Goal: Task Accomplishment & Management: Manage account settings

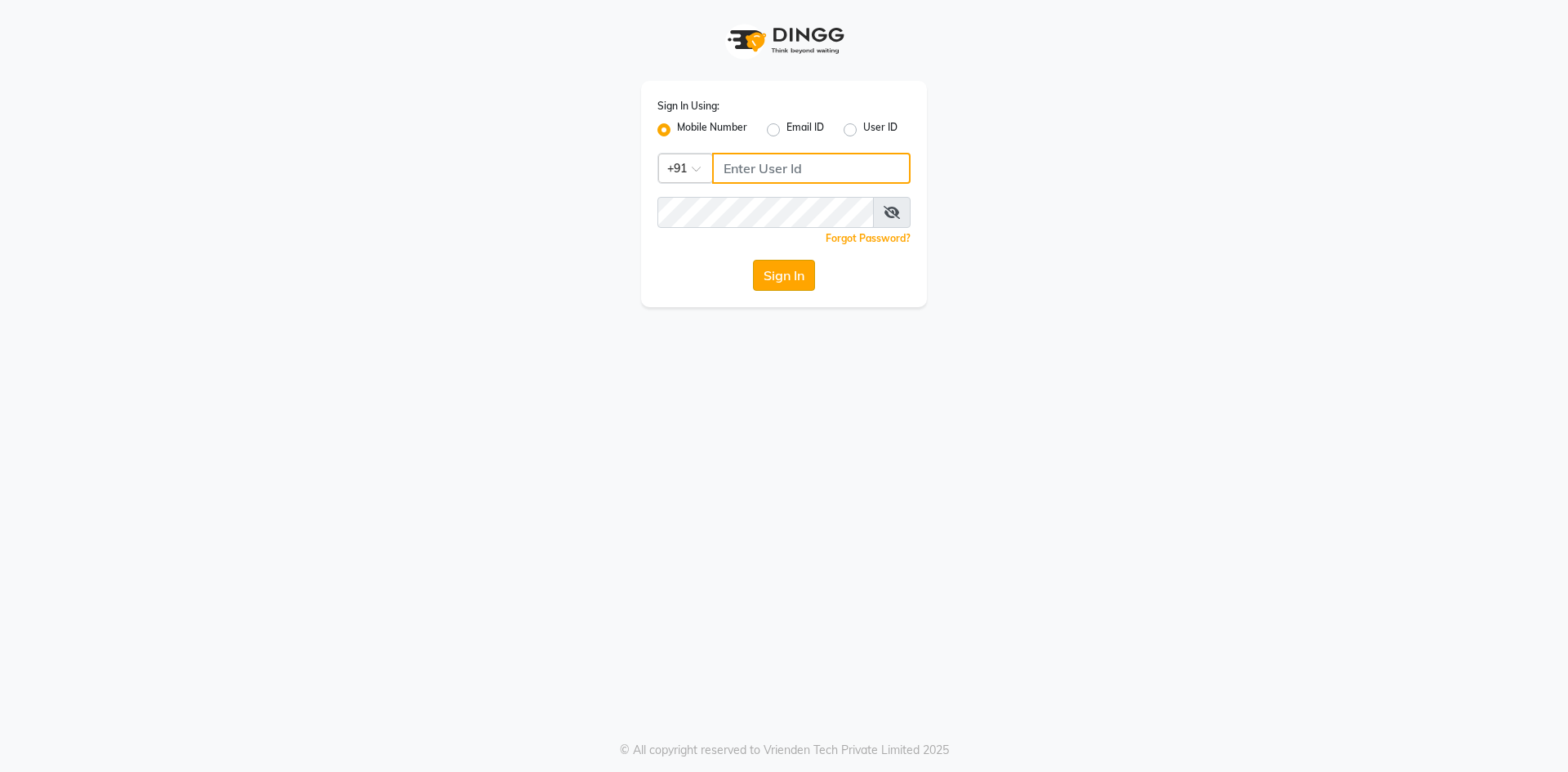
type input "8374195350"
click at [787, 265] on button "Sign In" at bounding box center [784, 275] width 62 height 31
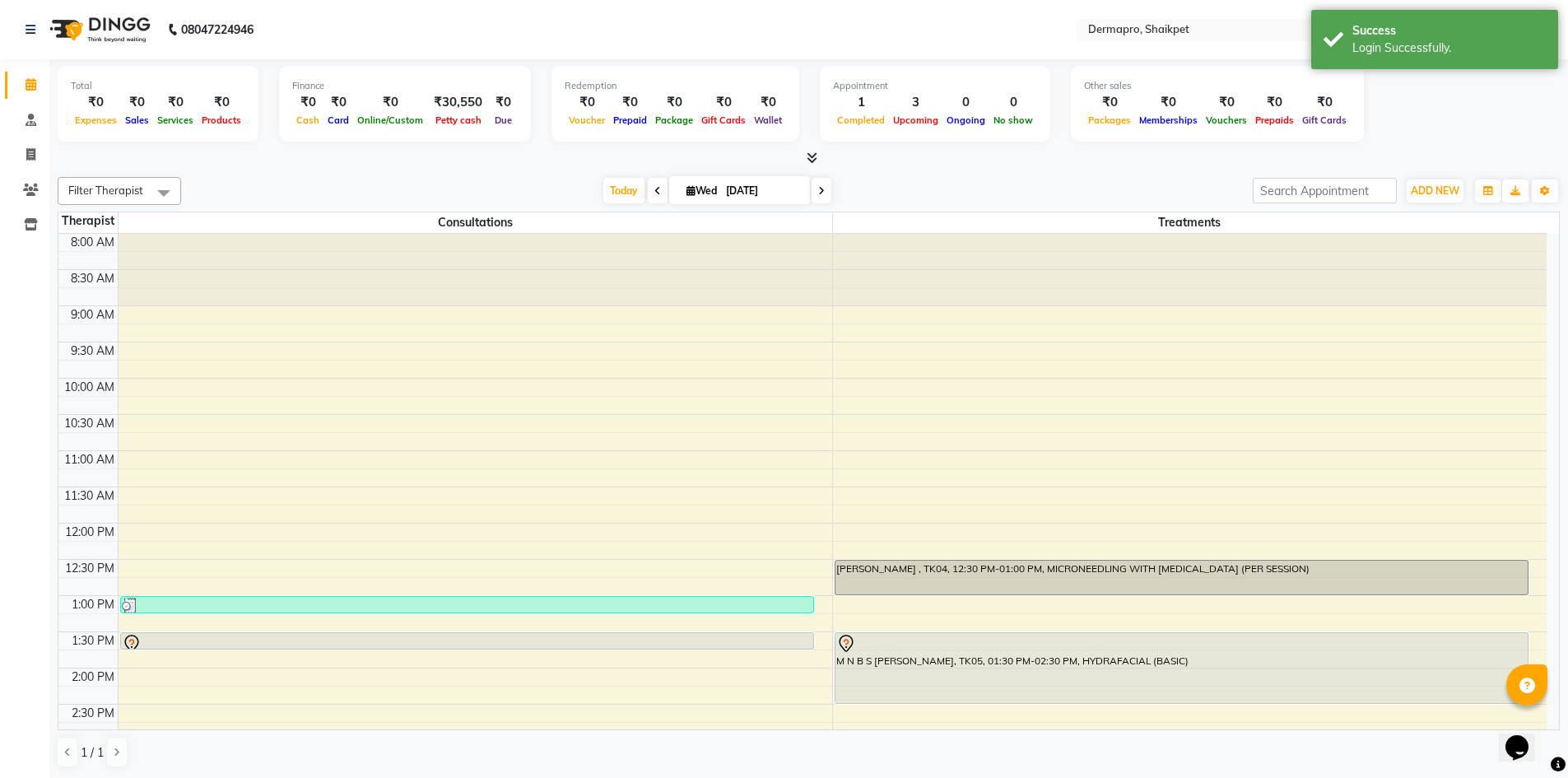
click at [821, 188] on icon at bounding box center [822, 191] width 7 height 10
type input "[DATE]"
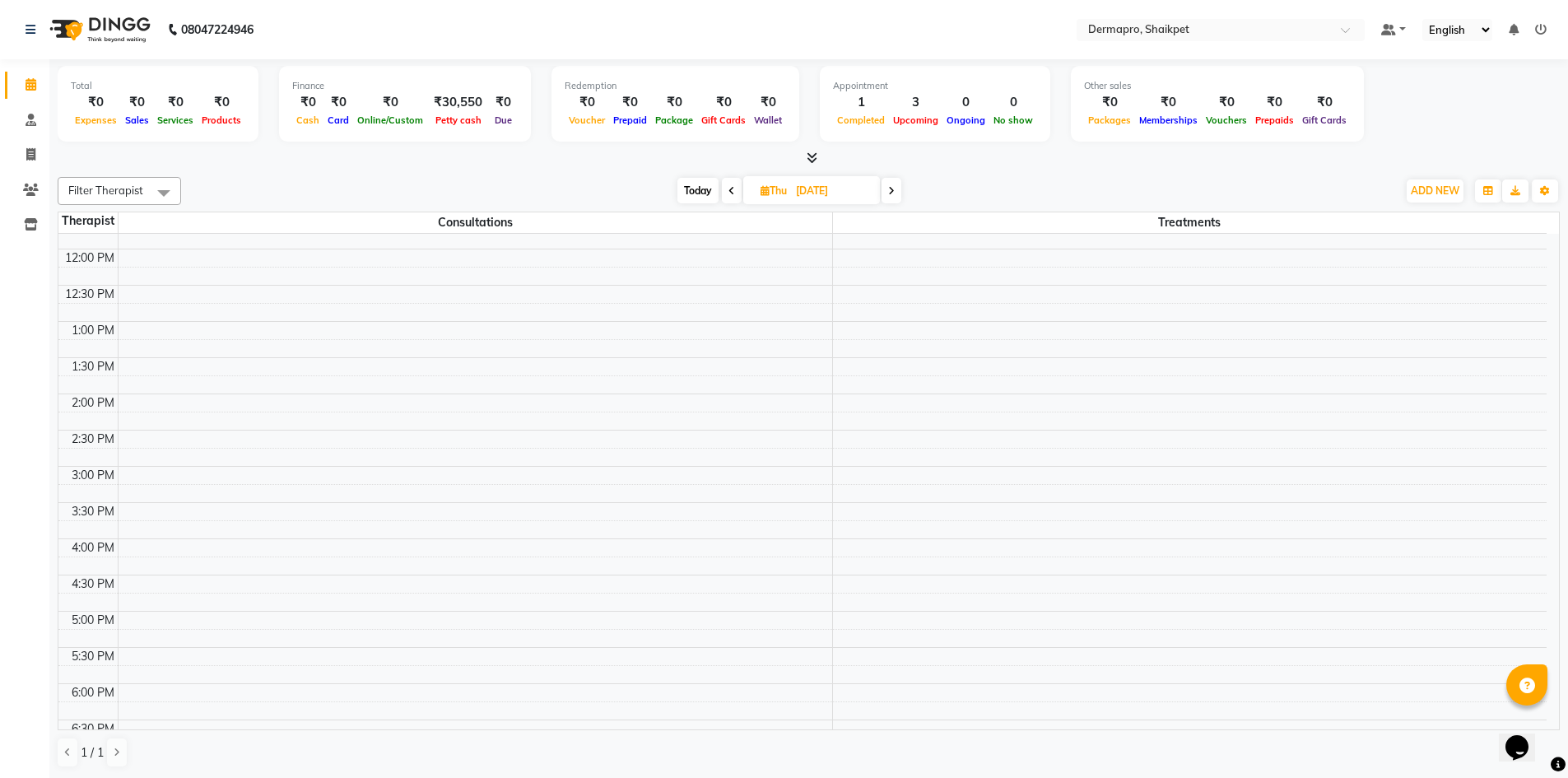
scroll to position [276, 0]
click at [171, 582] on div "8:00 AM 8:30 AM 9:00 AM 9:30 AM 10:00 AM 10:30 AM 11:00 AM 11:30 AM 12:00 PM 12…" at bounding box center [802, 428] width 1488 height 941
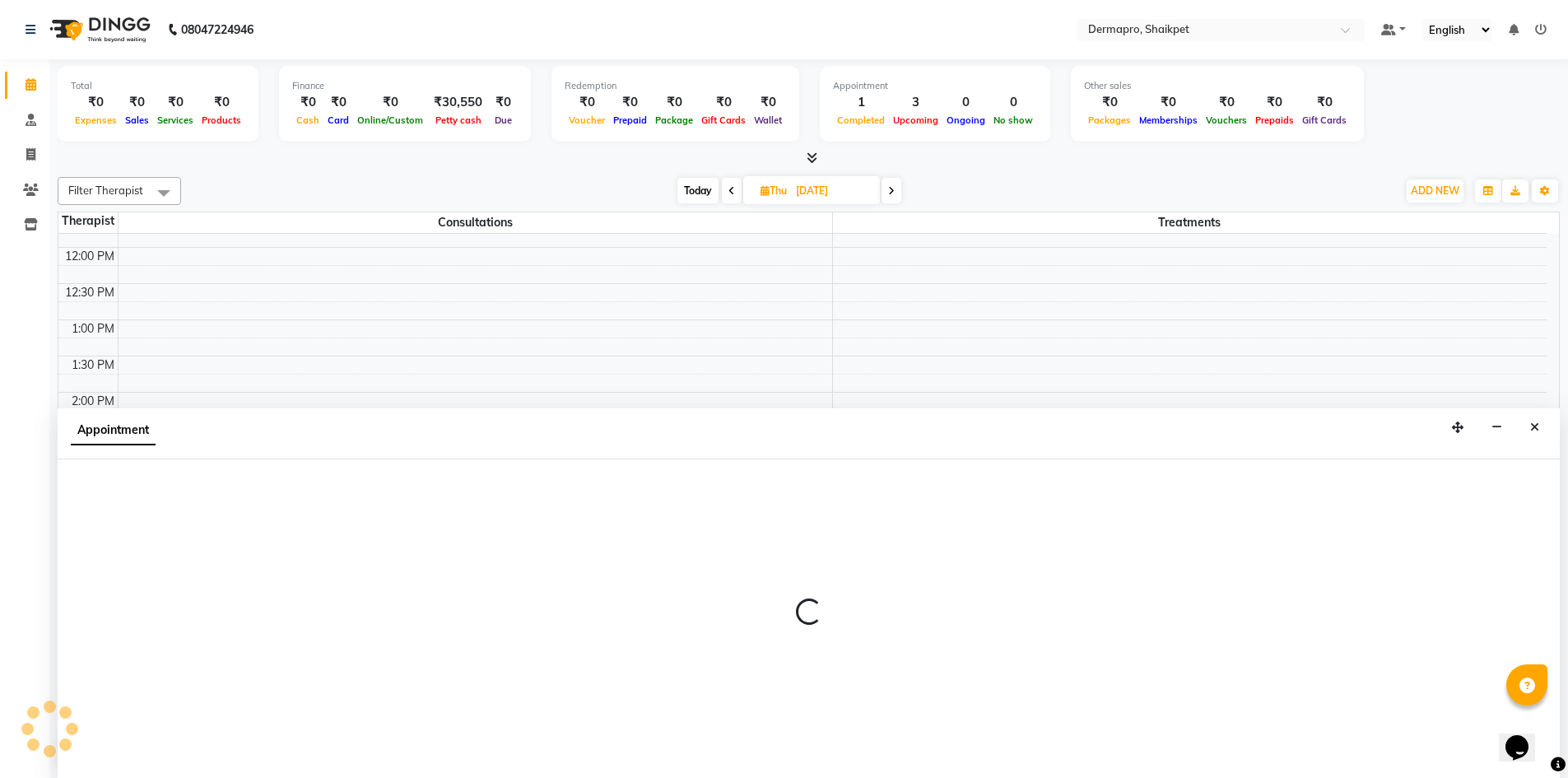
scroll to position [1, 0]
select select "43026"
select select "990"
select select "tentative"
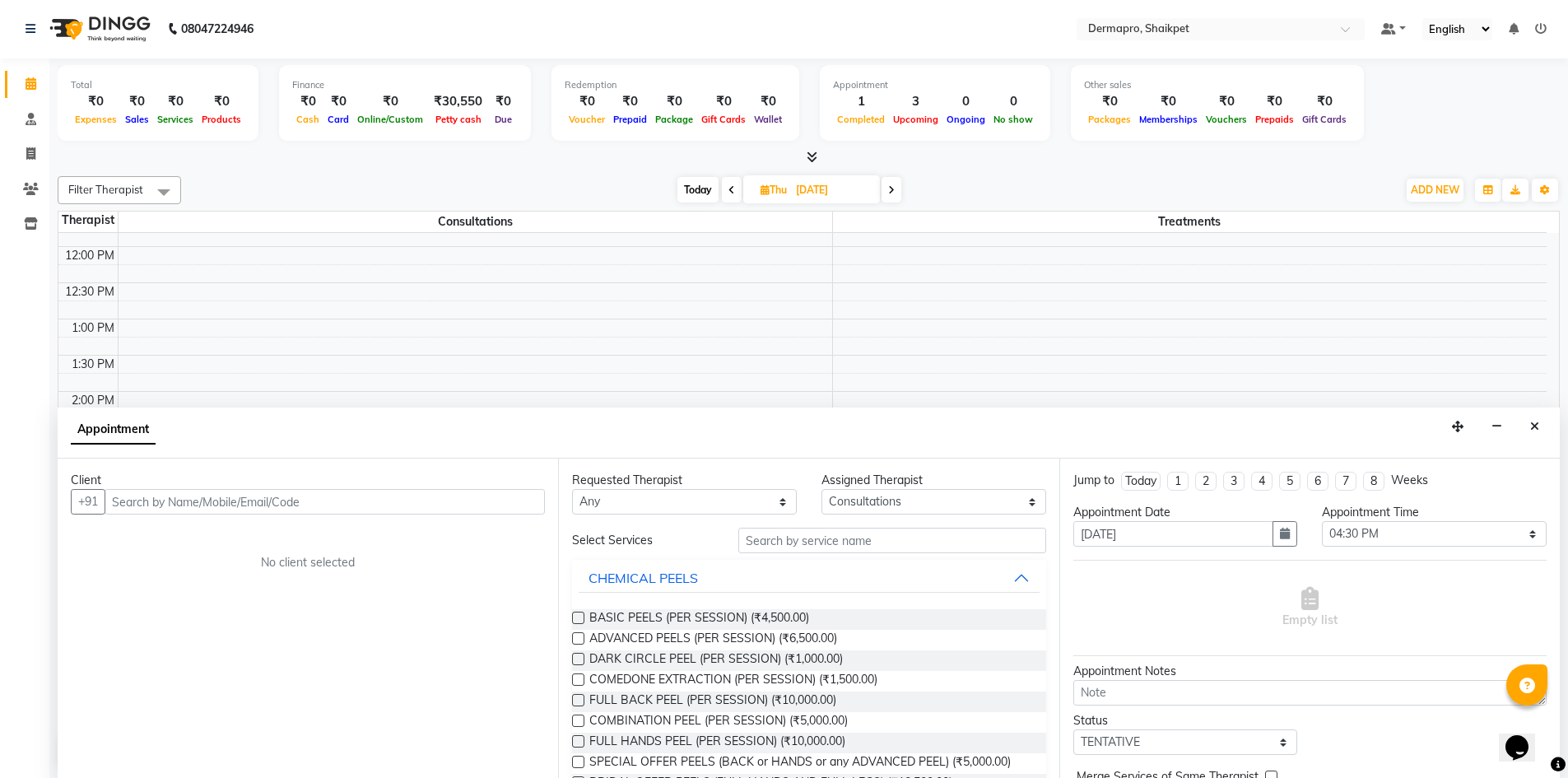
click at [227, 503] on input "text" at bounding box center [325, 501] width 440 height 25
type input "[PERSON_NAME]"
click at [522, 503] on span "Add Client" at bounding box center [511, 501] width 55 height 15
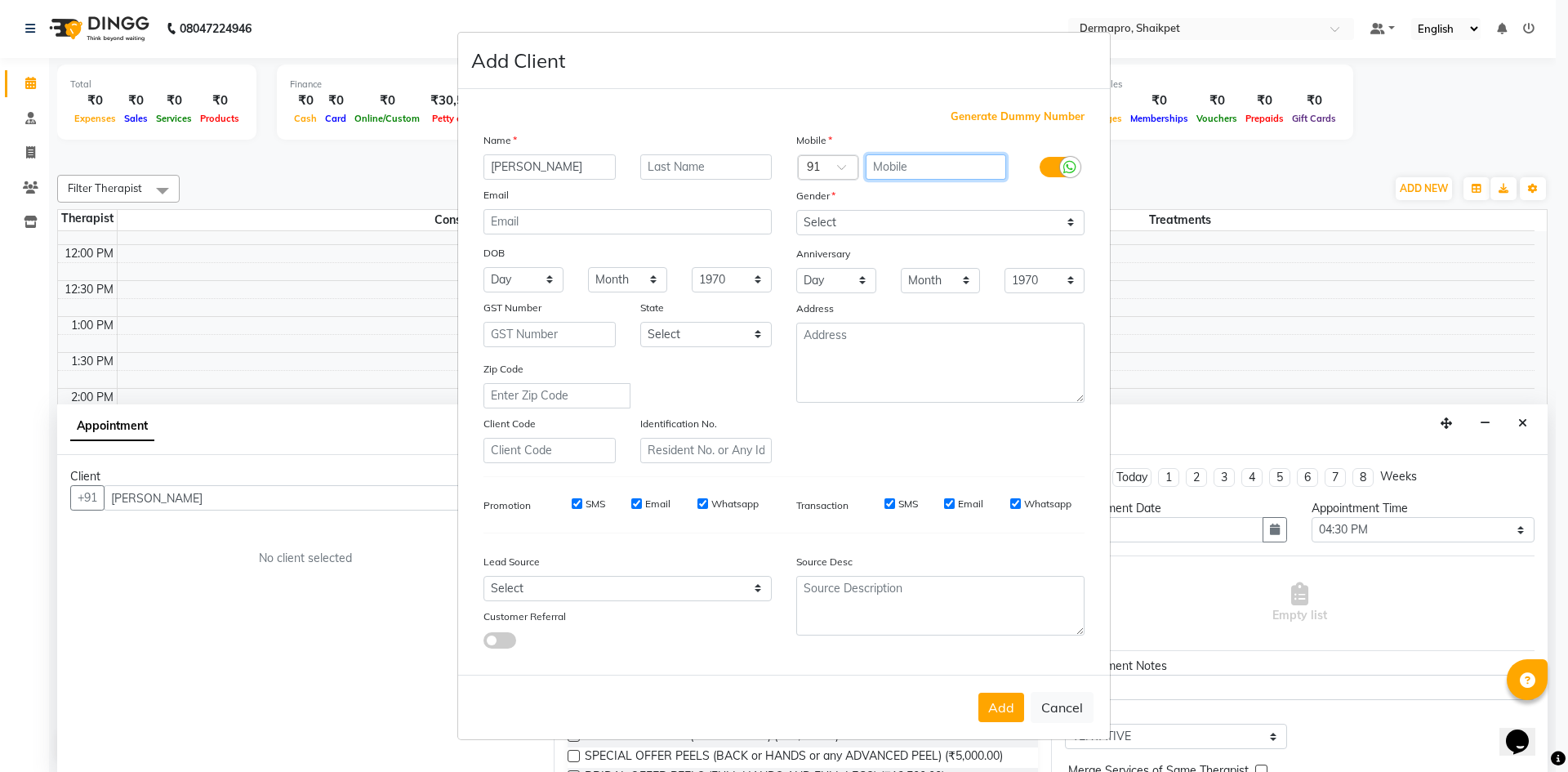
click at [924, 166] on input "text" at bounding box center [937, 167] width 141 height 25
type input "9398914299"
click at [1071, 220] on select "Select [DEMOGRAPHIC_DATA] [DEMOGRAPHIC_DATA] Other Prefer Not To Say" at bounding box center [940, 222] width 289 height 25
select select "[DEMOGRAPHIC_DATA]"
click at [796, 210] on select "Select [DEMOGRAPHIC_DATA] [DEMOGRAPHIC_DATA] Other Prefer Not To Say" at bounding box center [940, 222] width 289 height 25
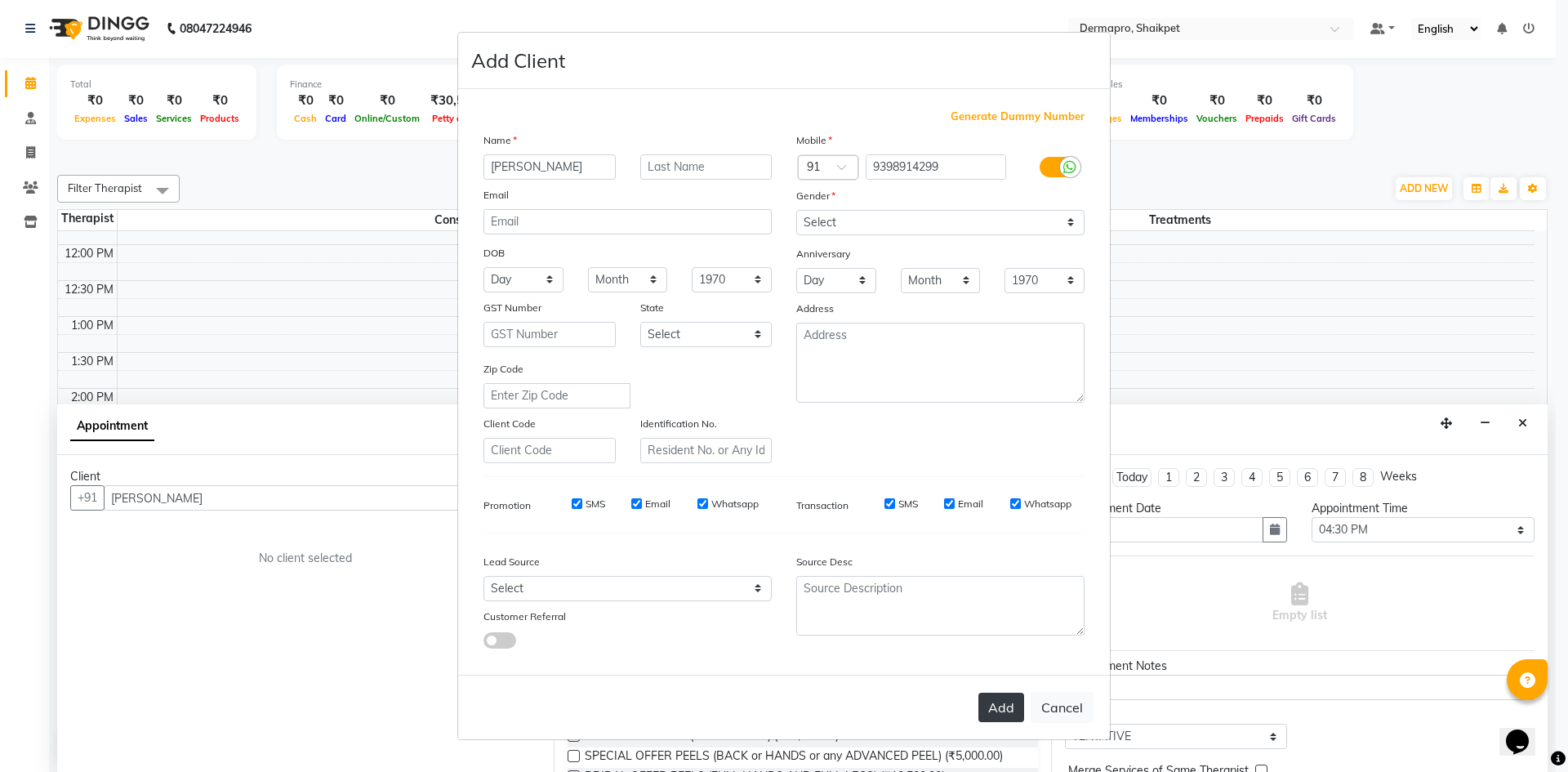
click at [1005, 703] on button "Add" at bounding box center [1001, 706] width 46 height 29
type input "93******99"
select select
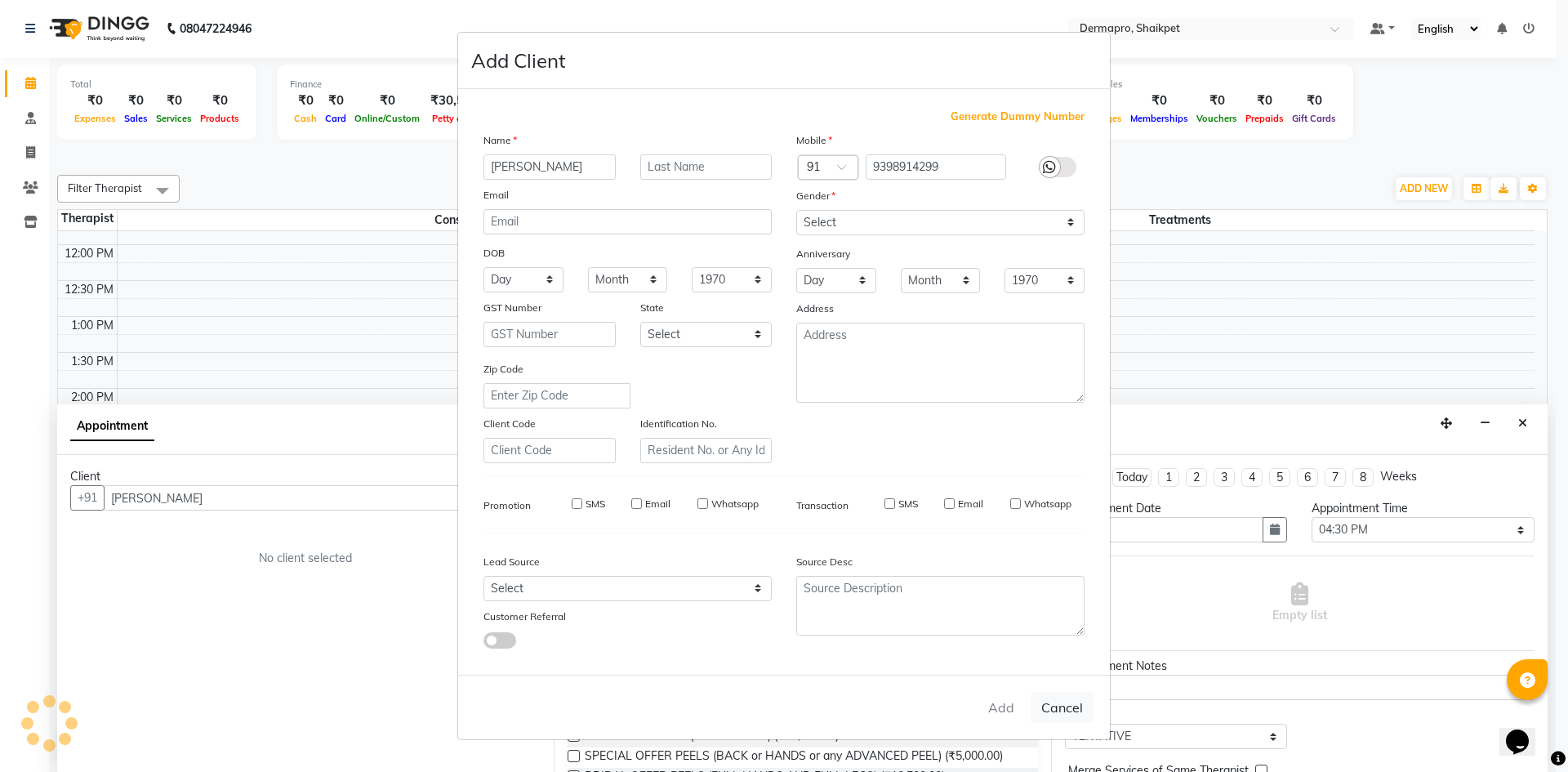
select select
checkbox input "false"
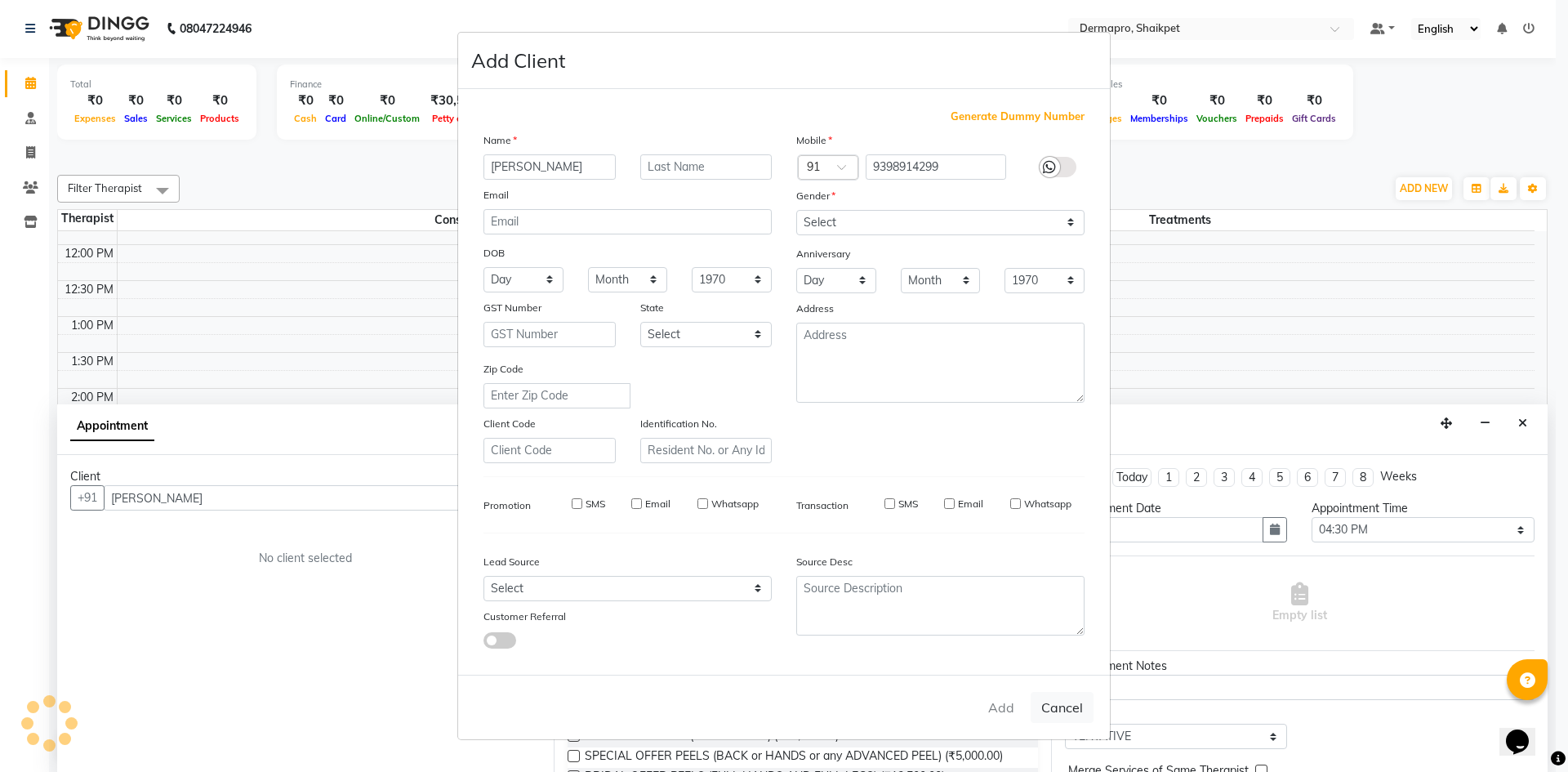
checkbox input "false"
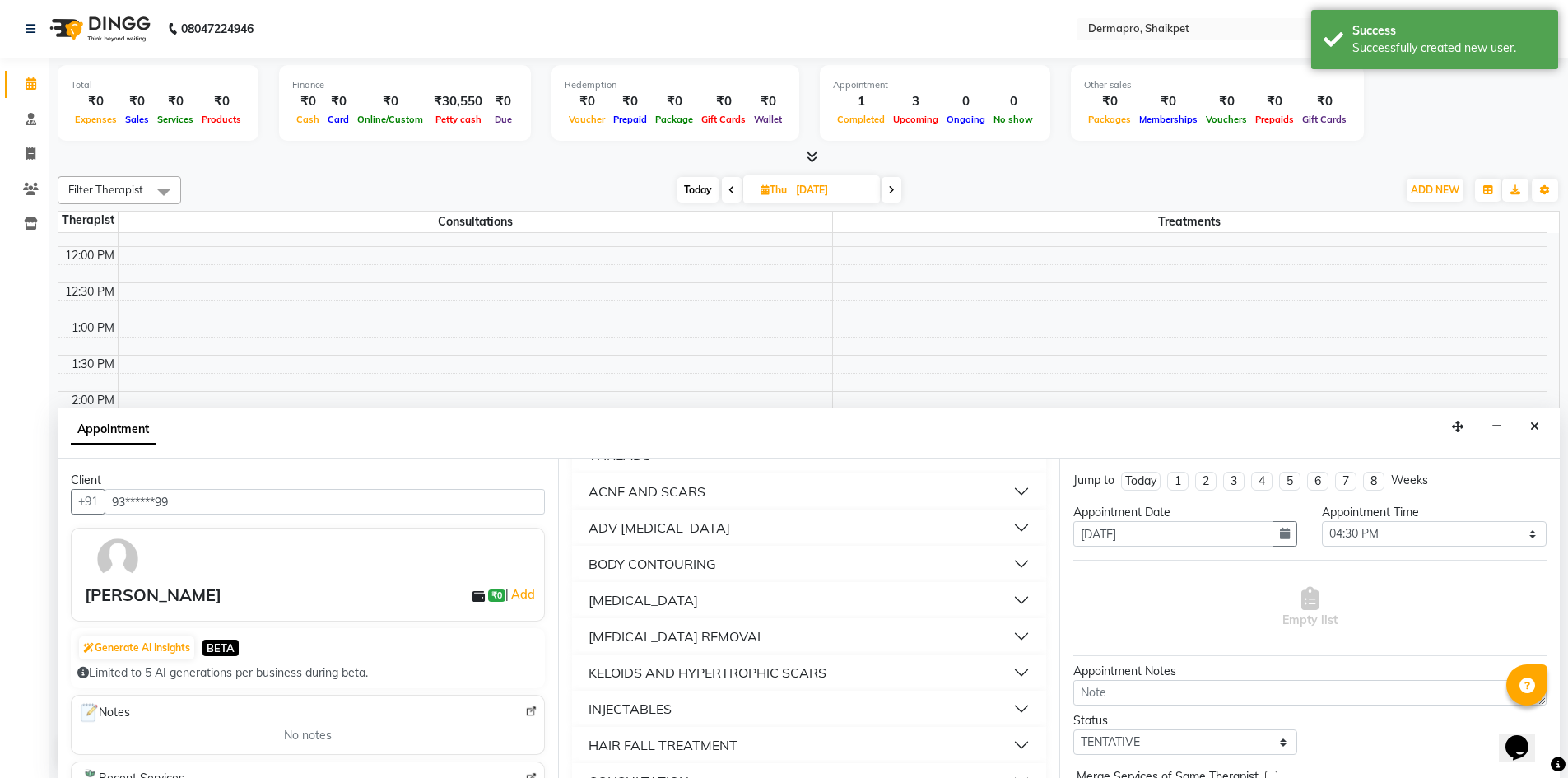
scroll to position [534, 0]
click at [781, 704] on button "CONSULTATION" at bounding box center [808, 709] width 460 height 29
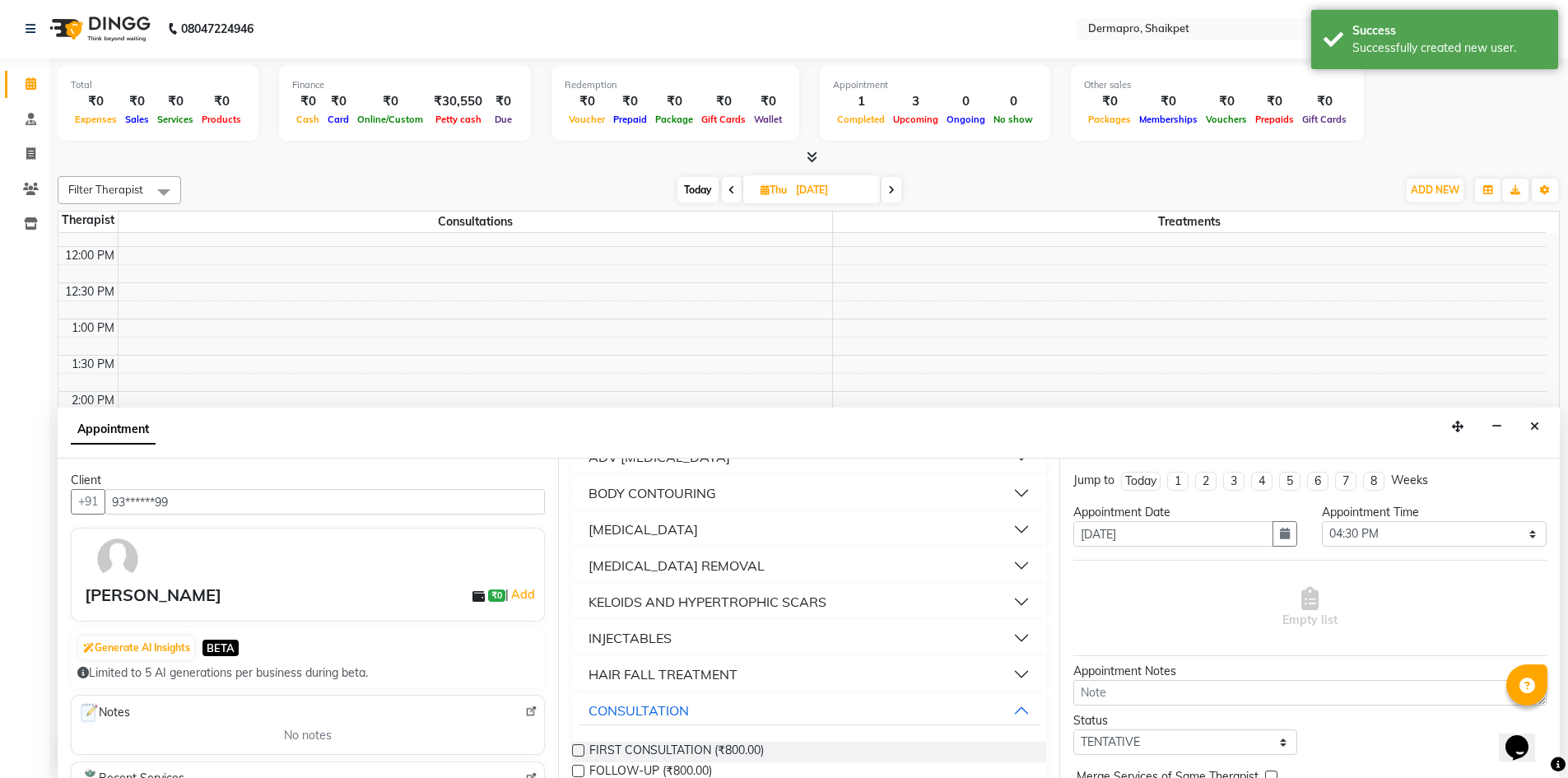
click at [580, 747] on label at bounding box center [578, 749] width 13 height 13
click at [580, 747] on input "checkbox" at bounding box center [577, 751] width 11 height 11
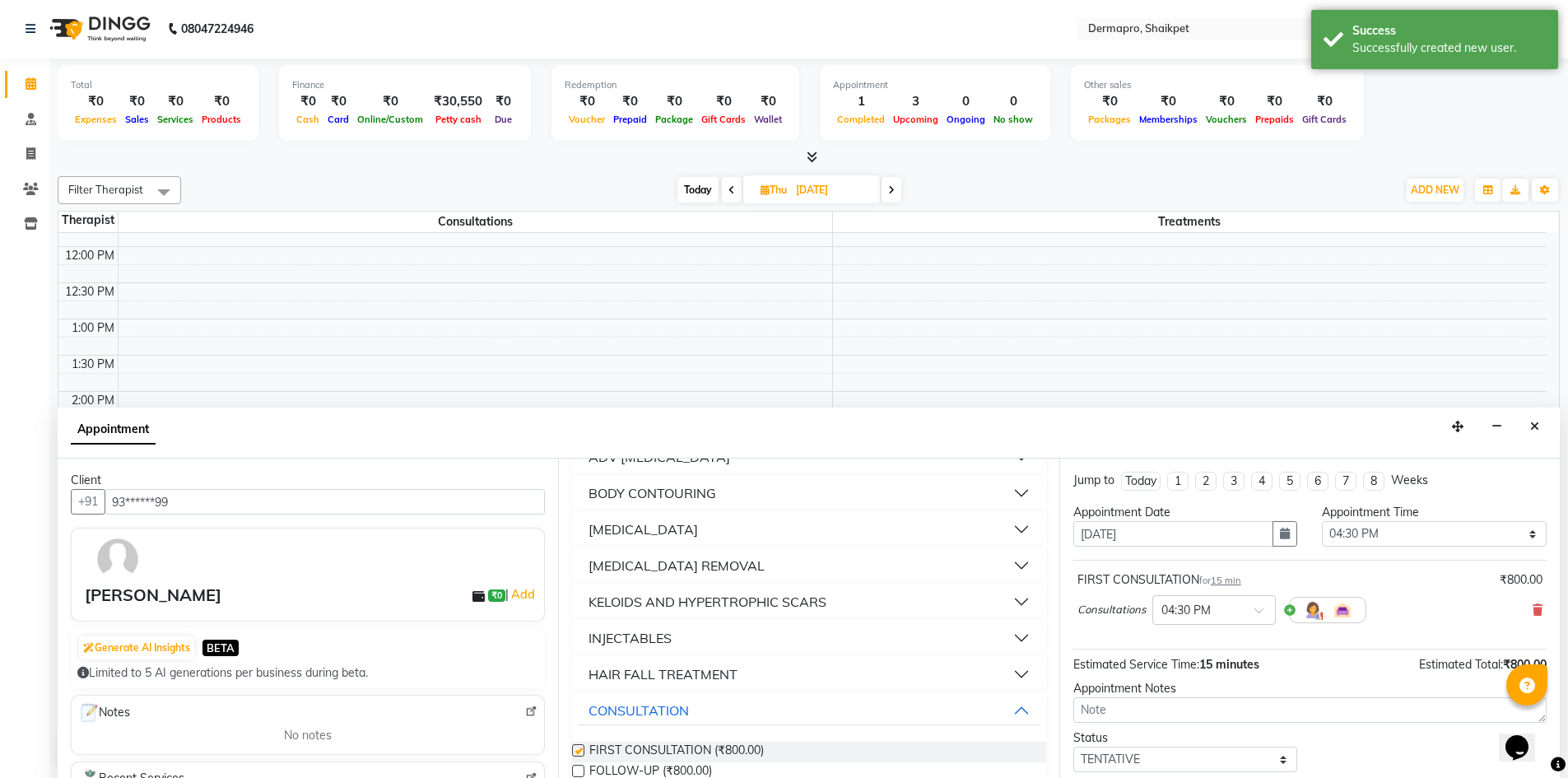
checkbox input "false"
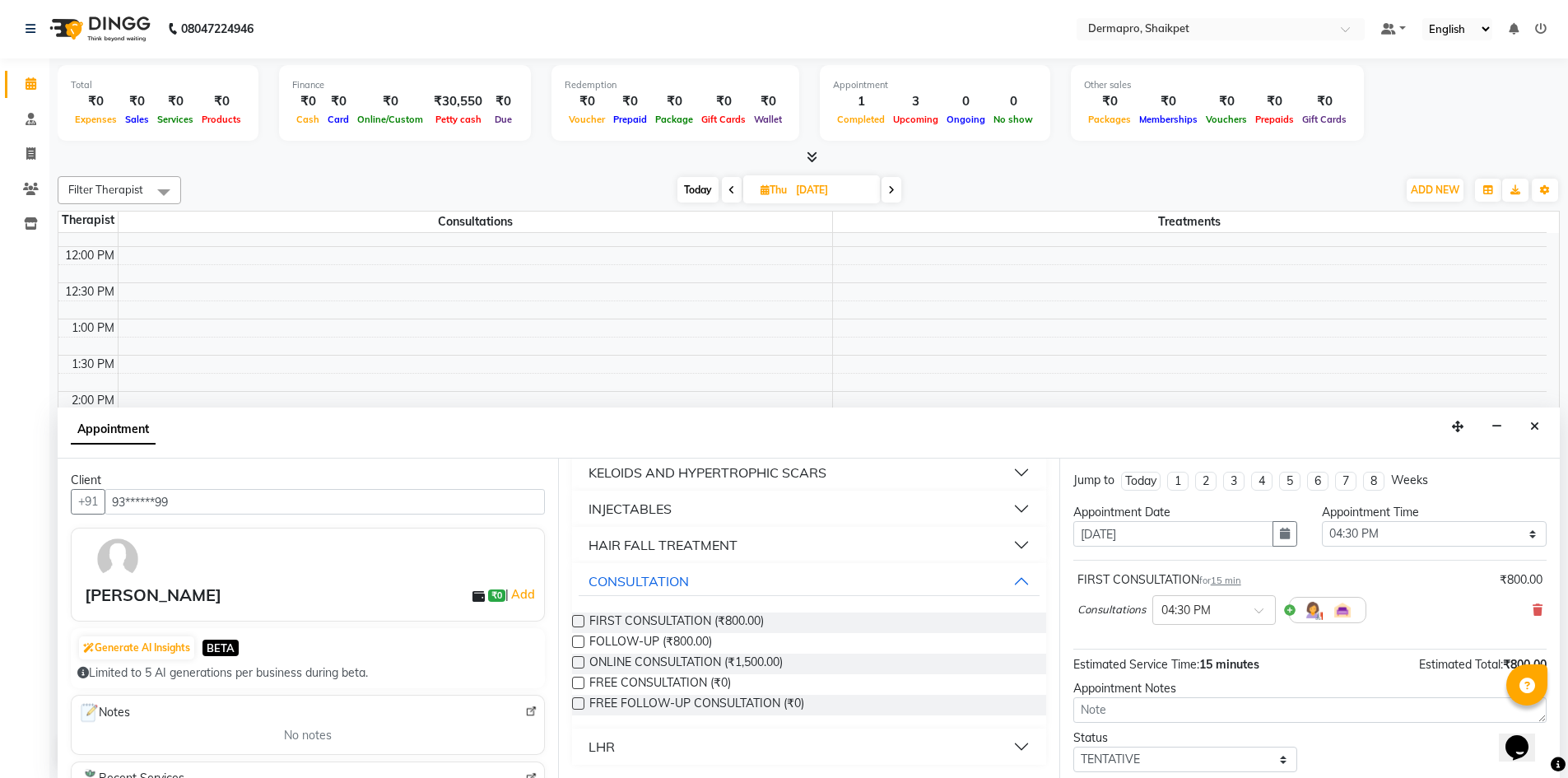
scroll to position [70, 0]
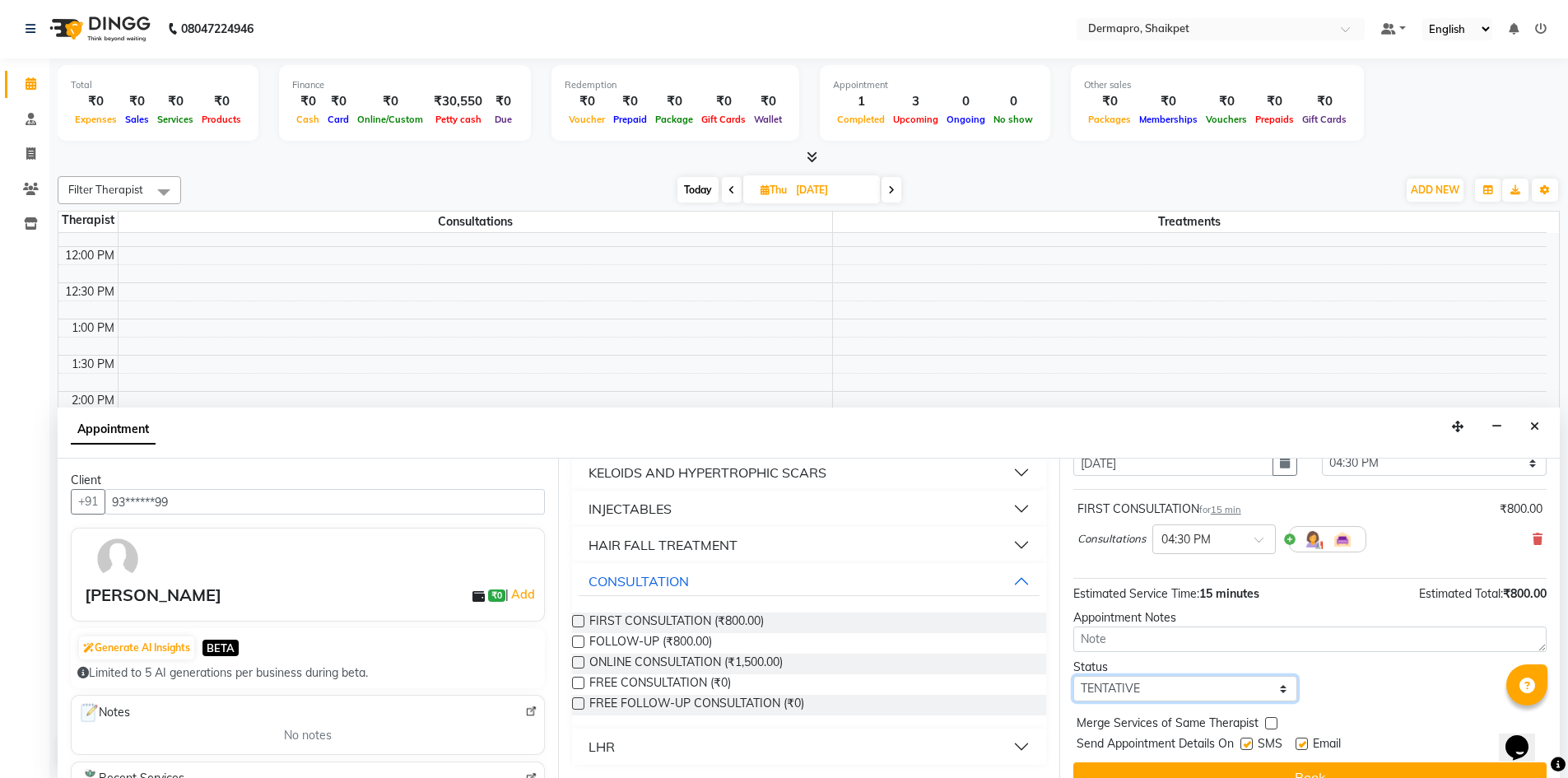
drag, startPoint x: 1276, startPoint y: 686, endPoint x: 1269, endPoint y: 676, distance: 12.2
click at [1276, 686] on select "Select TENTATIVE CONFIRM UPCOMING" at bounding box center [1186, 688] width 225 height 25
select select "confirm booking"
click at [1073, 676] on select "Select TENTATIVE CONFIRM UPCOMING" at bounding box center [1186, 688] width 225 height 25
click at [1295, 769] on button "Book" at bounding box center [1310, 776] width 473 height 29
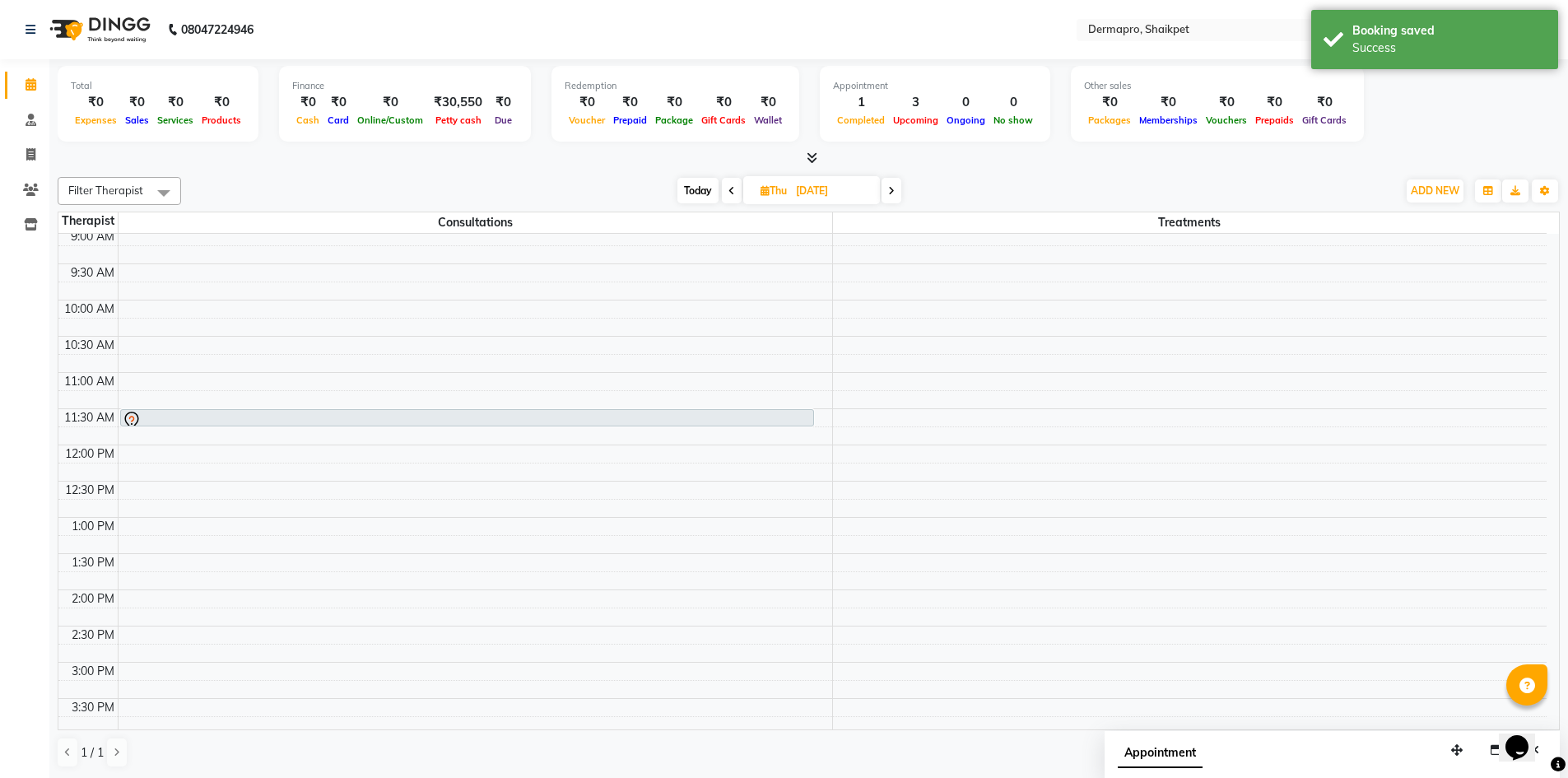
scroll to position [68, 0]
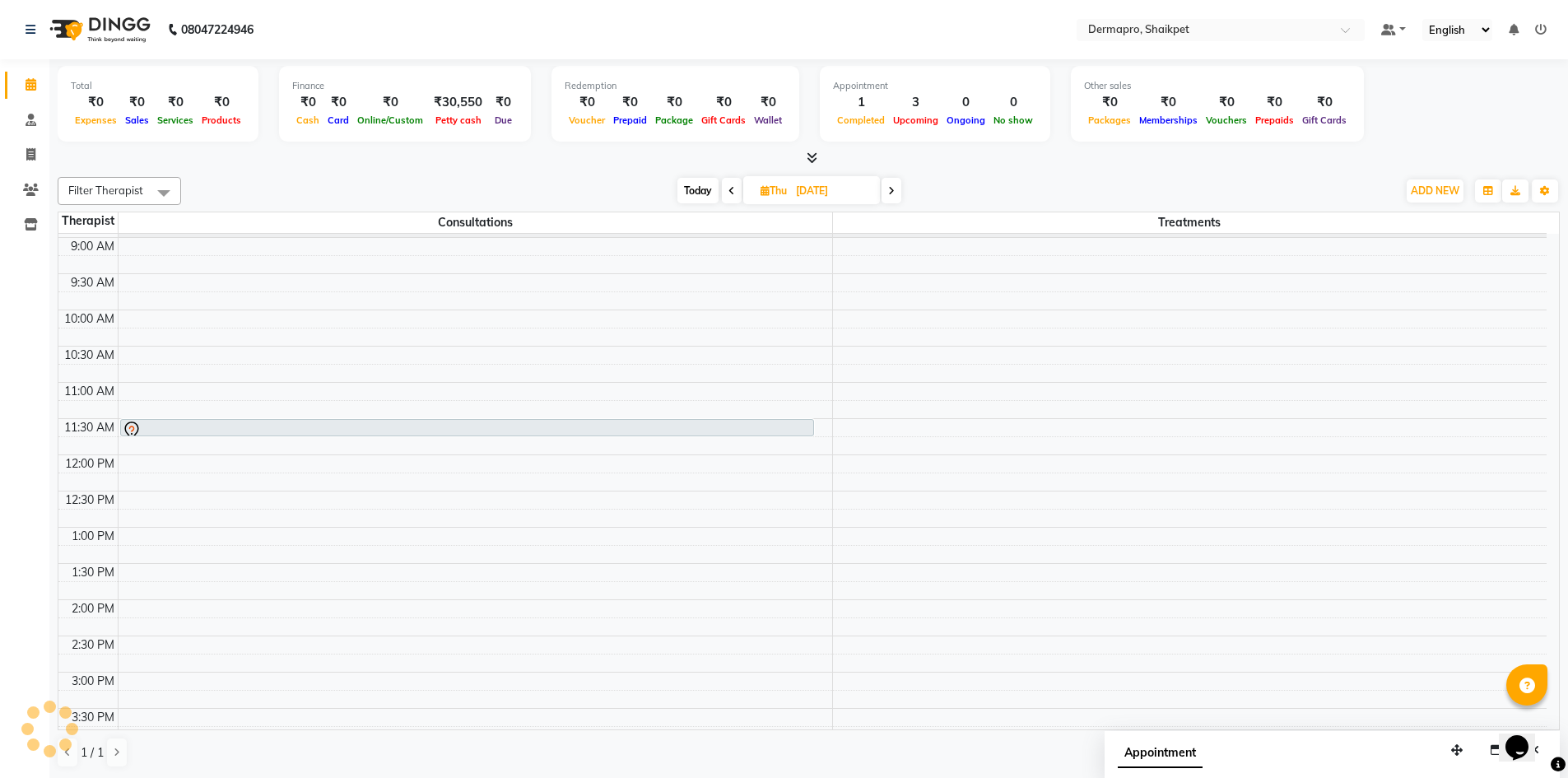
click at [1176, 326] on div "8:00 AM 8:30 AM 9:00 AM 9:30 AM 10:00 AM 10:30 AM 11:00 AM 11:30 AM 12:00 PM 12…" at bounding box center [802, 635] width 1488 height 941
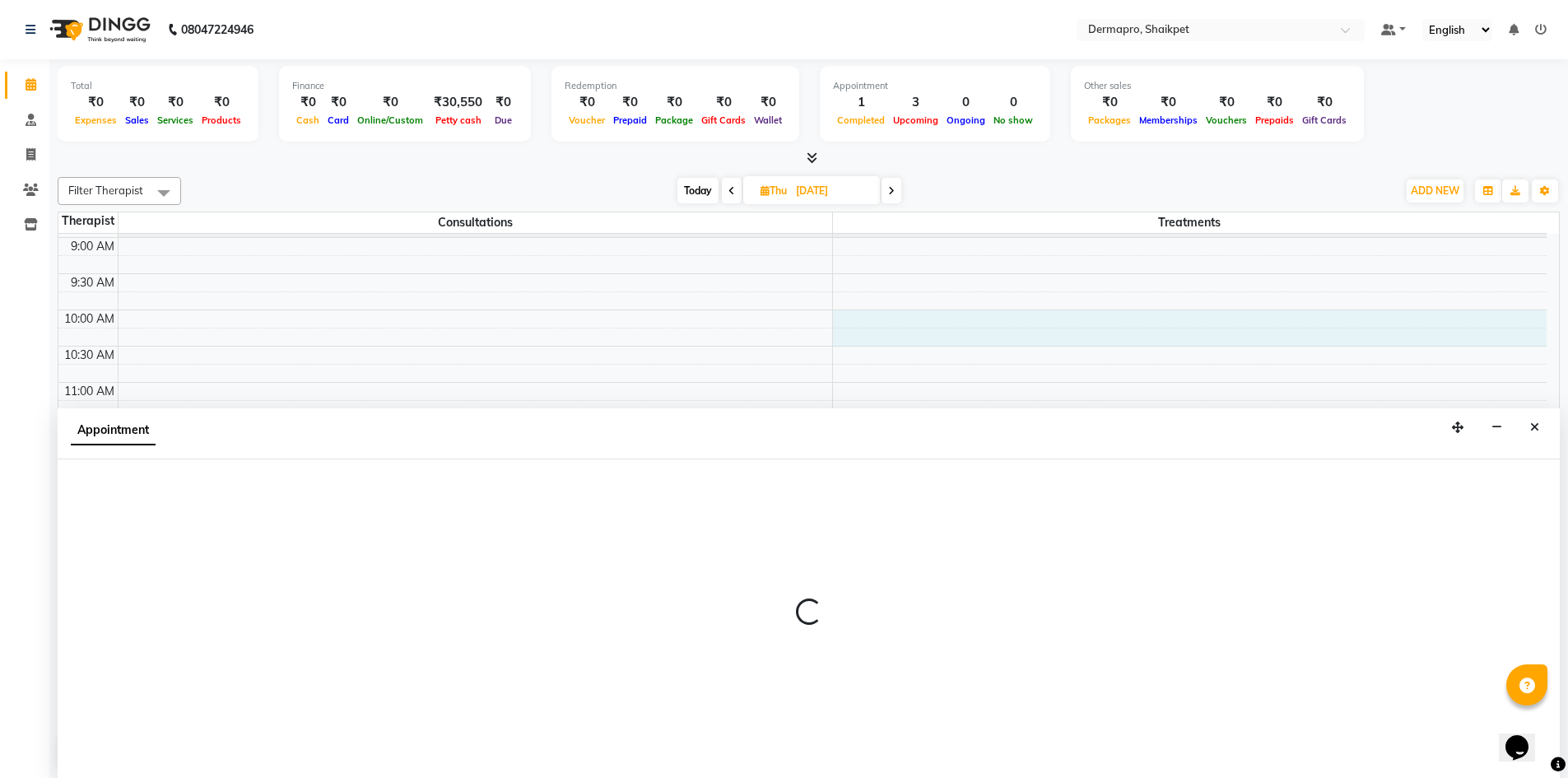
scroll to position [1, 0]
click at [1533, 418] on button "Close" at bounding box center [1534, 427] width 23 height 25
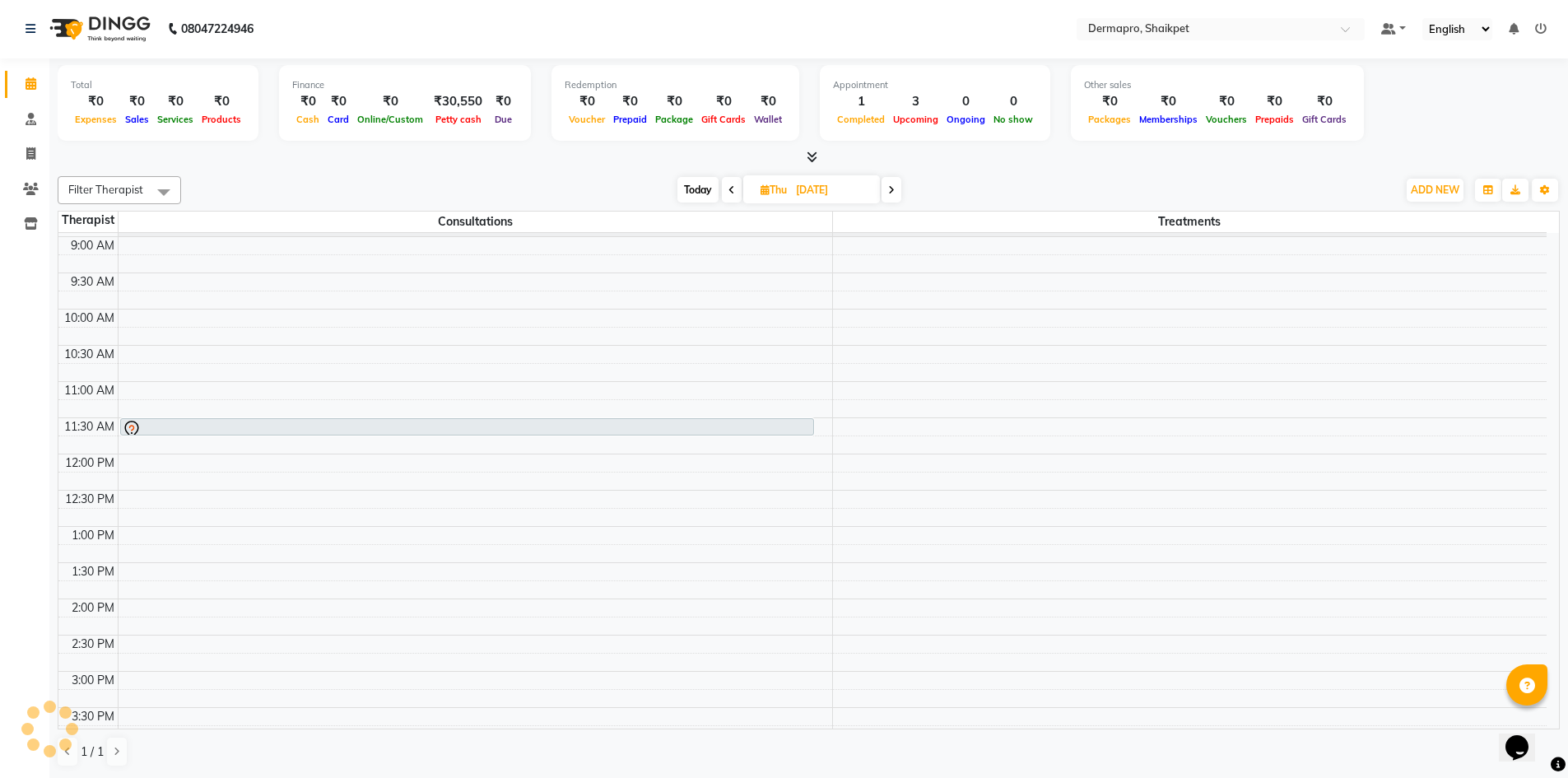
click at [729, 186] on icon at bounding box center [732, 190] width 7 height 10
type input "[DATE]"
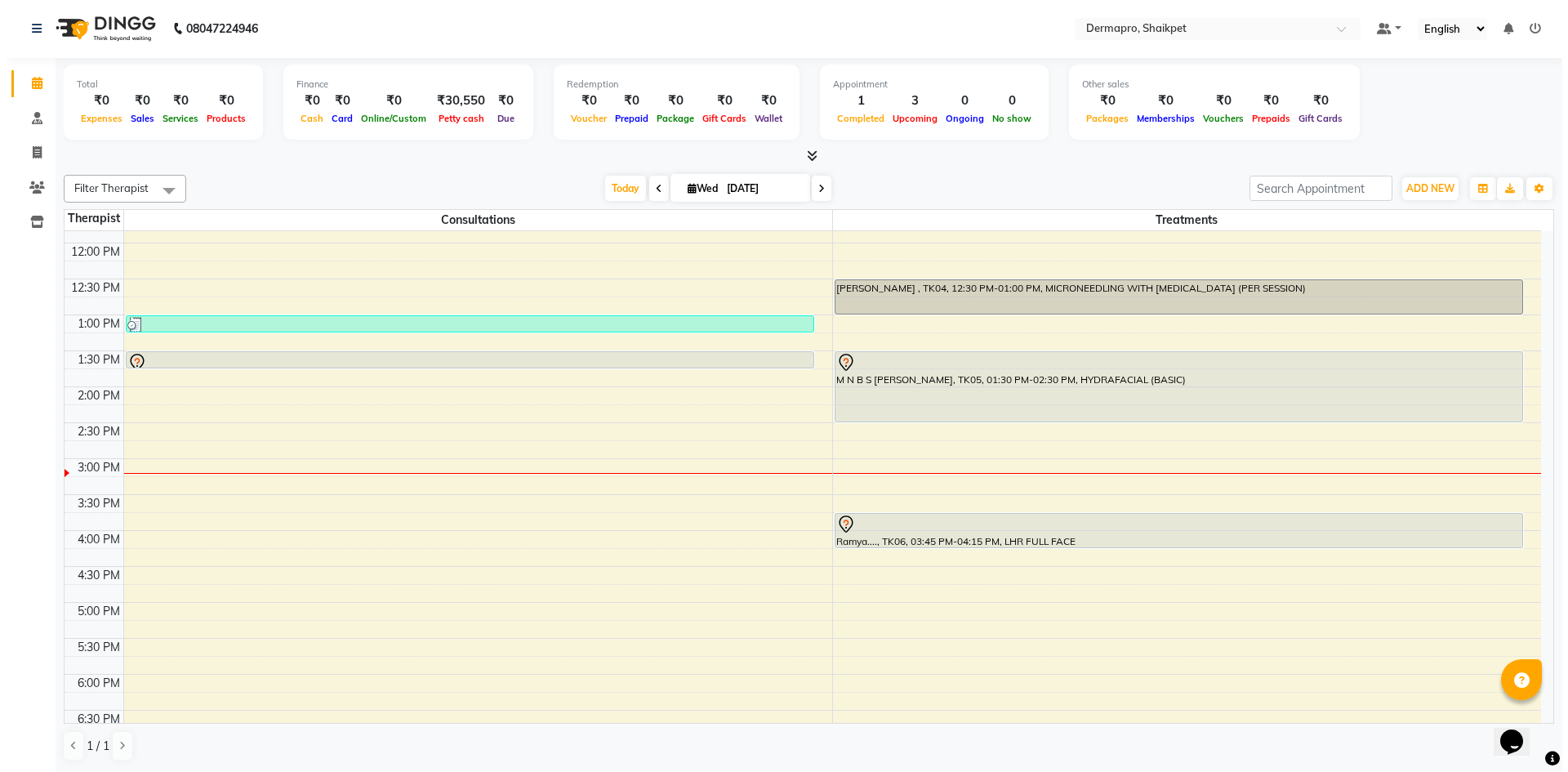
scroll to position [318, 0]
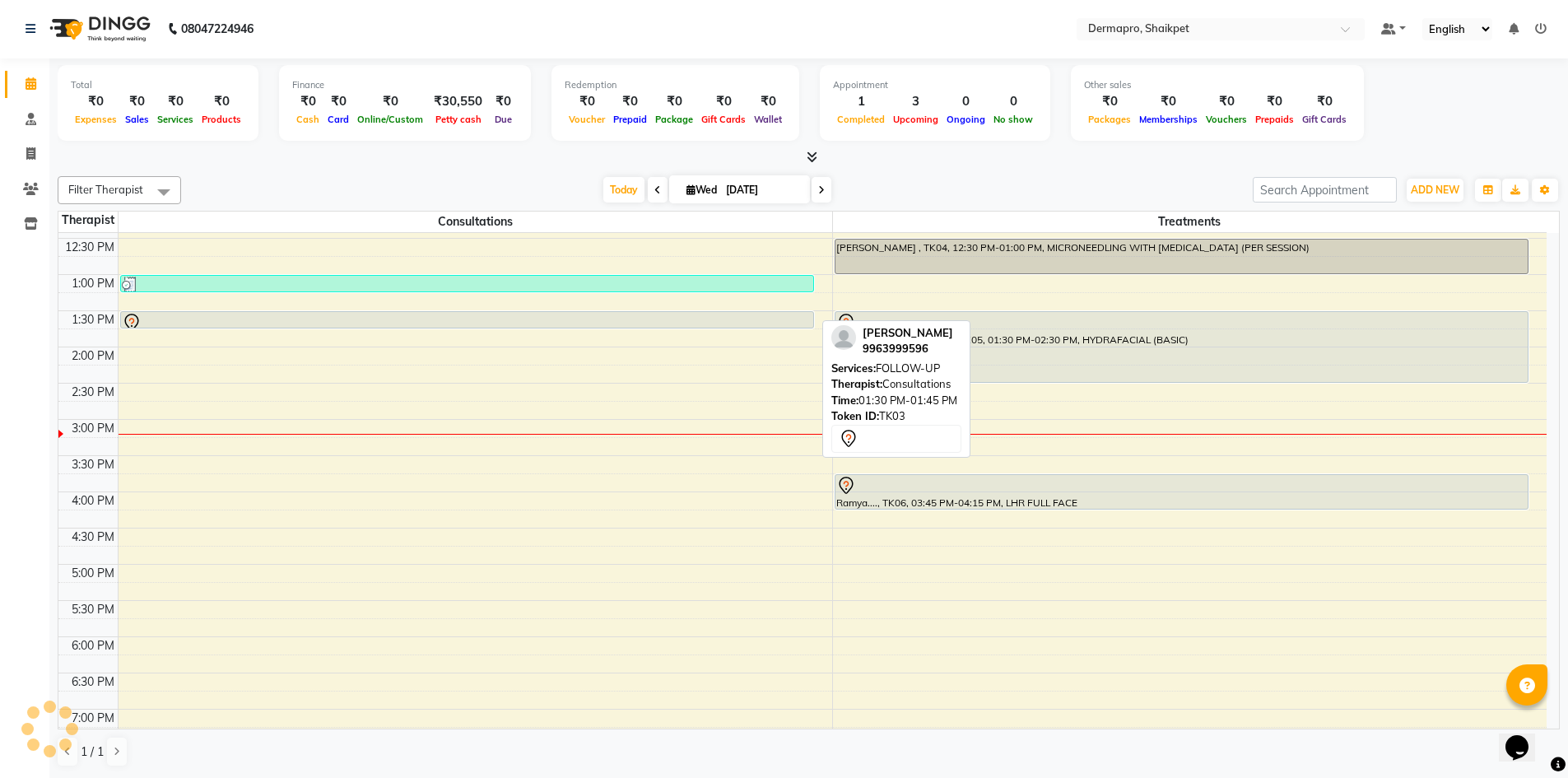
click at [692, 314] on div at bounding box center [467, 323] width 691 height 20
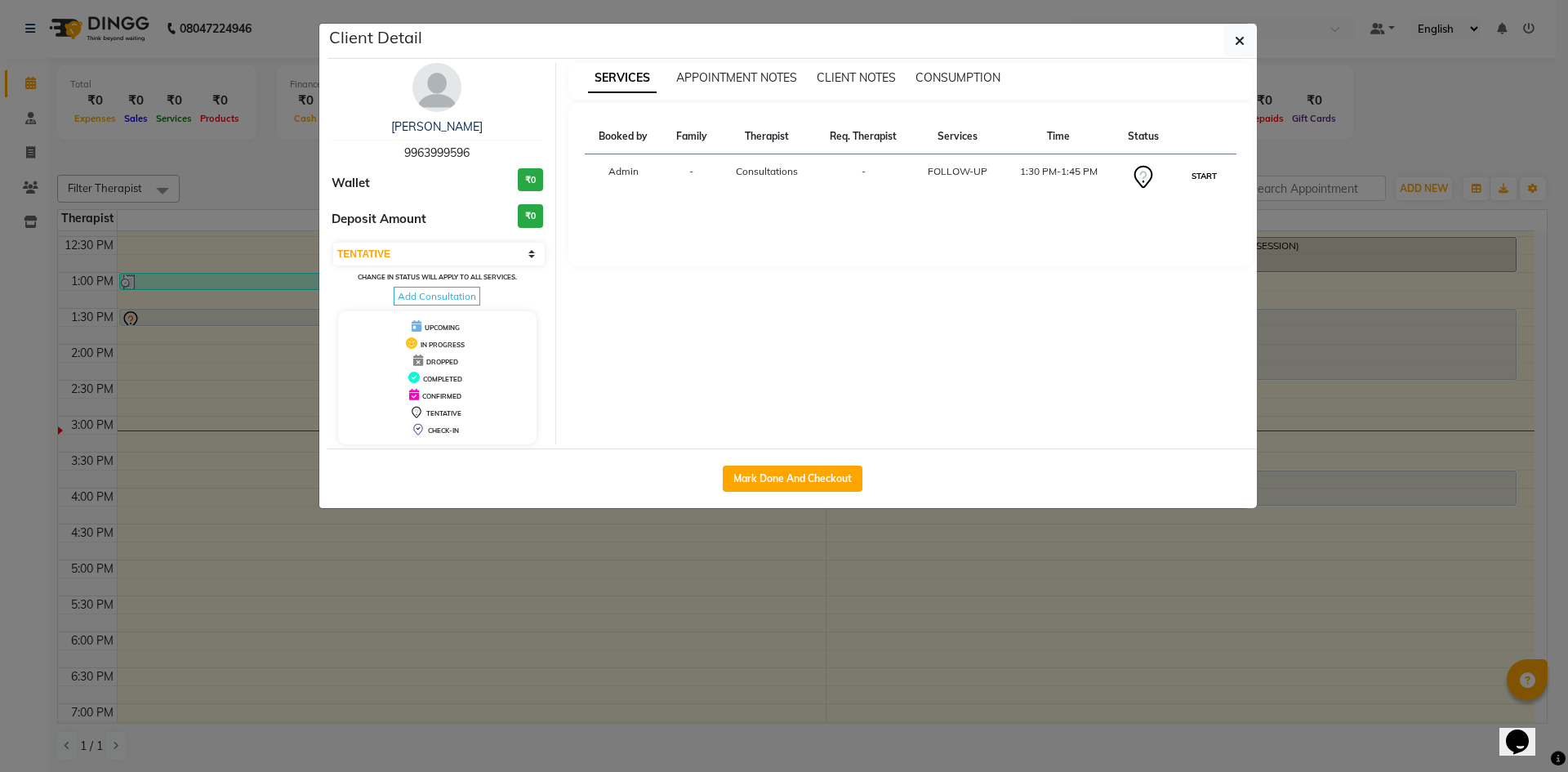
click at [1205, 170] on button "START" at bounding box center [1204, 176] width 33 height 21
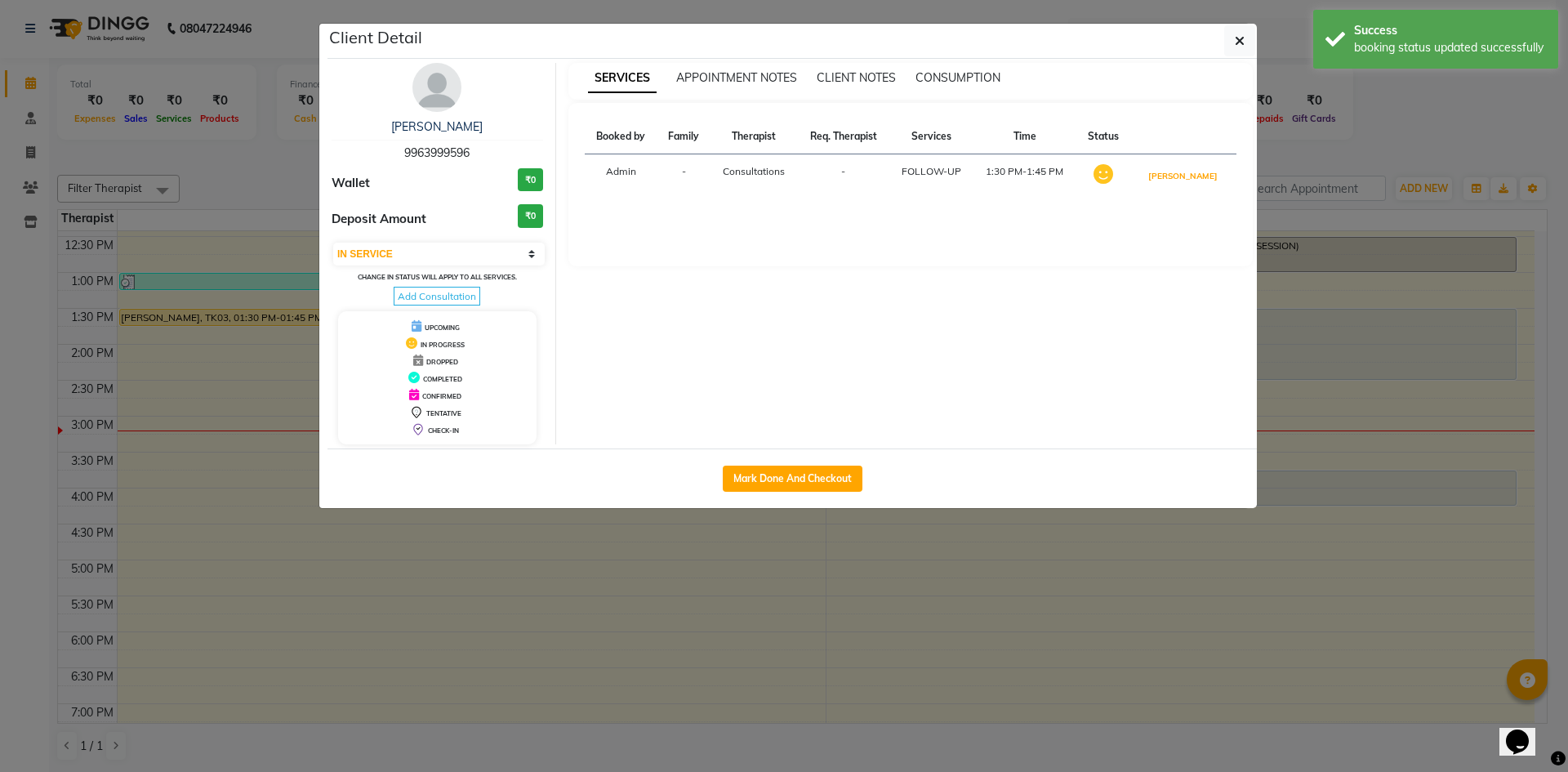
click at [1205, 170] on button "[PERSON_NAME]" at bounding box center [1182, 176] width 77 height 21
select select "3"
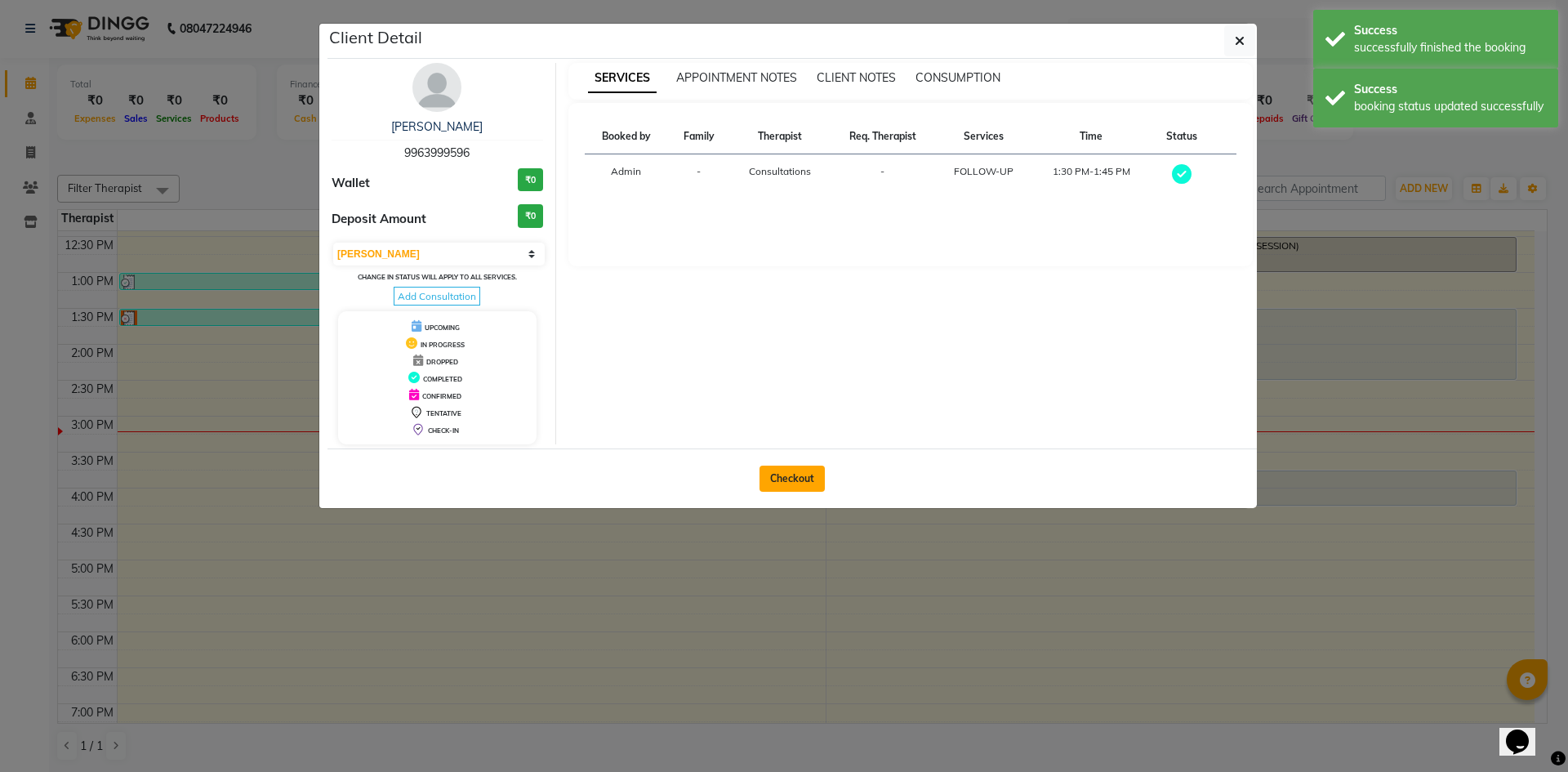
click at [808, 472] on button "Checkout" at bounding box center [792, 478] width 66 height 26
select select "service"
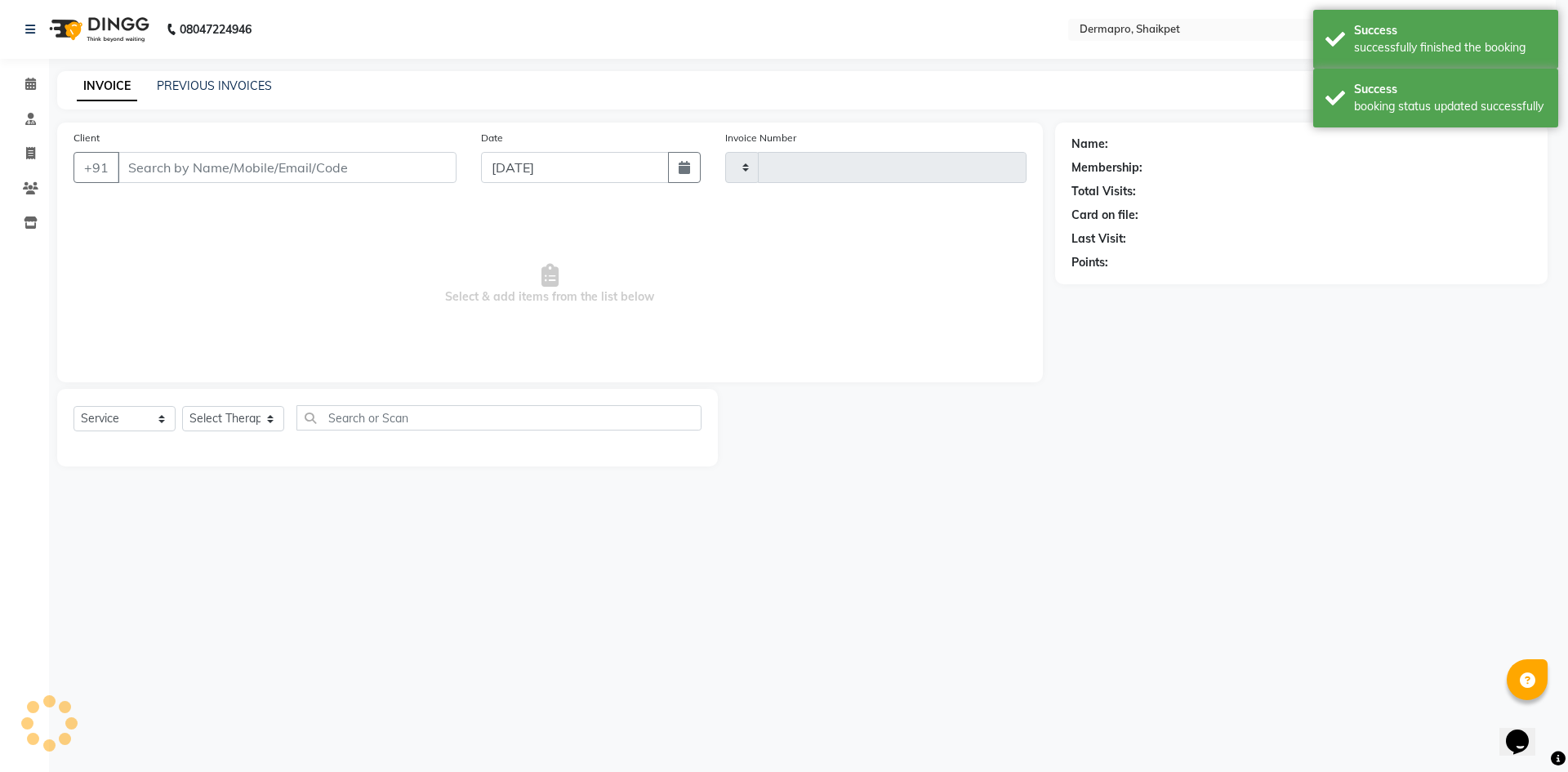
type input "0325"
select select "5996"
type input "99******96"
select select "43026"
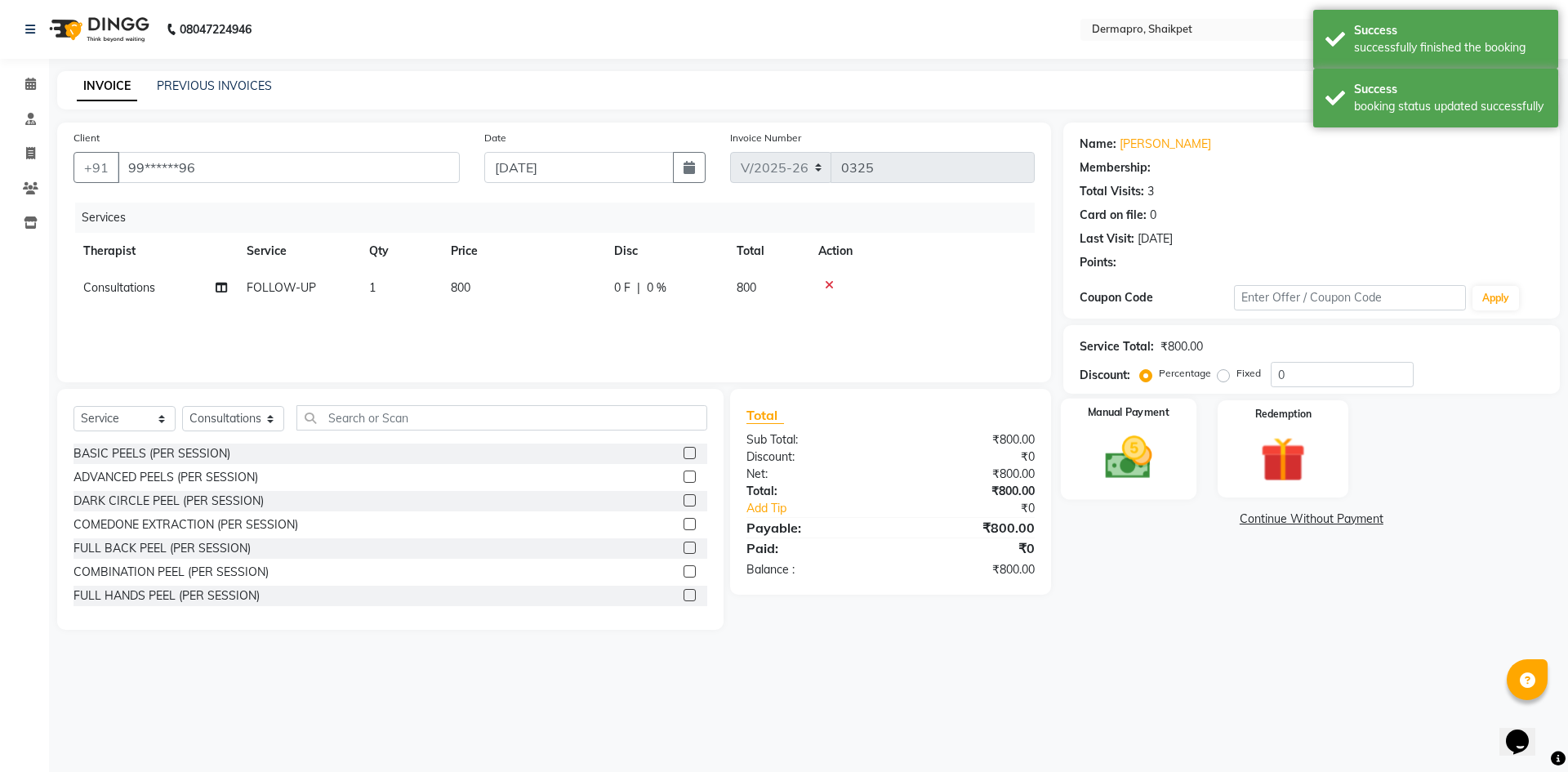
click at [1148, 465] on img at bounding box center [1127, 457] width 76 height 54
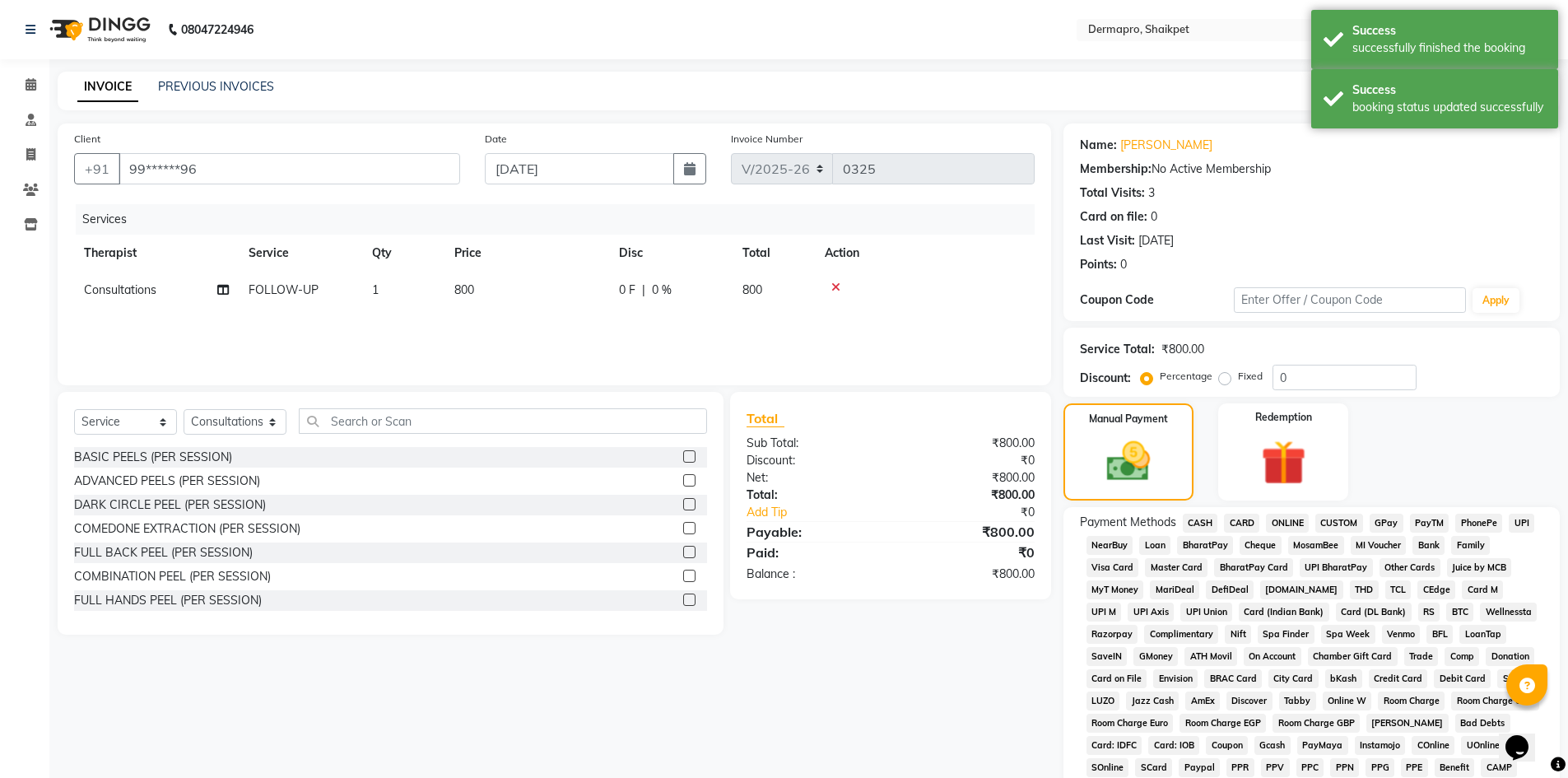
click at [1472, 521] on span "PhonePe" at bounding box center [1479, 523] width 47 height 19
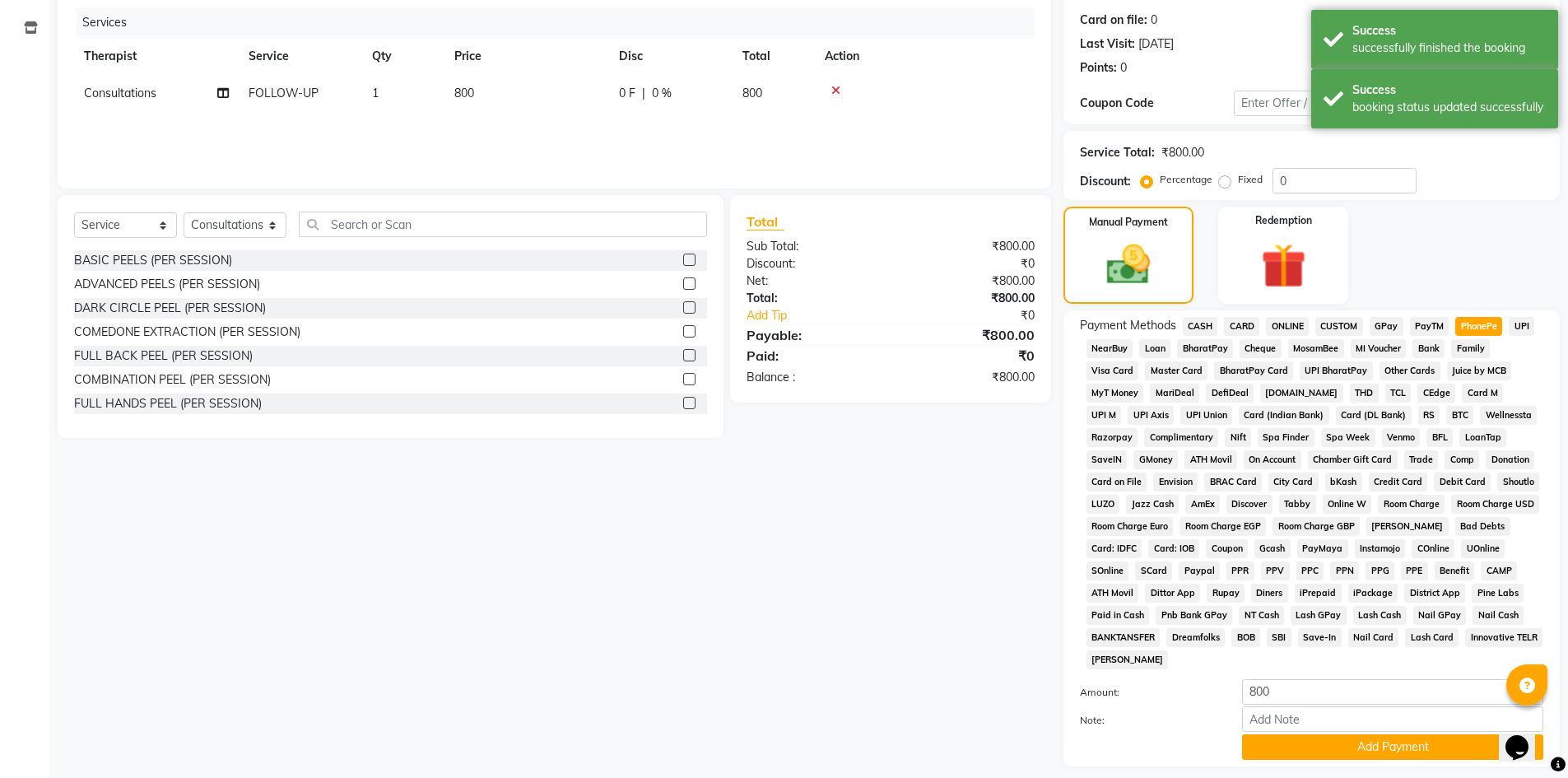
scroll to position [244, 0]
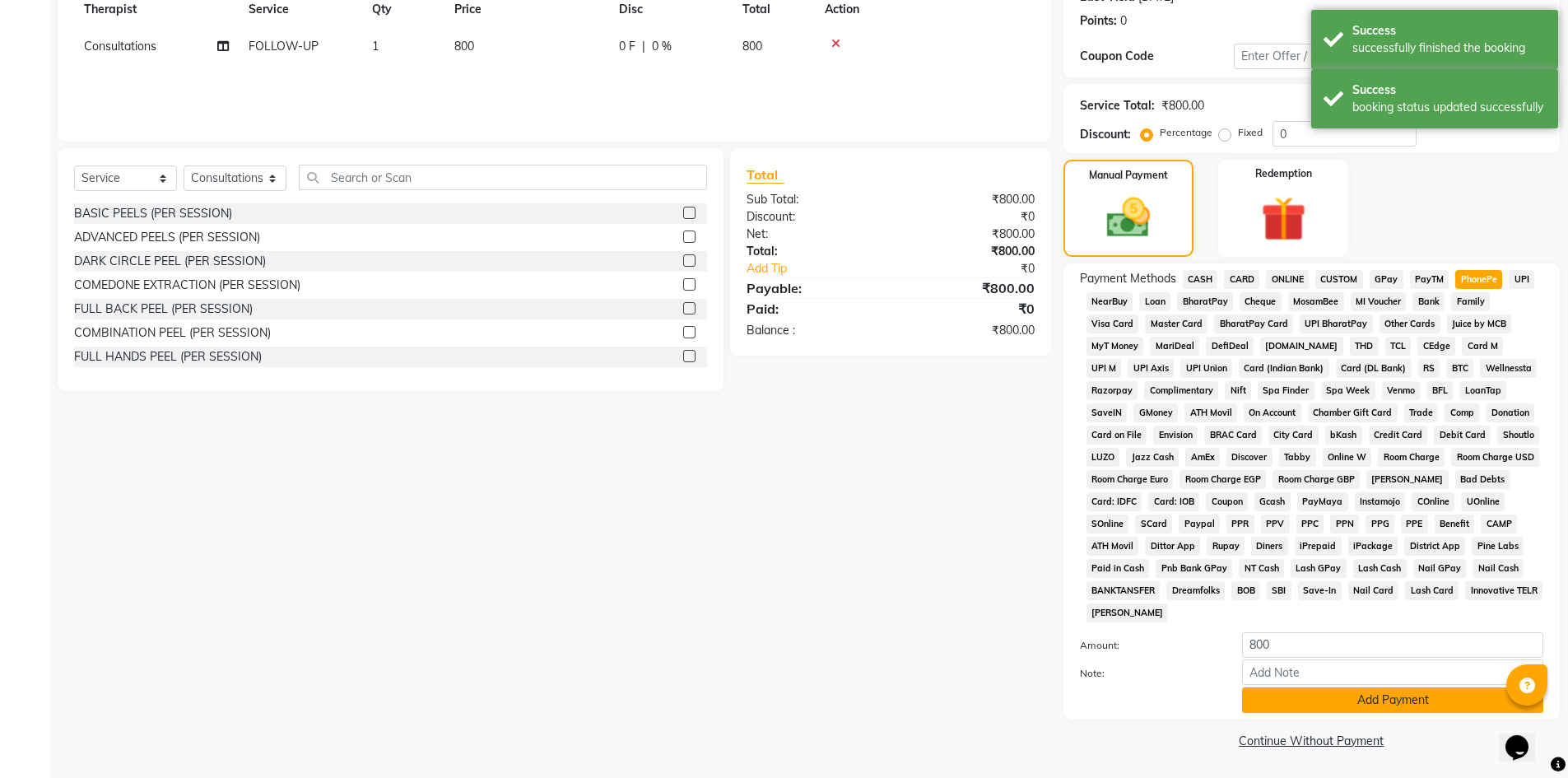
click at [1393, 699] on button "Add Payment" at bounding box center [1392, 700] width 301 height 25
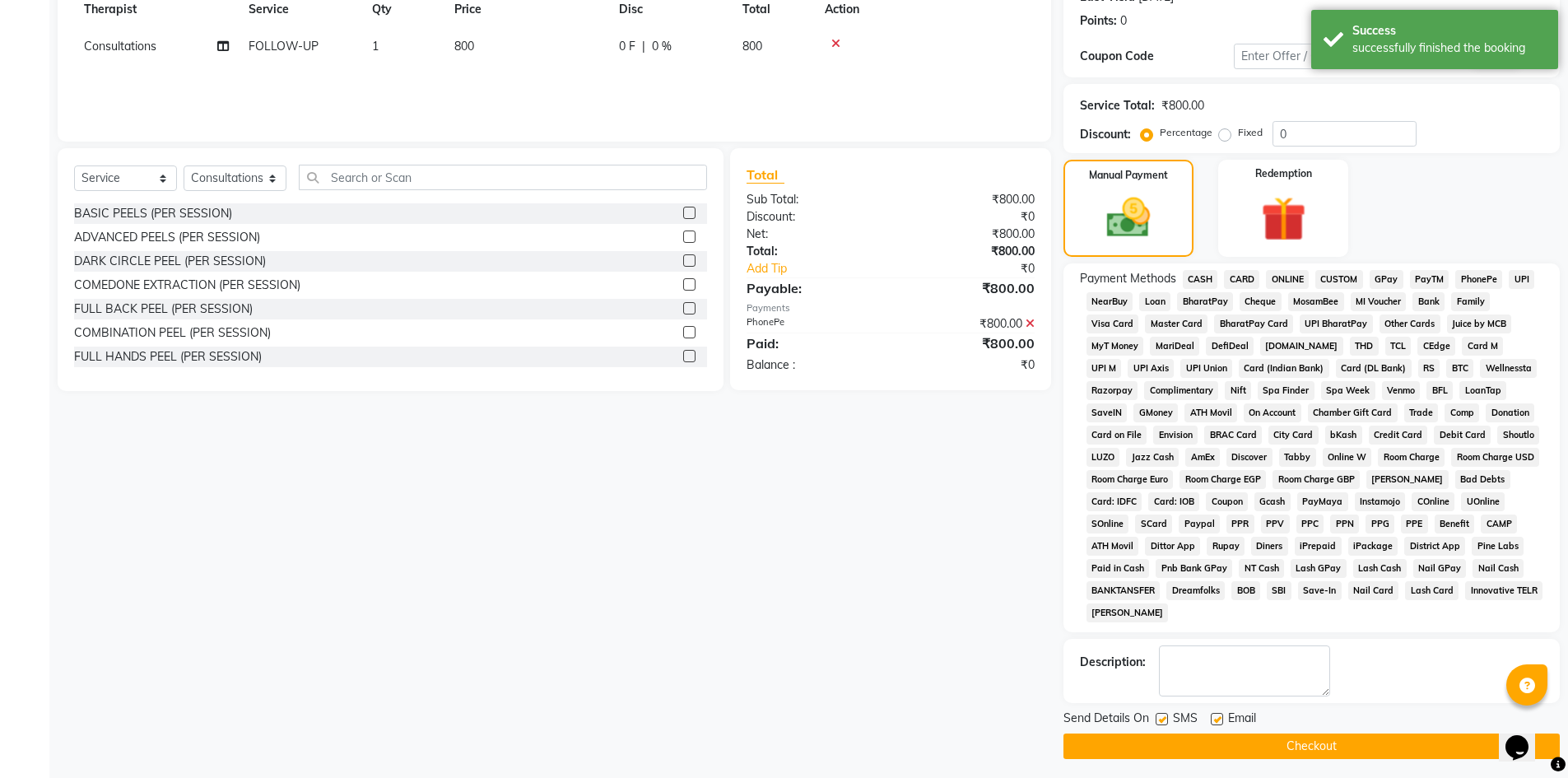
click at [1357, 739] on button "Checkout" at bounding box center [1311, 746] width 496 height 25
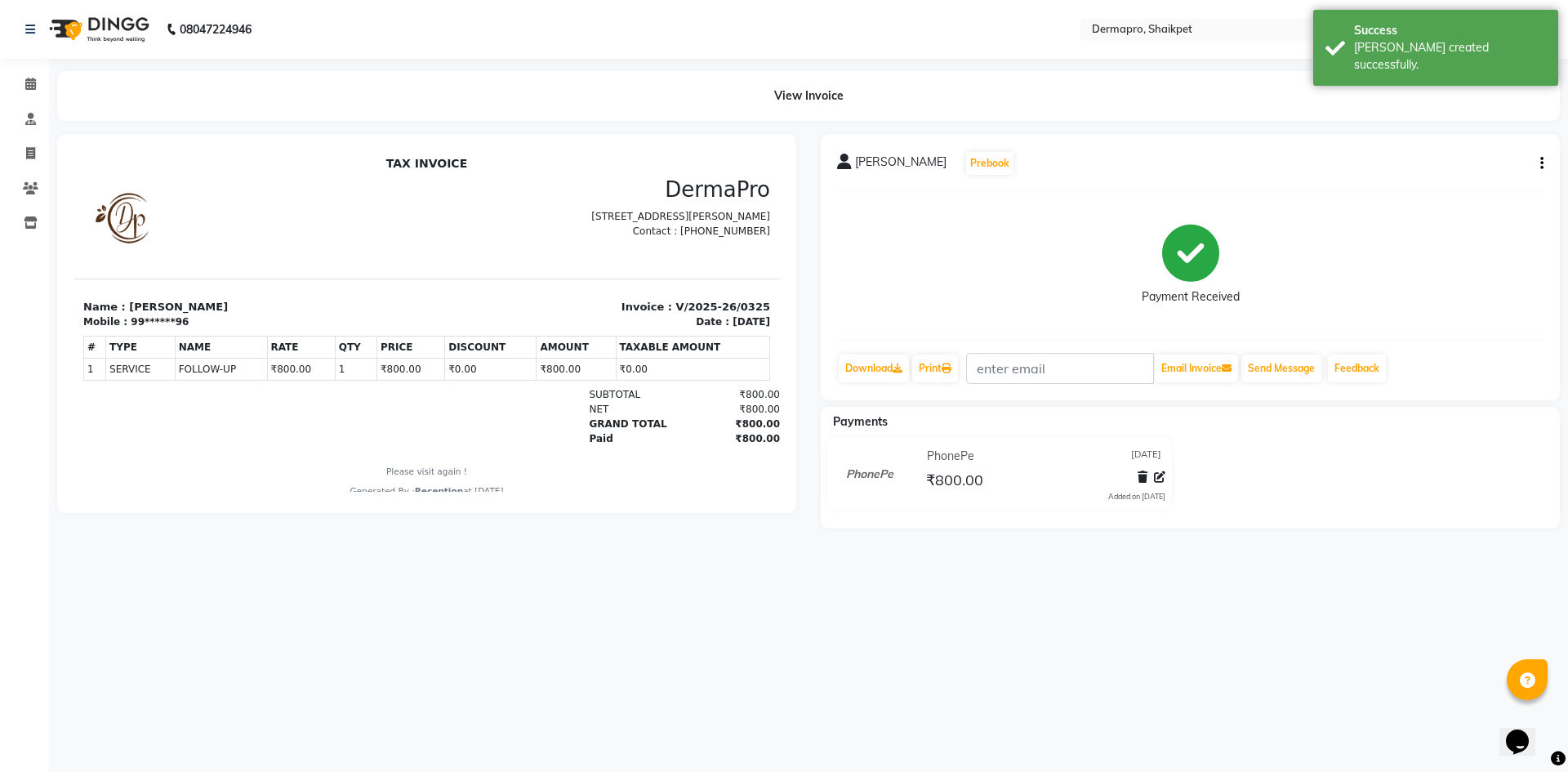
select select "5996"
select select "service"
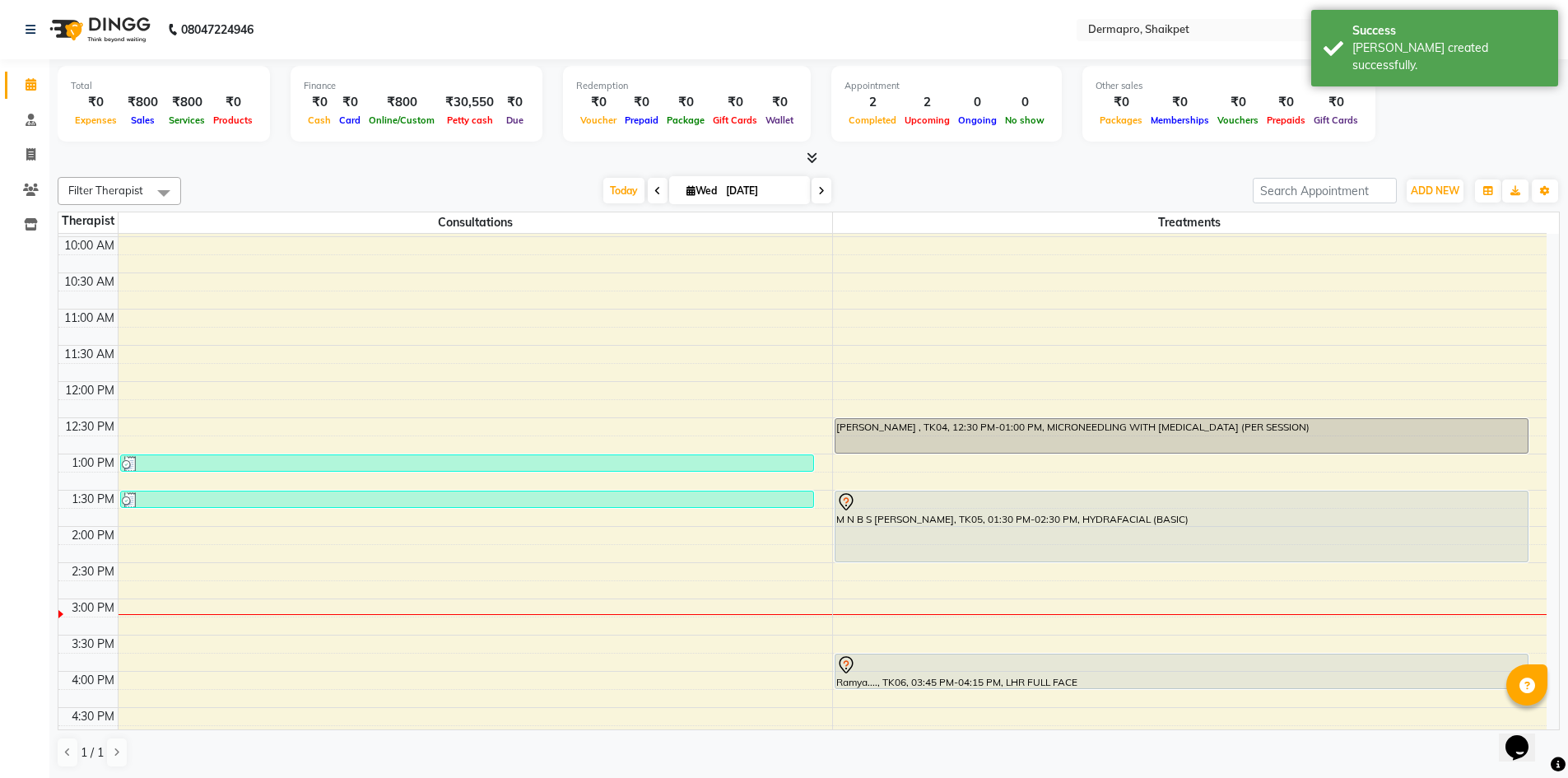
scroll to position [271, 0]
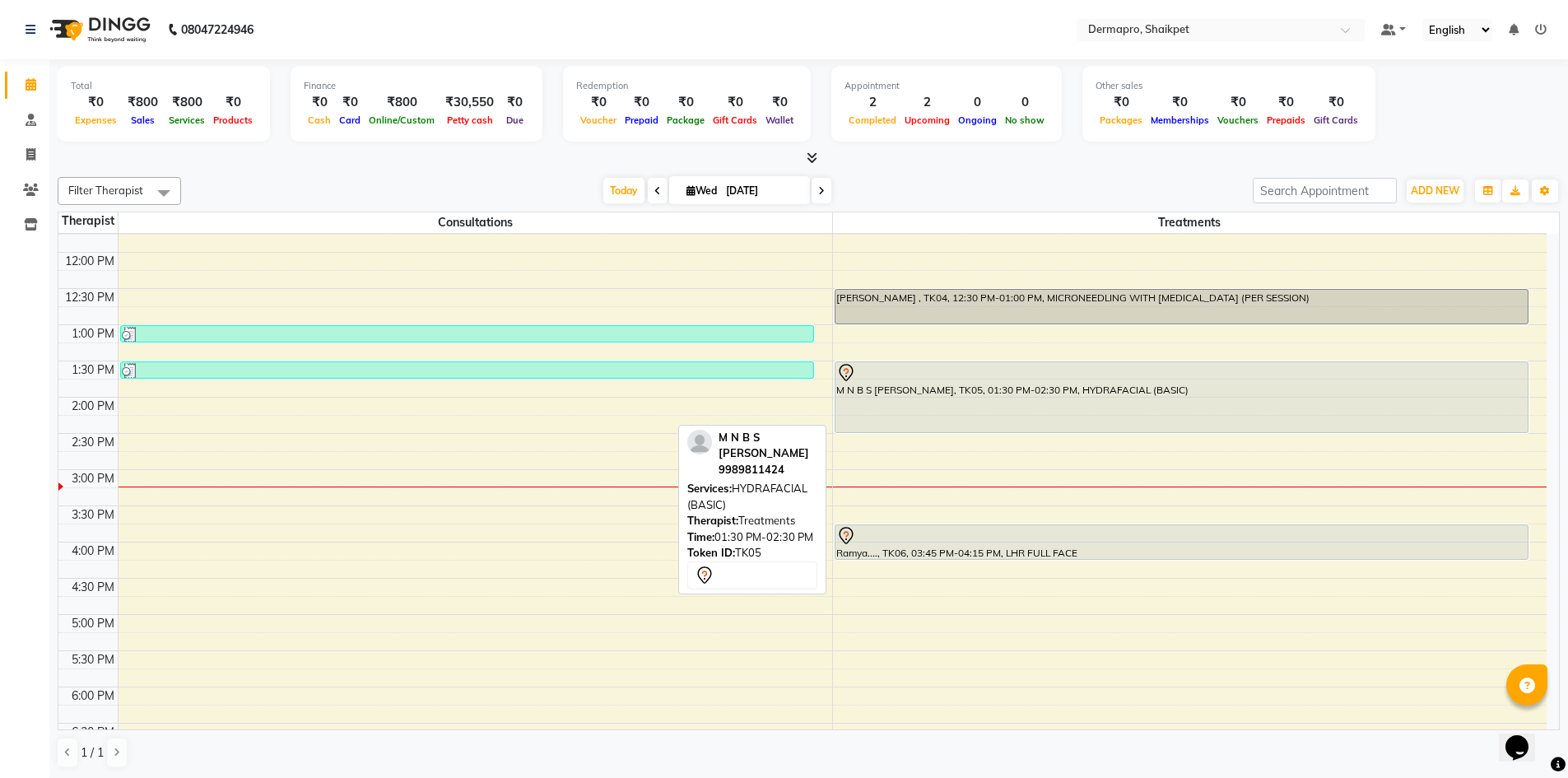
click at [1147, 407] on div "M N B S [PERSON_NAME], TK05, 01:30 PM-02:30 PM, HYDRAFACIAL (BASIC)" at bounding box center [1181, 397] width 693 height 70
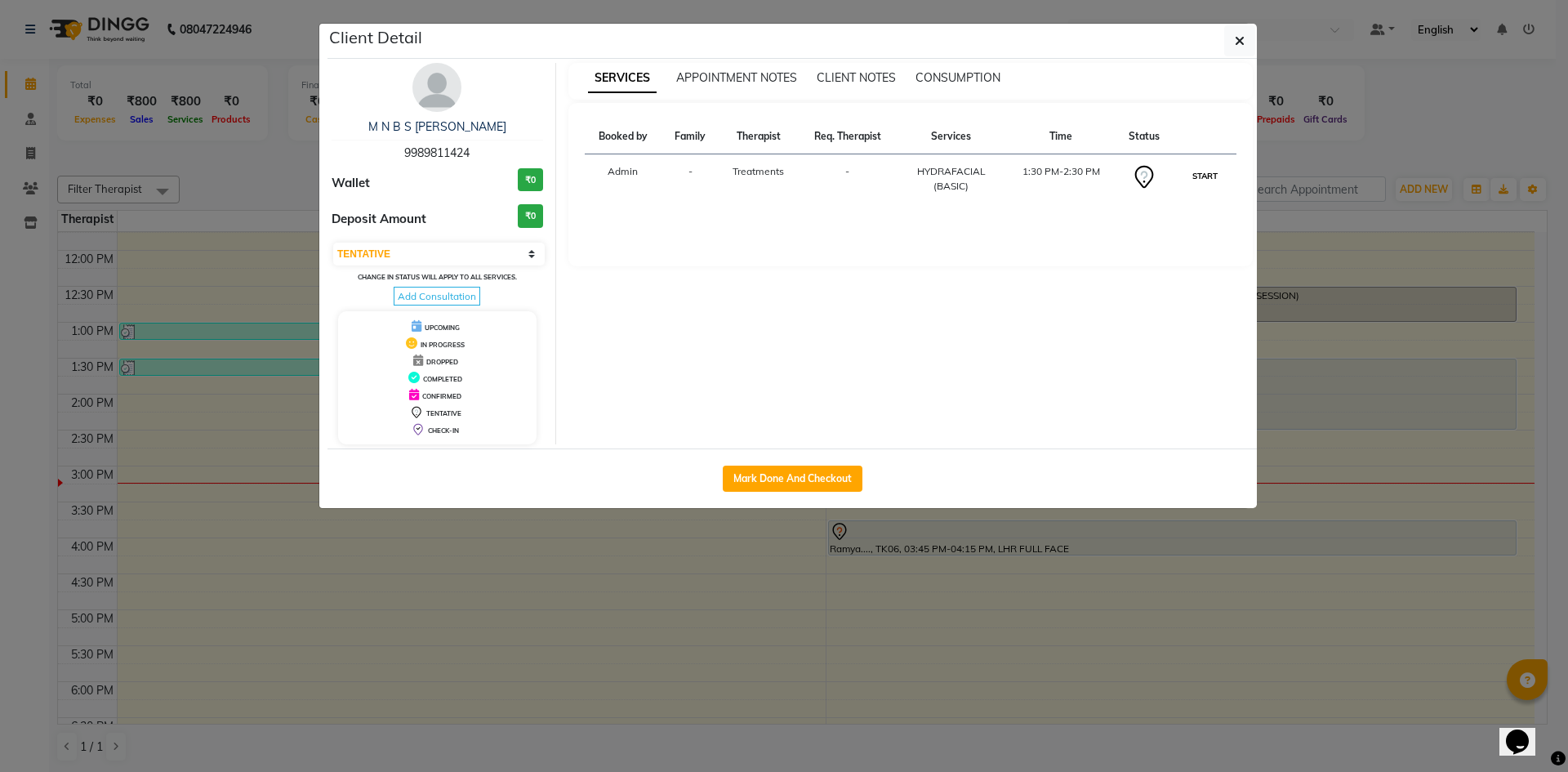
click at [1195, 176] on button "START" at bounding box center [1204, 176] width 33 height 21
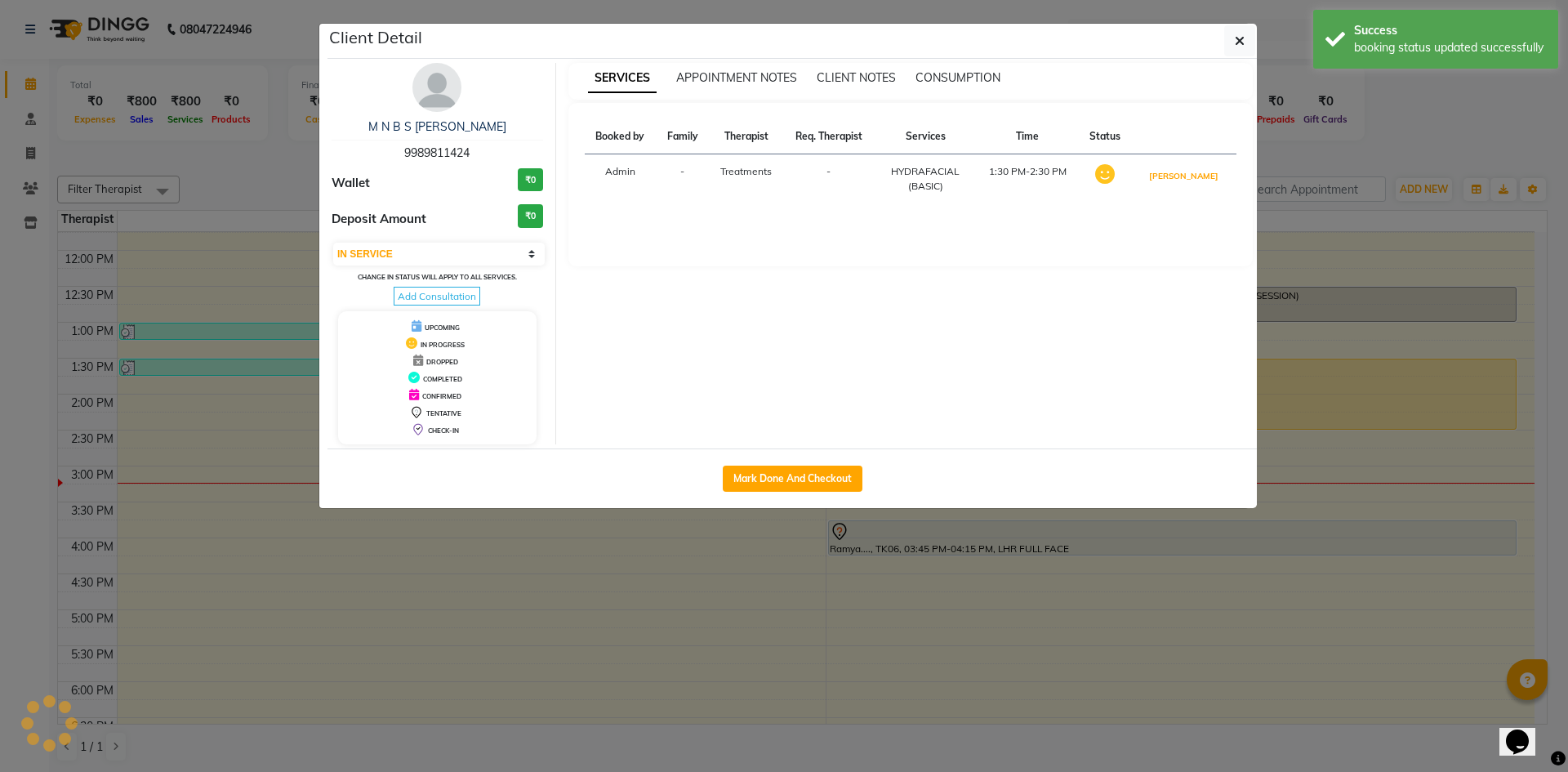
click at [1195, 176] on button "[PERSON_NAME]" at bounding box center [1183, 176] width 77 height 21
select select "3"
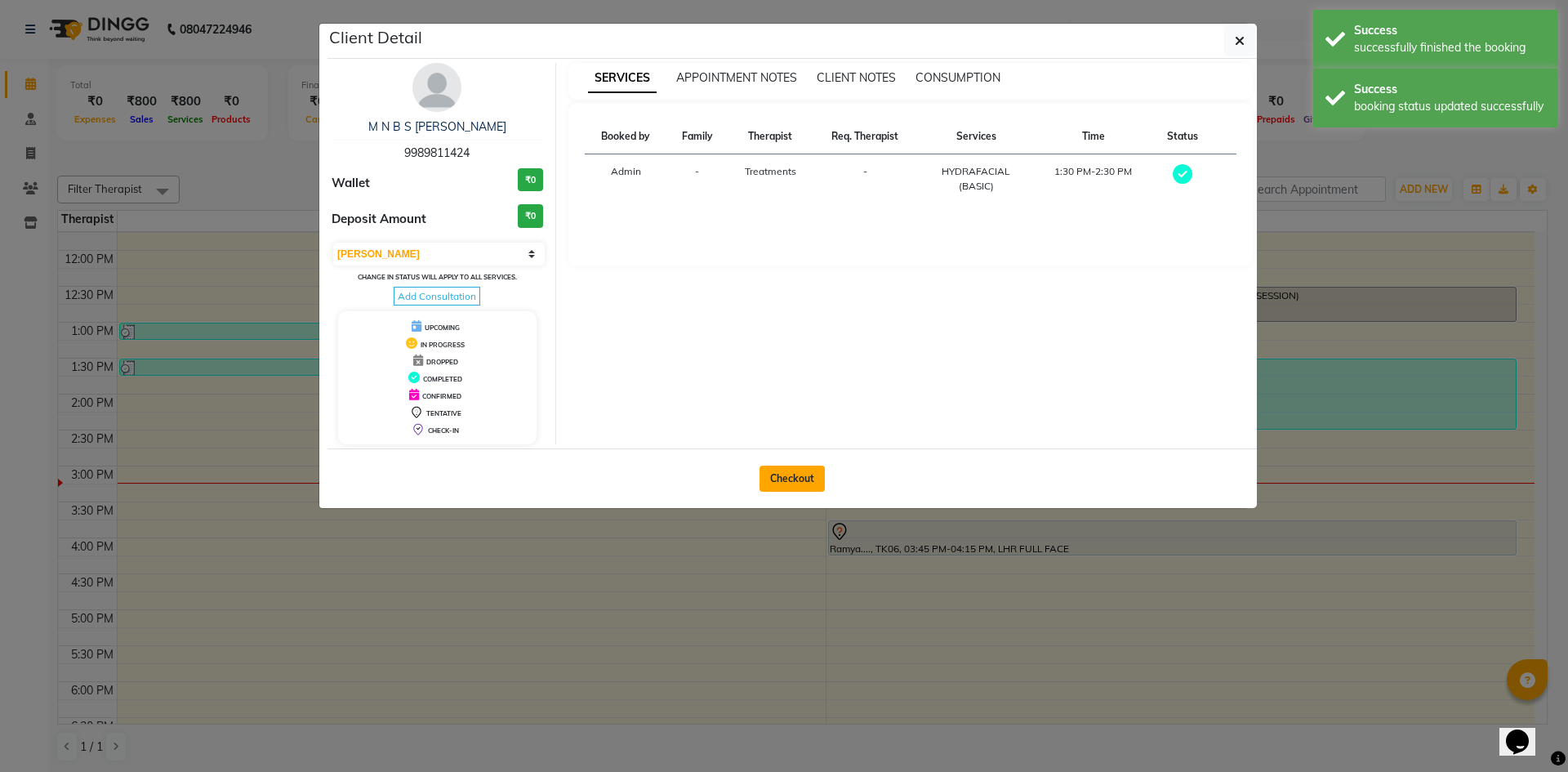
click at [782, 476] on button "Checkout" at bounding box center [792, 478] width 66 height 26
select select "5996"
select select "service"
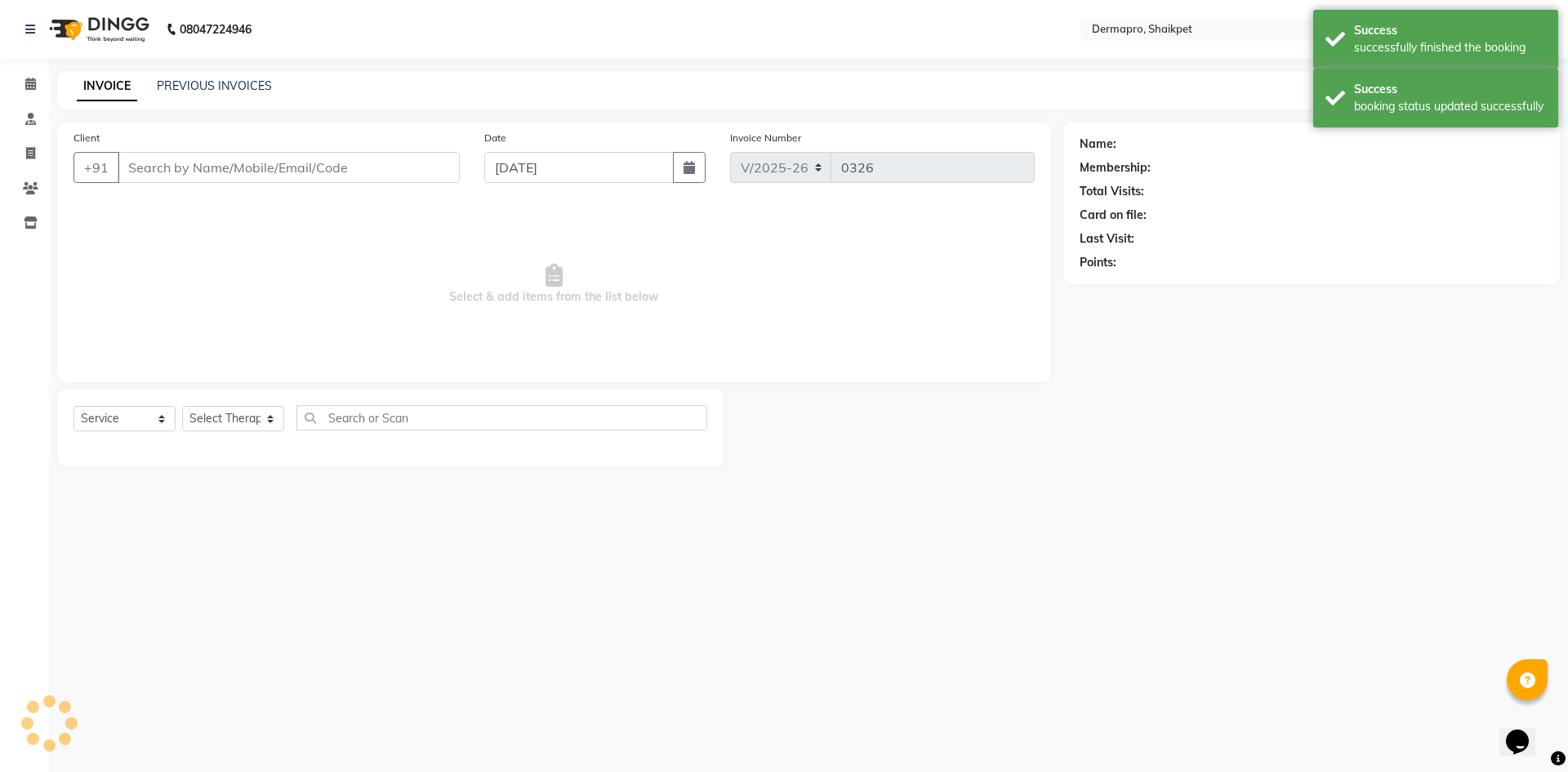
type input "99******24"
select select "43027"
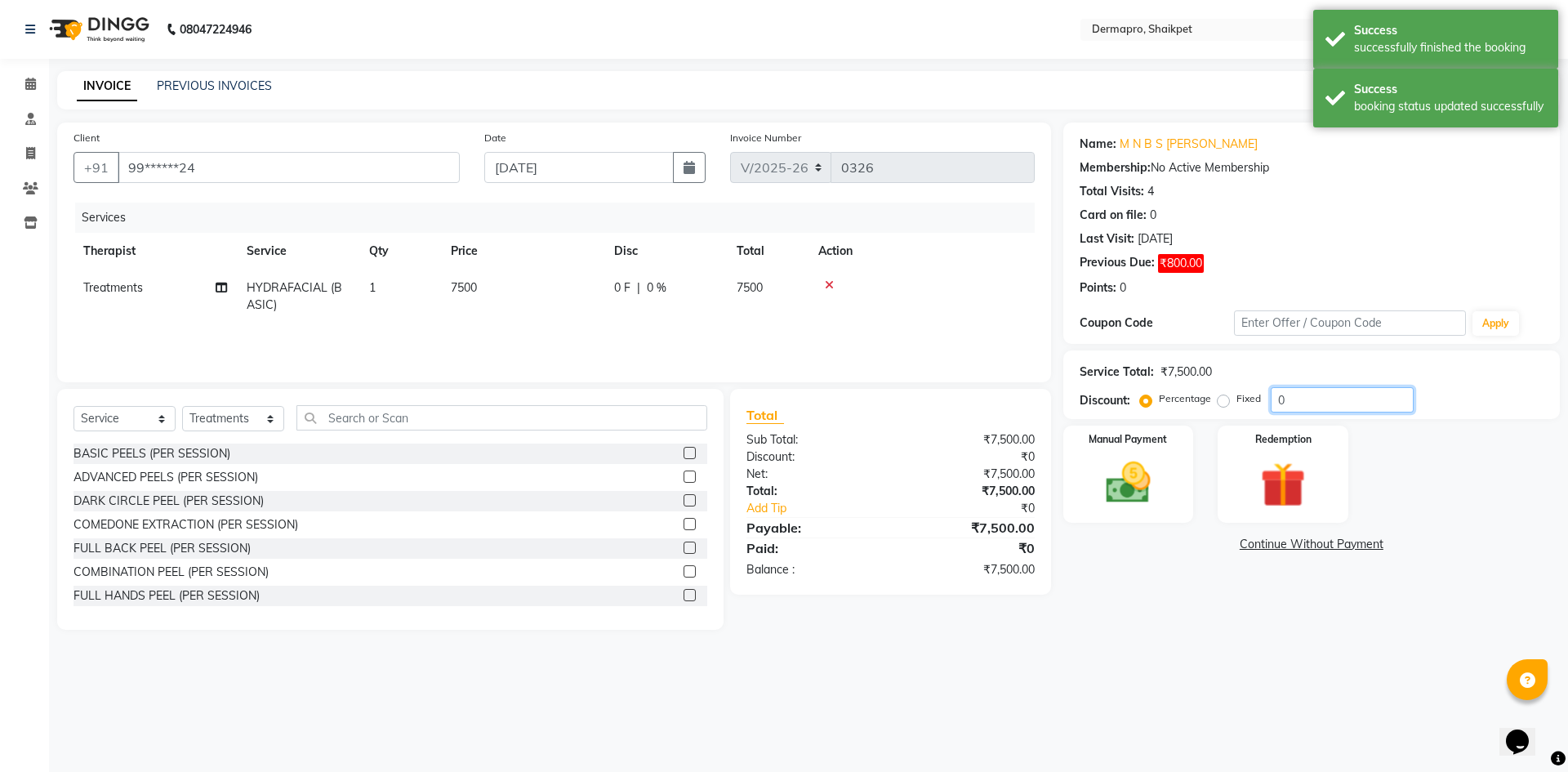
click at [1293, 395] on input "0" at bounding box center [1342, 399] width 143 height 25
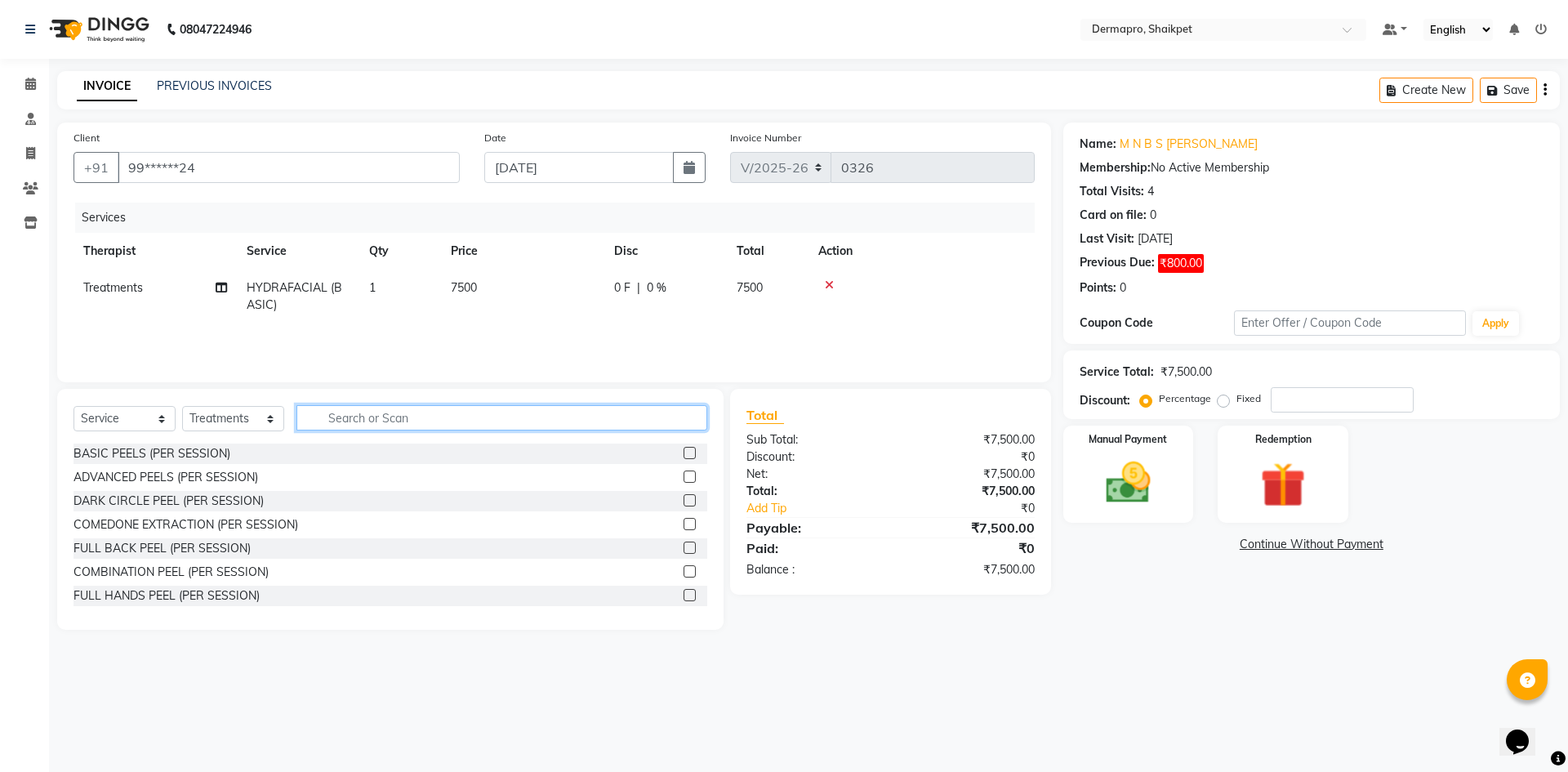
click at [505, 423] on input "text" at bounding box center [502, 418] width 411 height 25
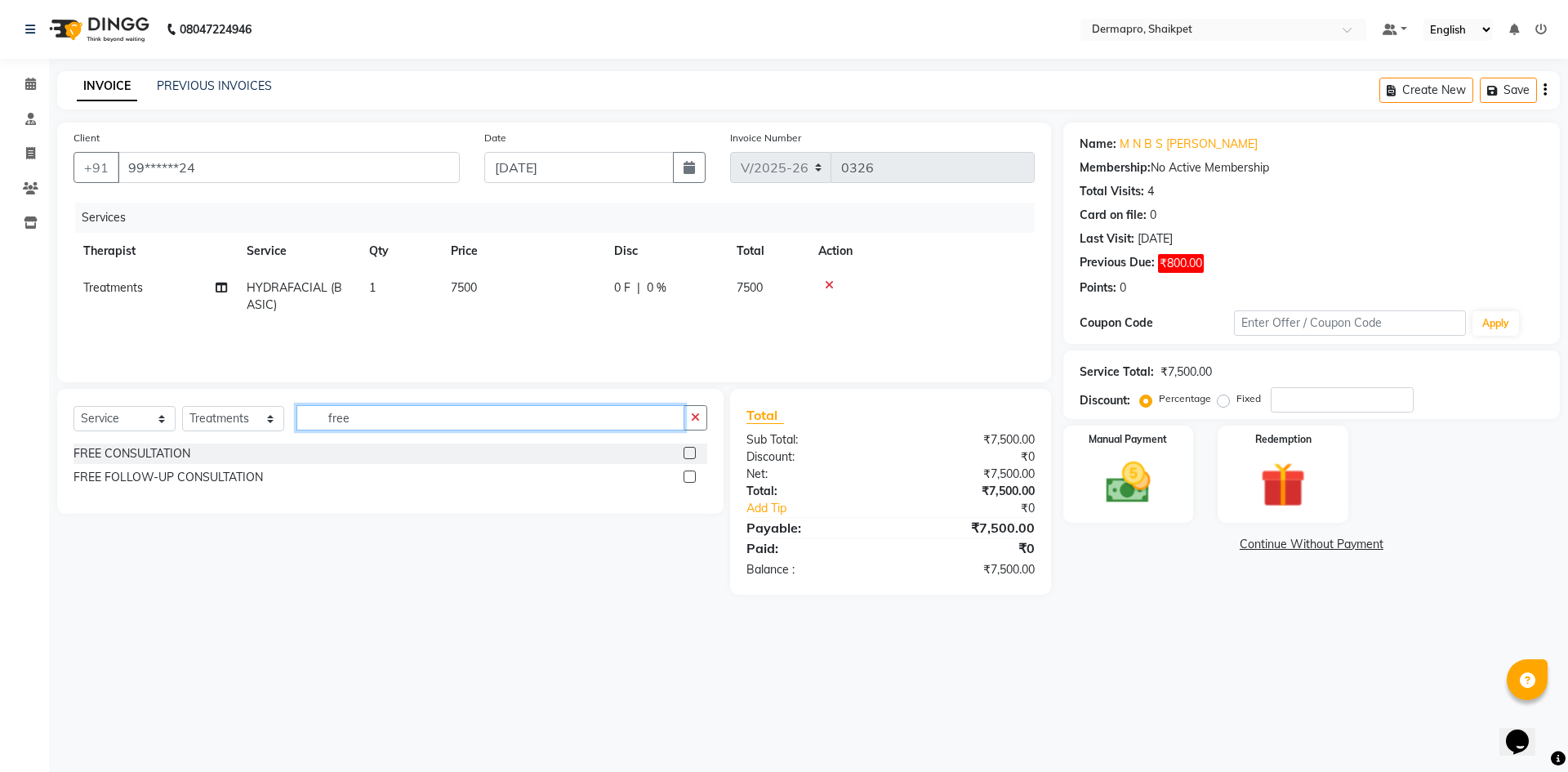
type input "free"
click at [686, 473] on label at bounding box center [690, 476] width 12 height 12
click at [686, 473] on input "checkbox" at bounding box center [689, 477] width 11 height 11
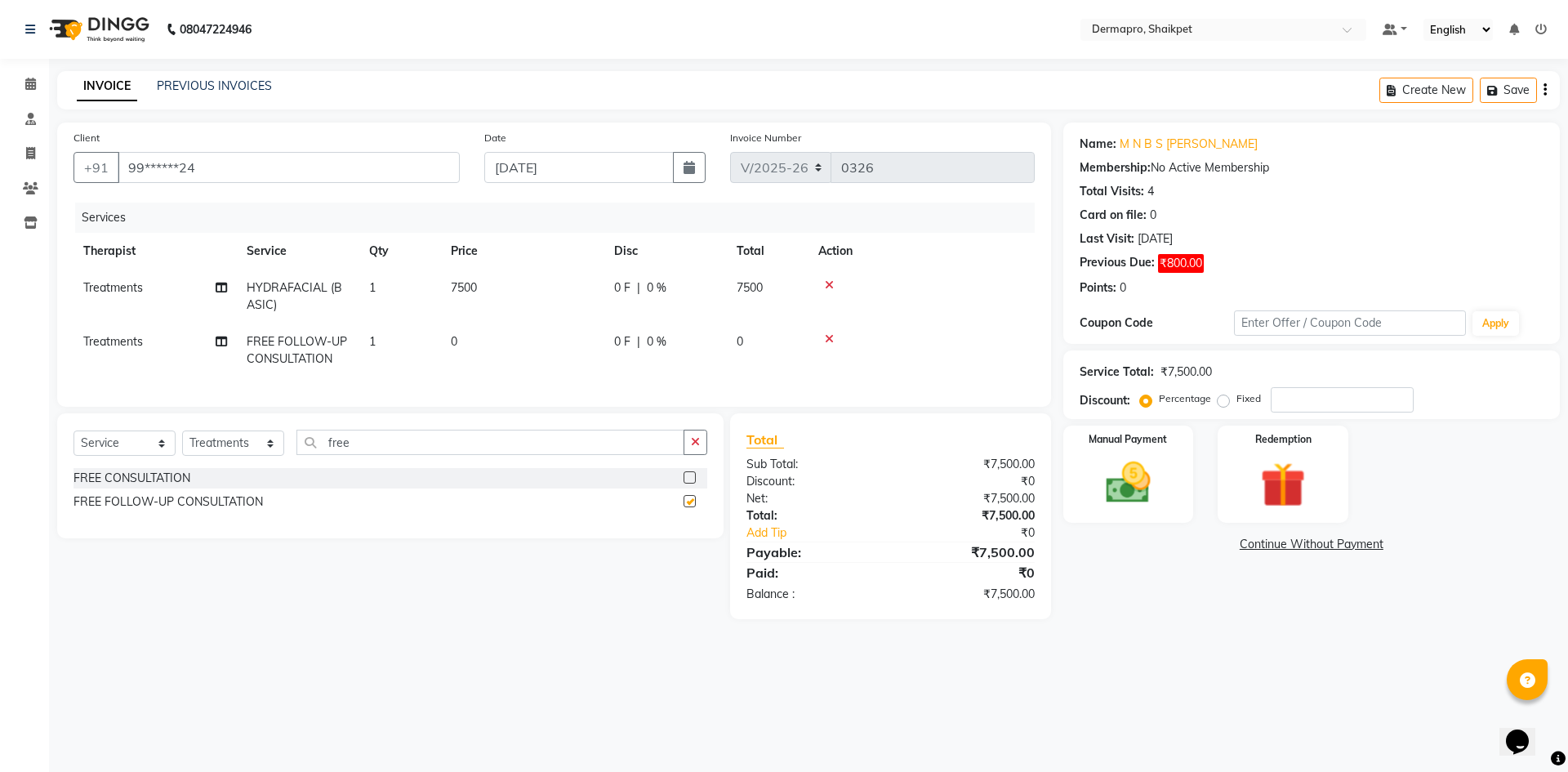
checkbox input "false"
click at [827, 280] on icon at bounding box center [829, 285] width 9 height 12
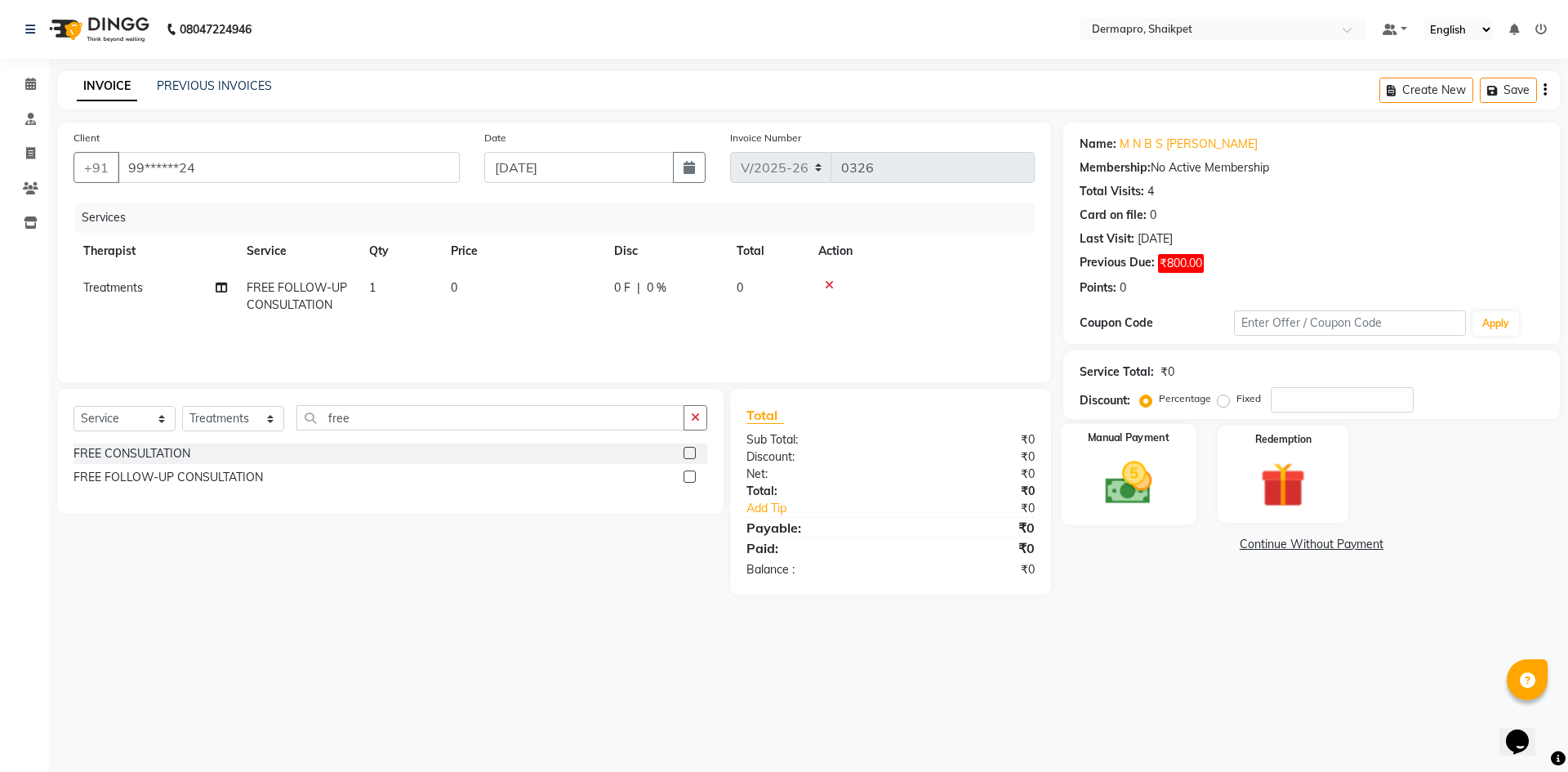
click at [1139, 497] on img at bounding box center [1127, 482] width 76 height 54
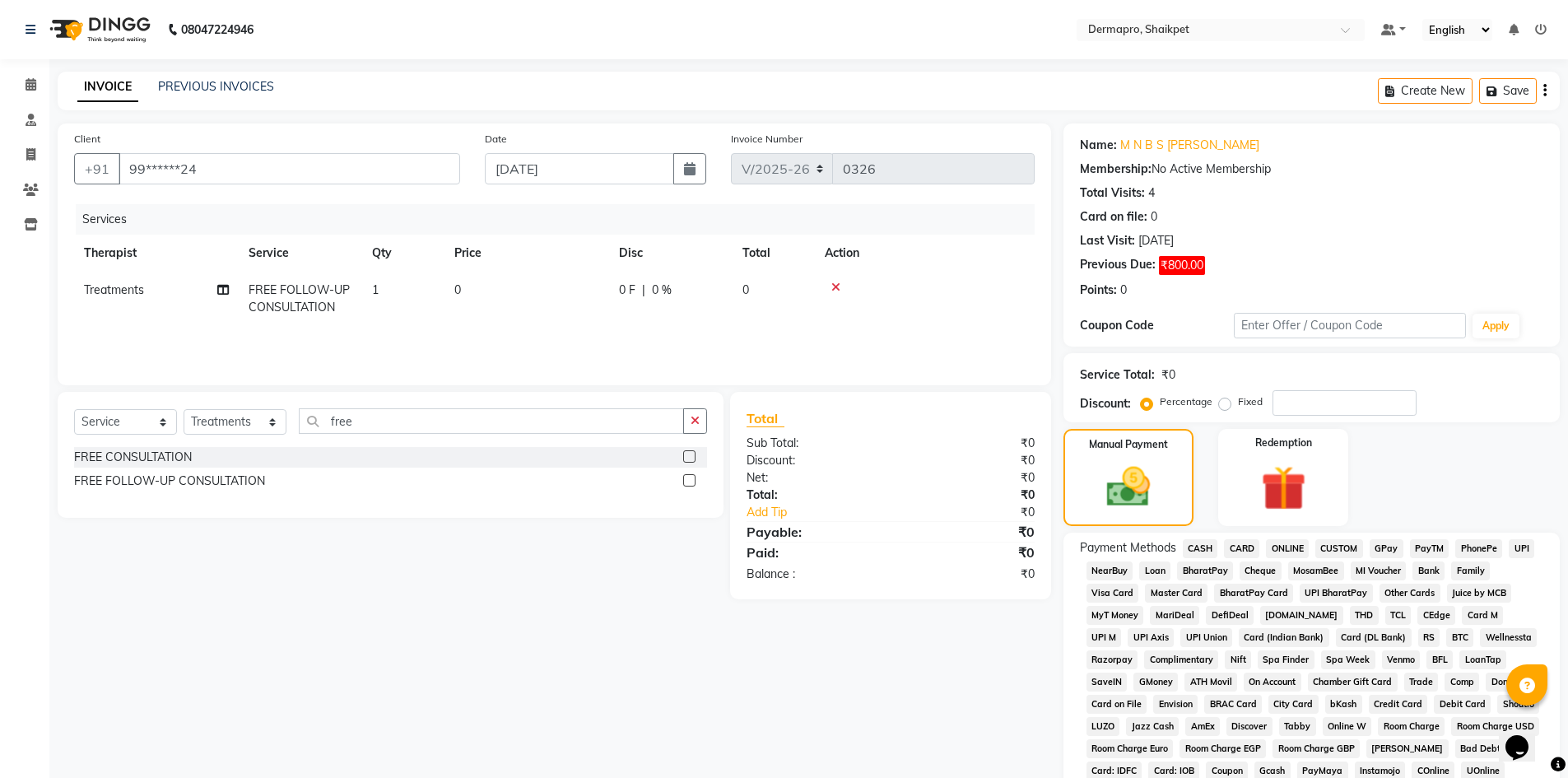
click at [1197, 544] on span "CASH" at bounding box center [1201, 548] width 35 height 19
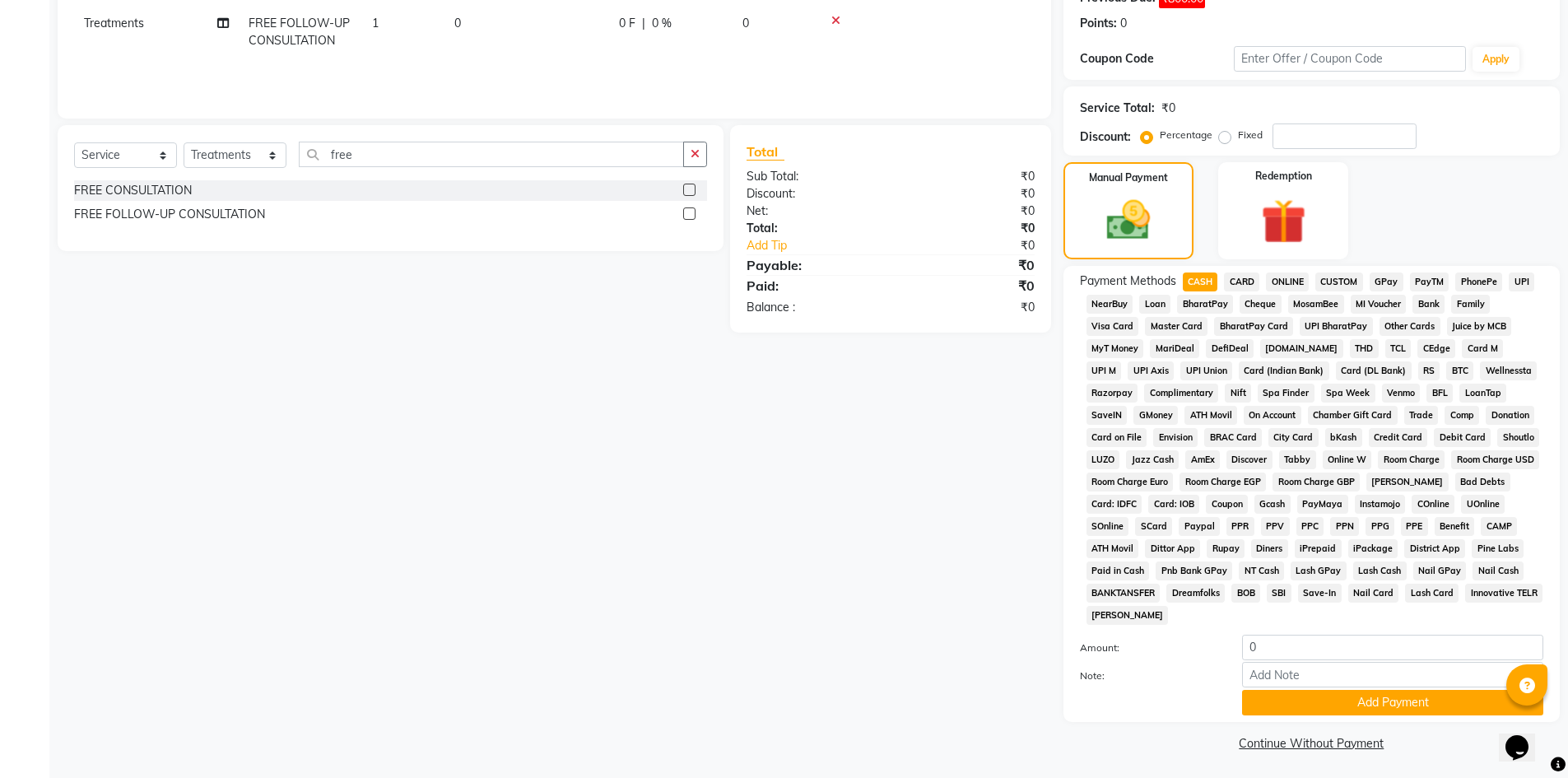
scroll to position [269, 0]
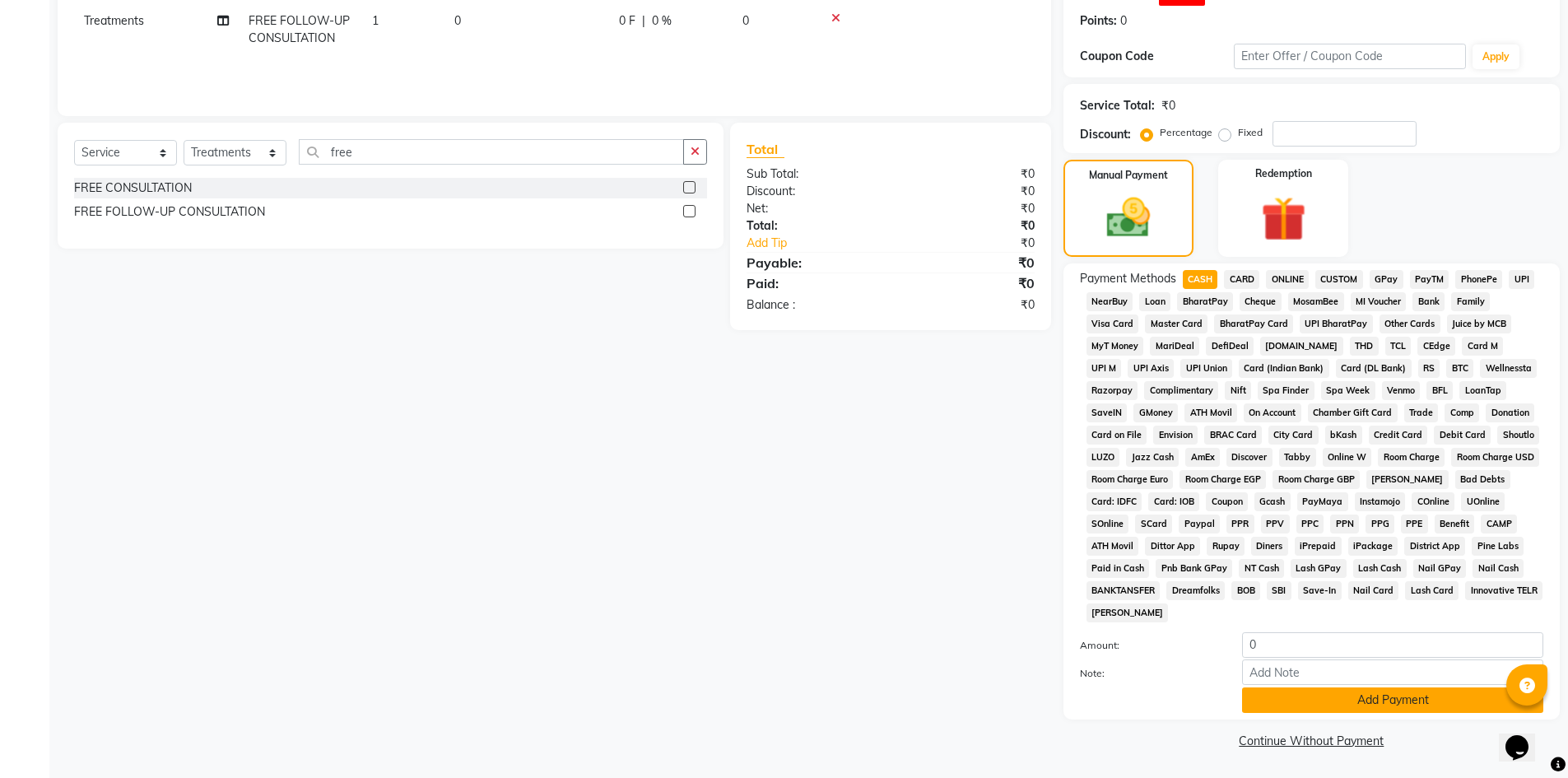
click at [1353, 692] on button "Add Payment" at bounding box center [1392, 700] width 301 height 25
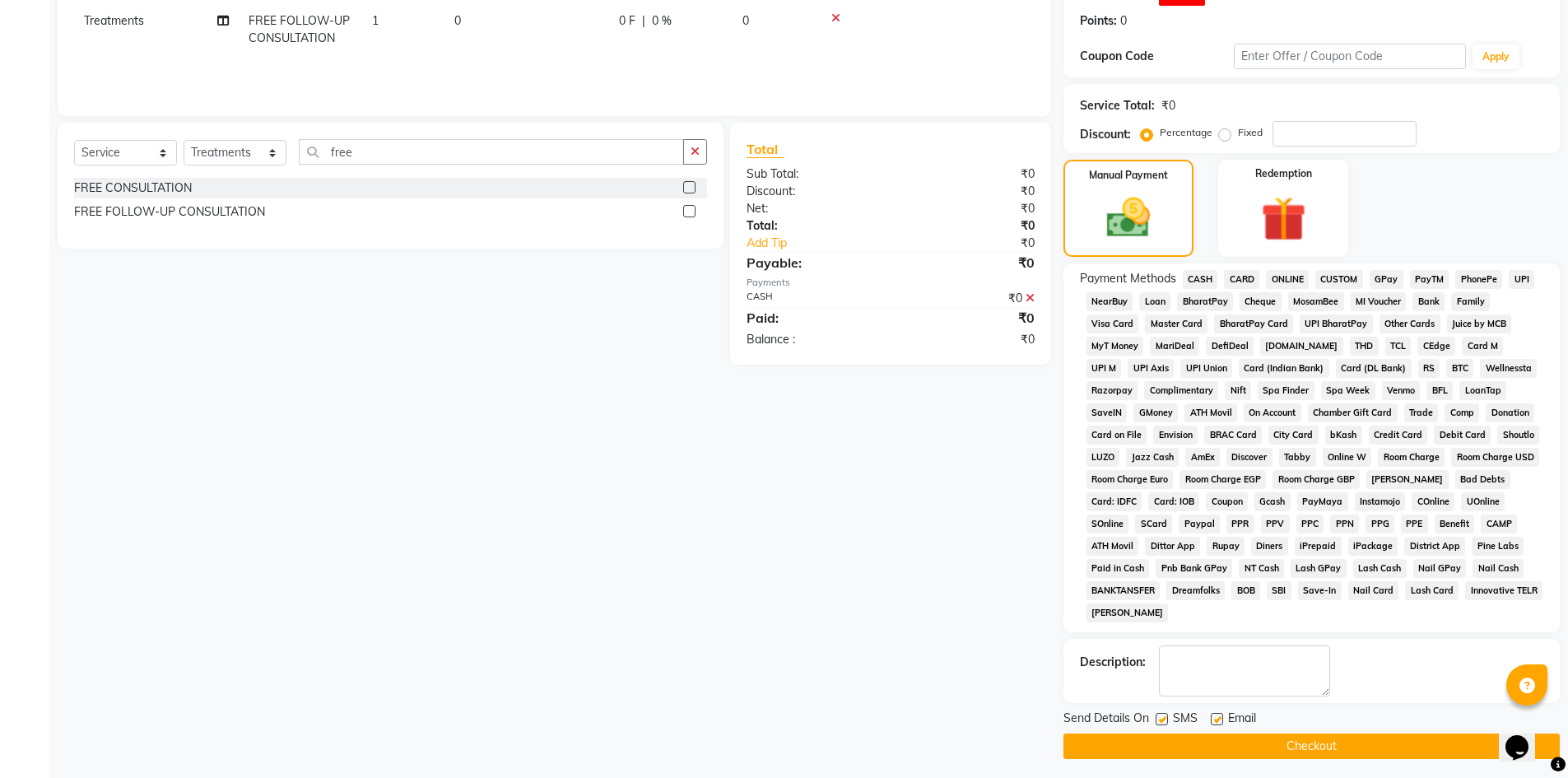
click at [1318, 739] on button "Checkout" at bounding box center [1311, 746] width 496 height 25
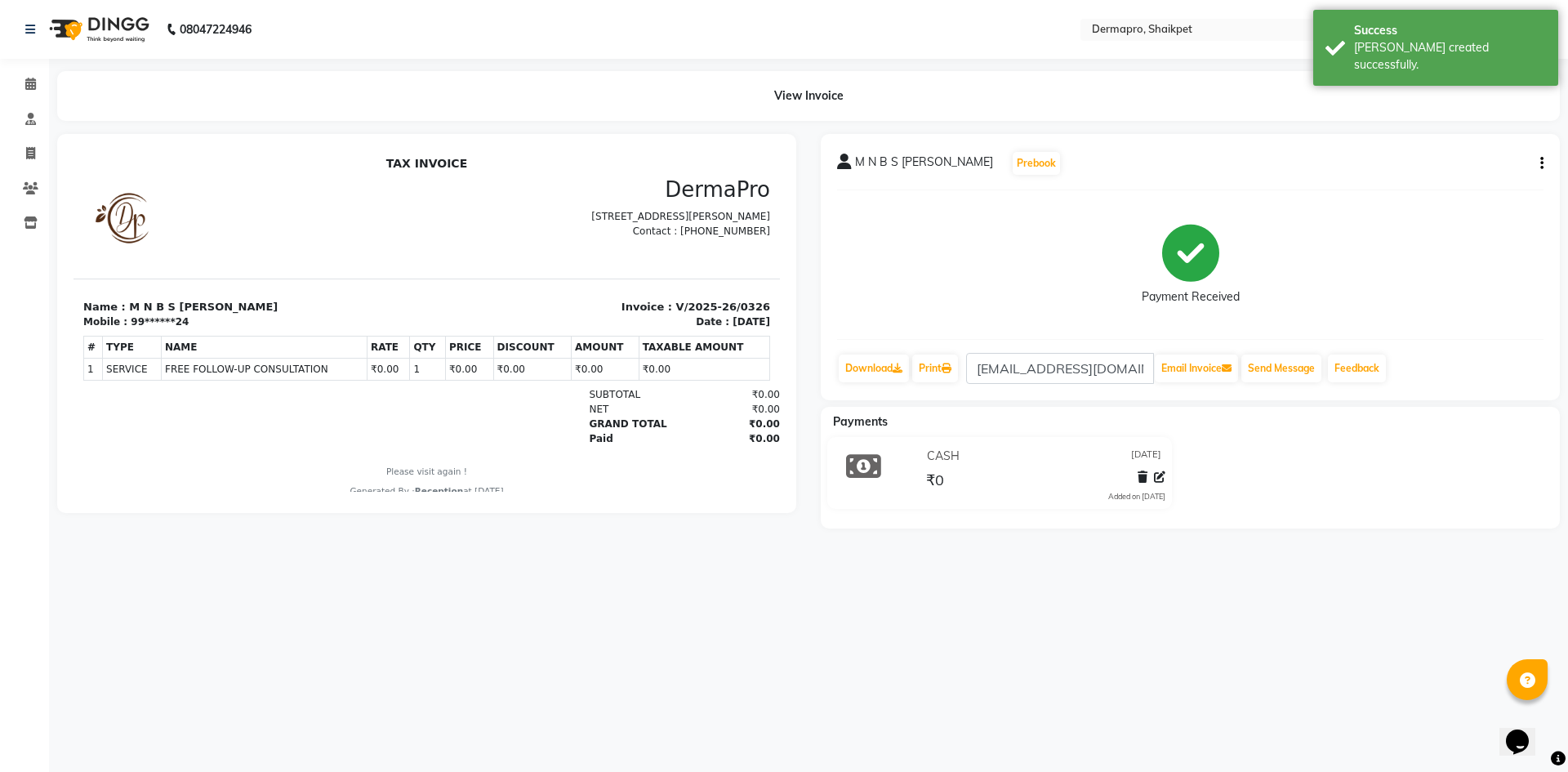
select select "service"
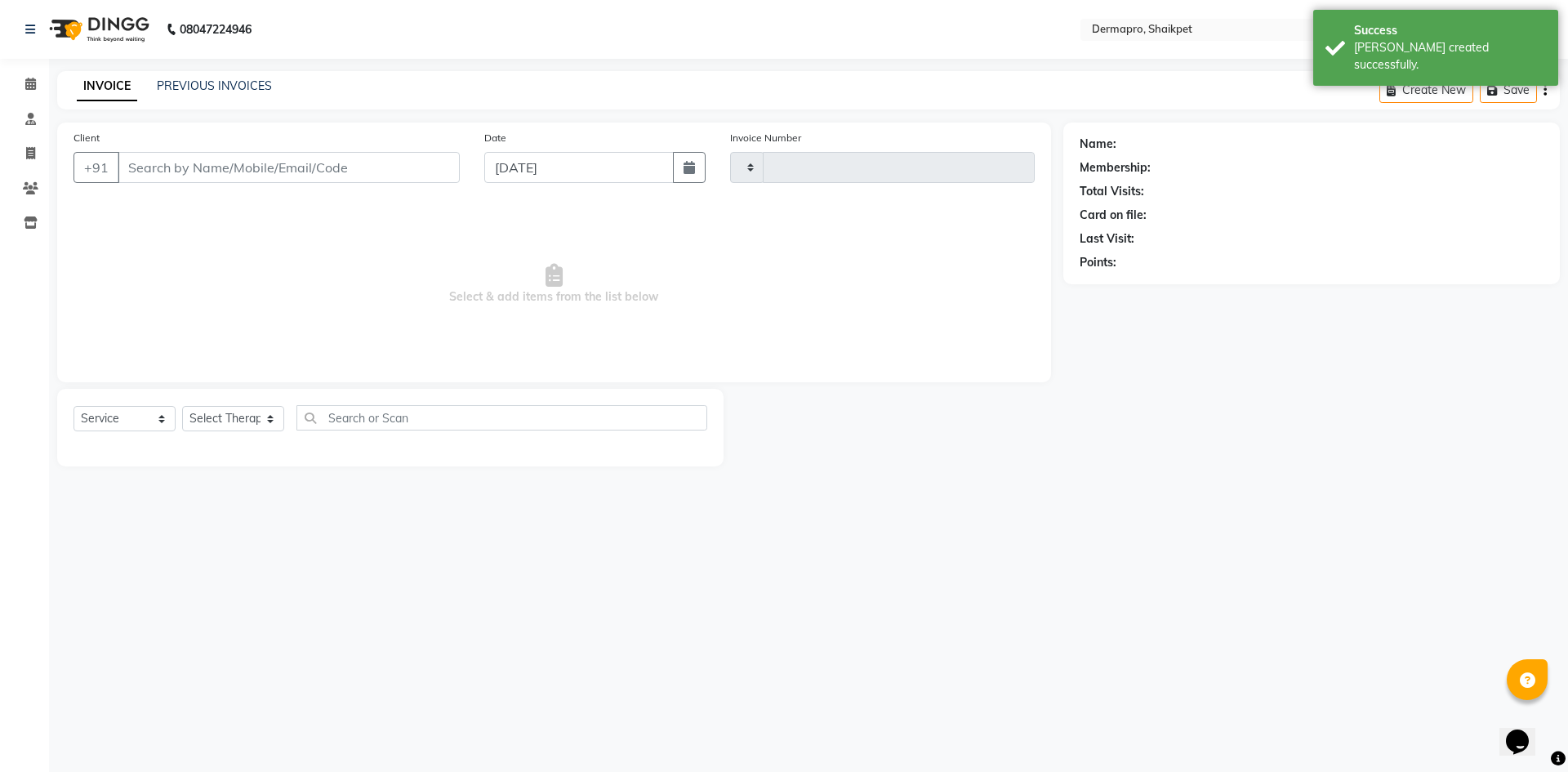
type input "0327"
select select "5996"
type input "99******24"
select select "43027"
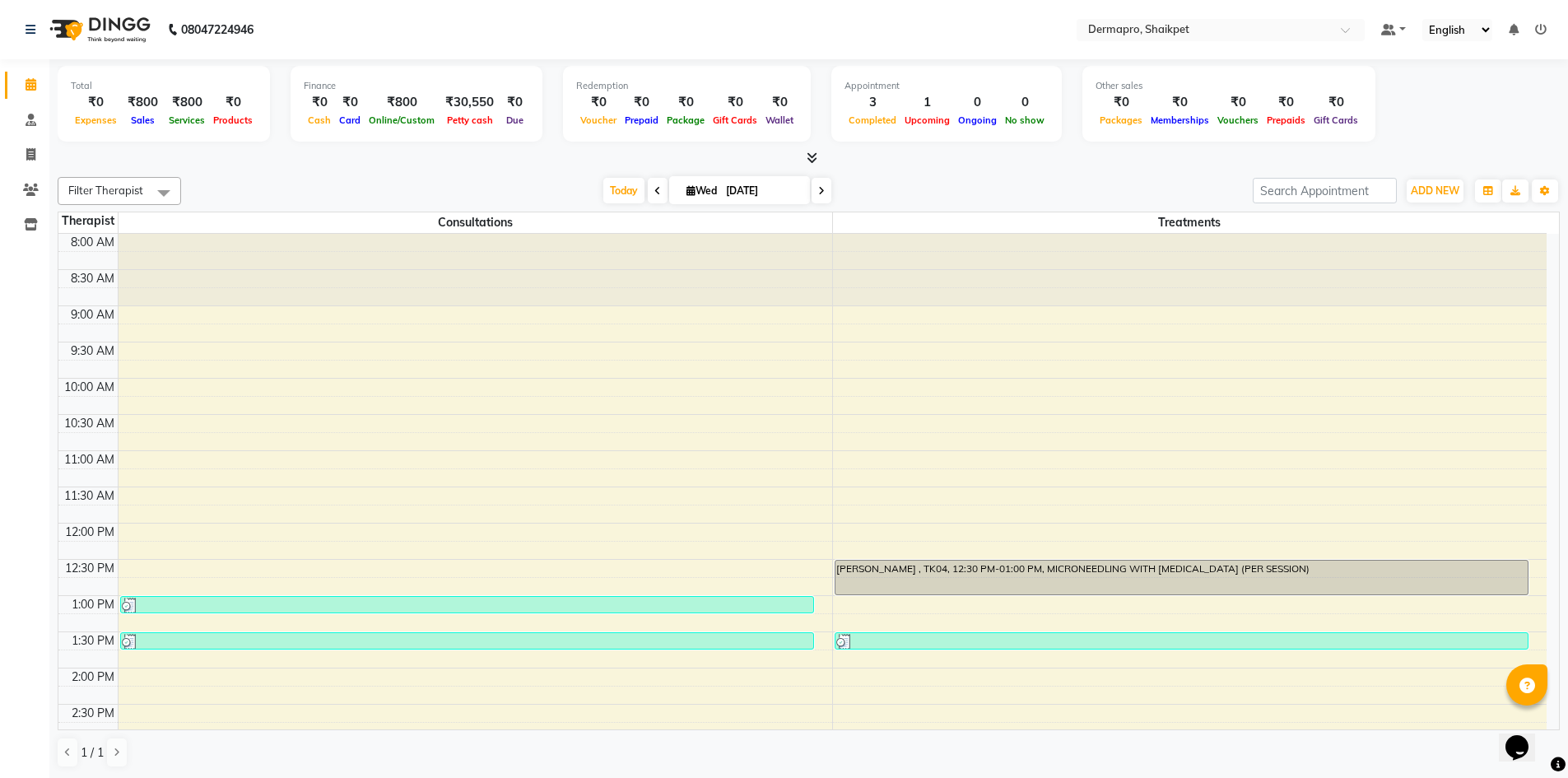
click at [687, 186] on icon at bounding box center [691, 190] width 9 height 11
select select "9"
select select "2025"
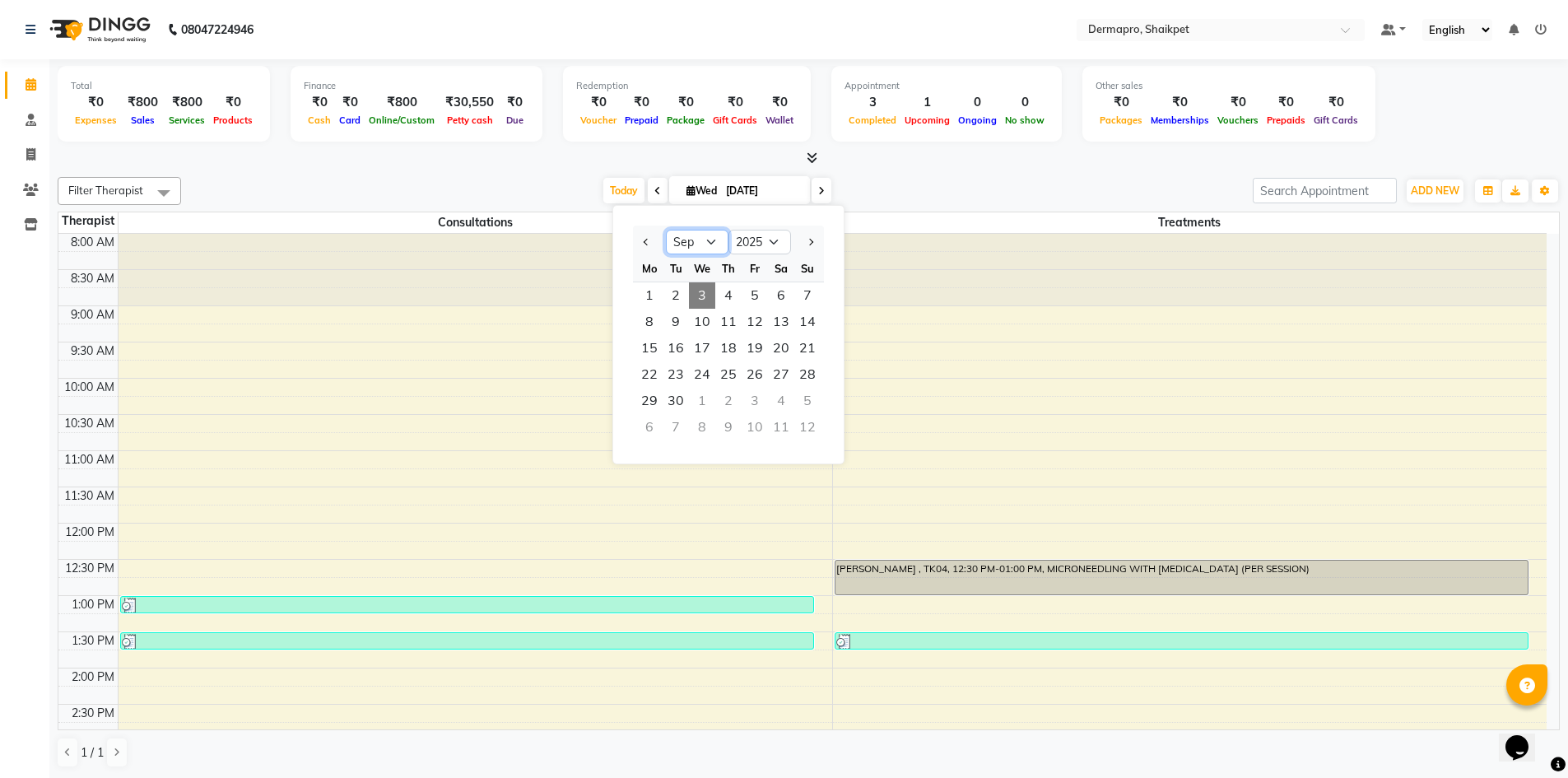
click at [707, 239] on select "Jan Feb Mar Apr May Jun [DATE] Aug Sep Oct Nov Dec" at bounding box center [697, 241] width 63 height 24
select select "7"
click at [666, 230] on select "Jan Feb Mar Apr May Jun [DATE] Aug Sep Oct Nov Dec" at bounding box center [697, 241] width 63 height 24
click at [758, 345] on span "18" at bounding box center [754, 348] width 26 height 26
type input "[DATE]"
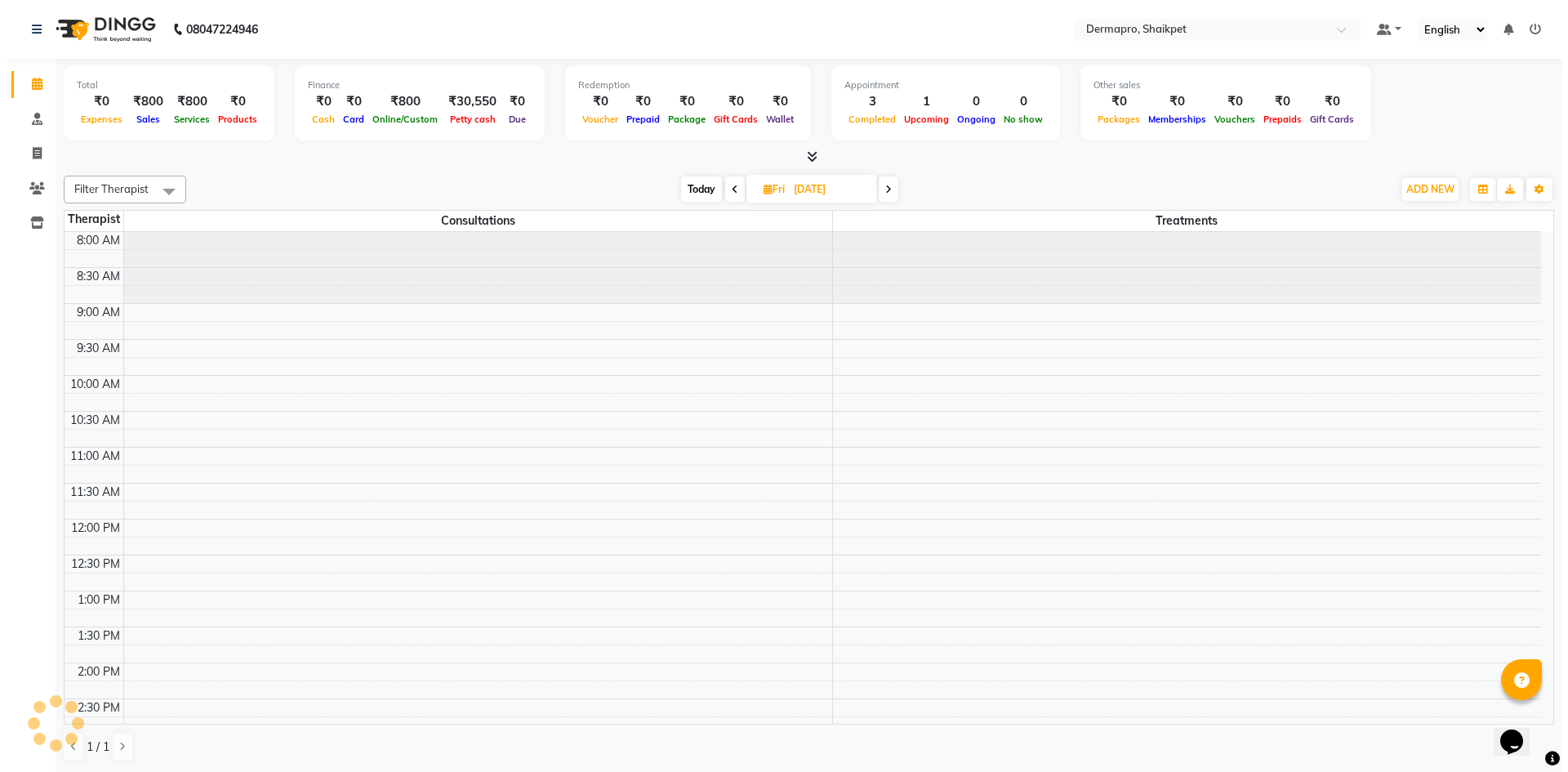
scroll to position [442, 0]
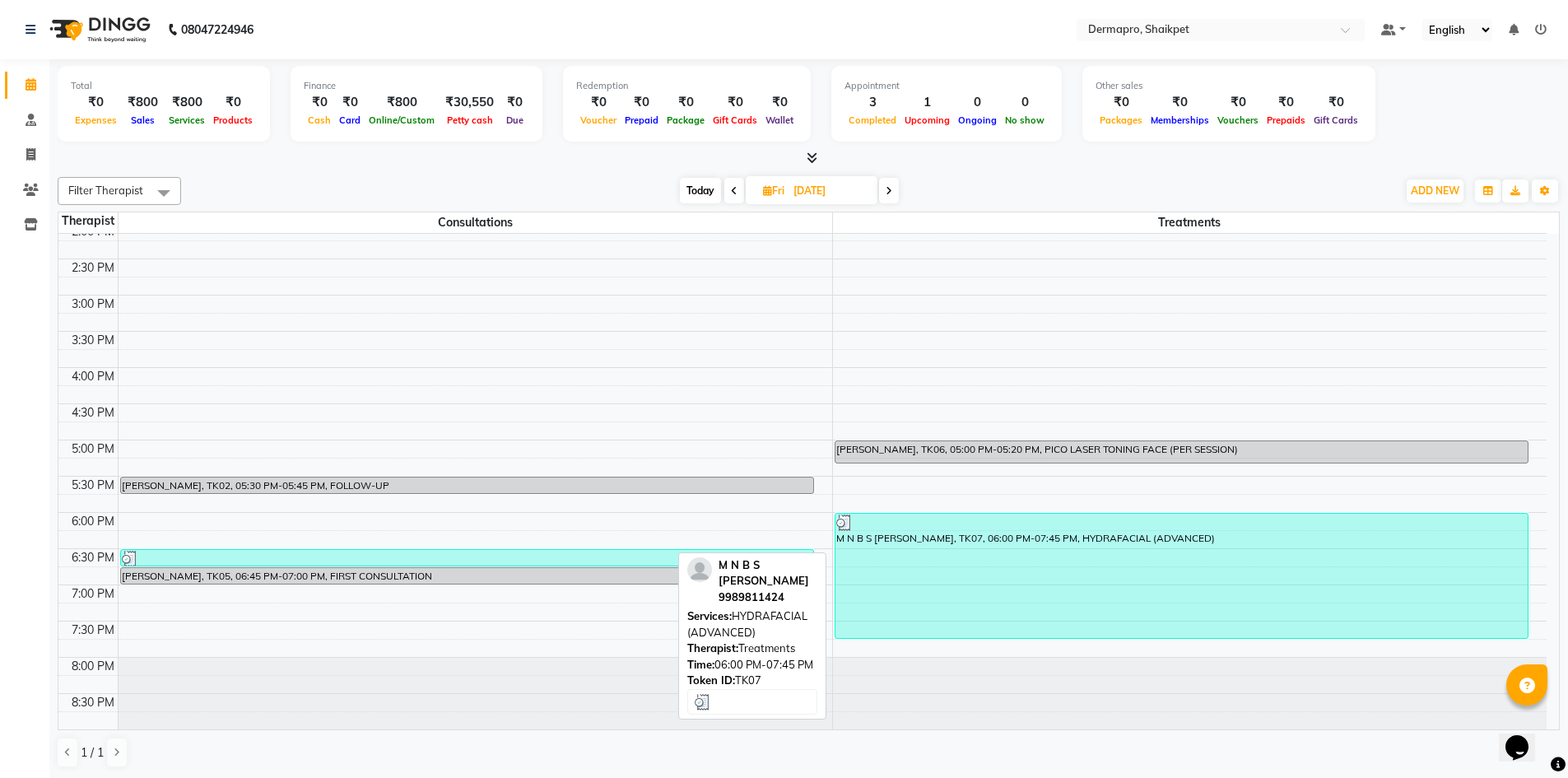
click at [1041, 554] on div "M N B S [PERSON_NAME], TK07, 06:00 PM-07:45 PM, HYDRAFACIAL (ADVANCED)" at bounding box center [1181, 576] width 693 height 124
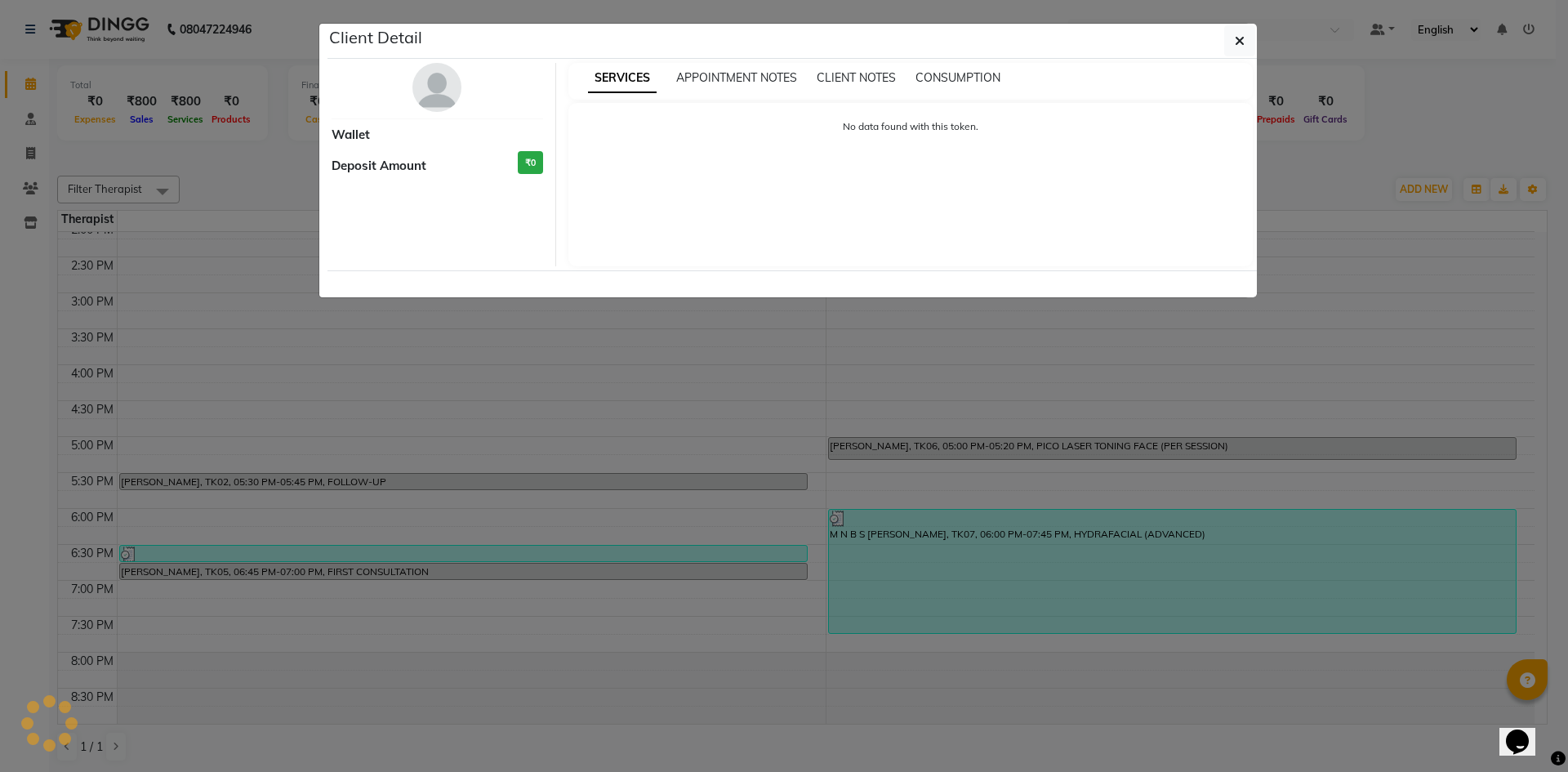
select select "3"
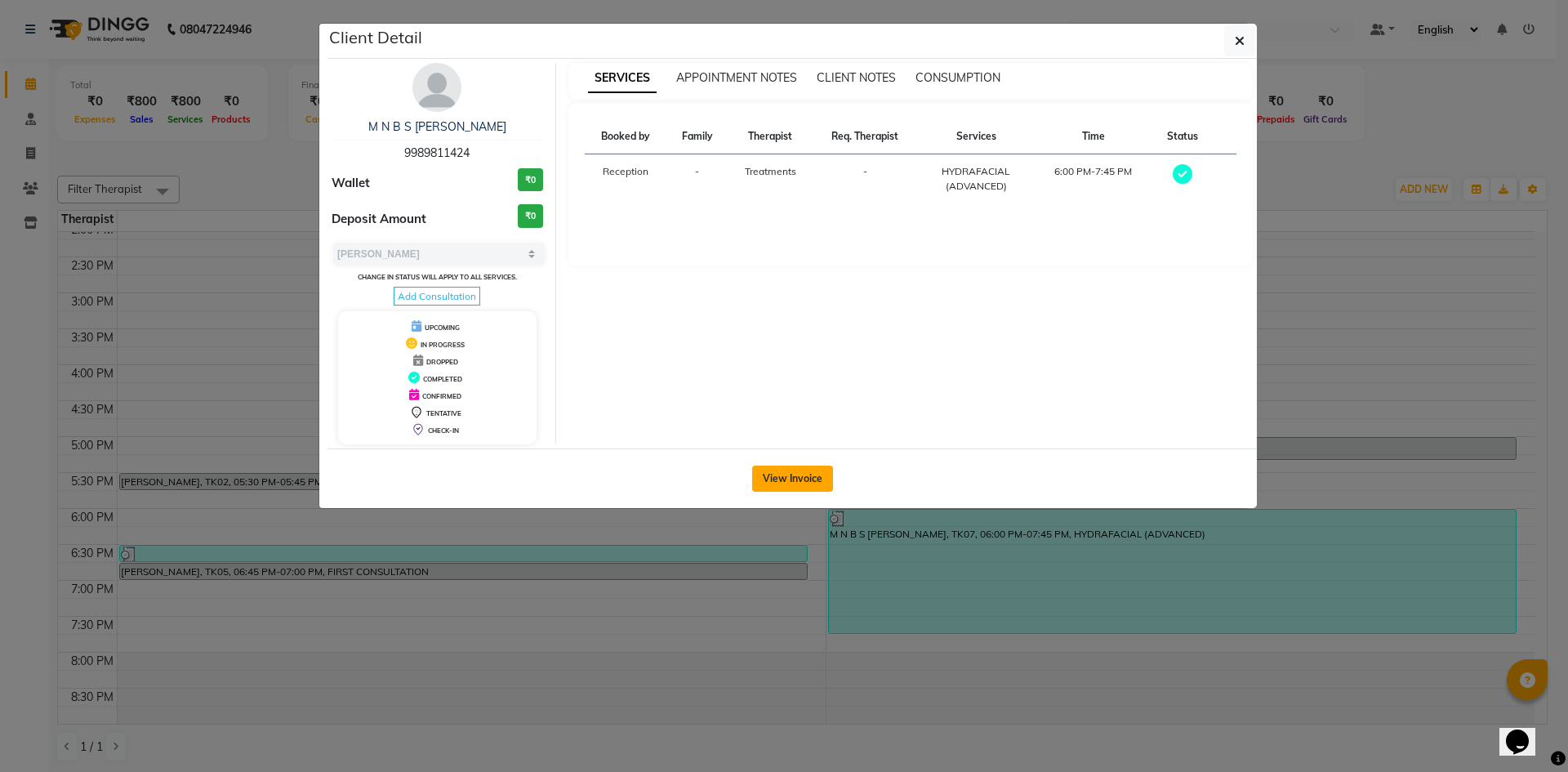
click at [778, 478] on button "View Invoice" at bounding box center [792, 478] width 81 height 26
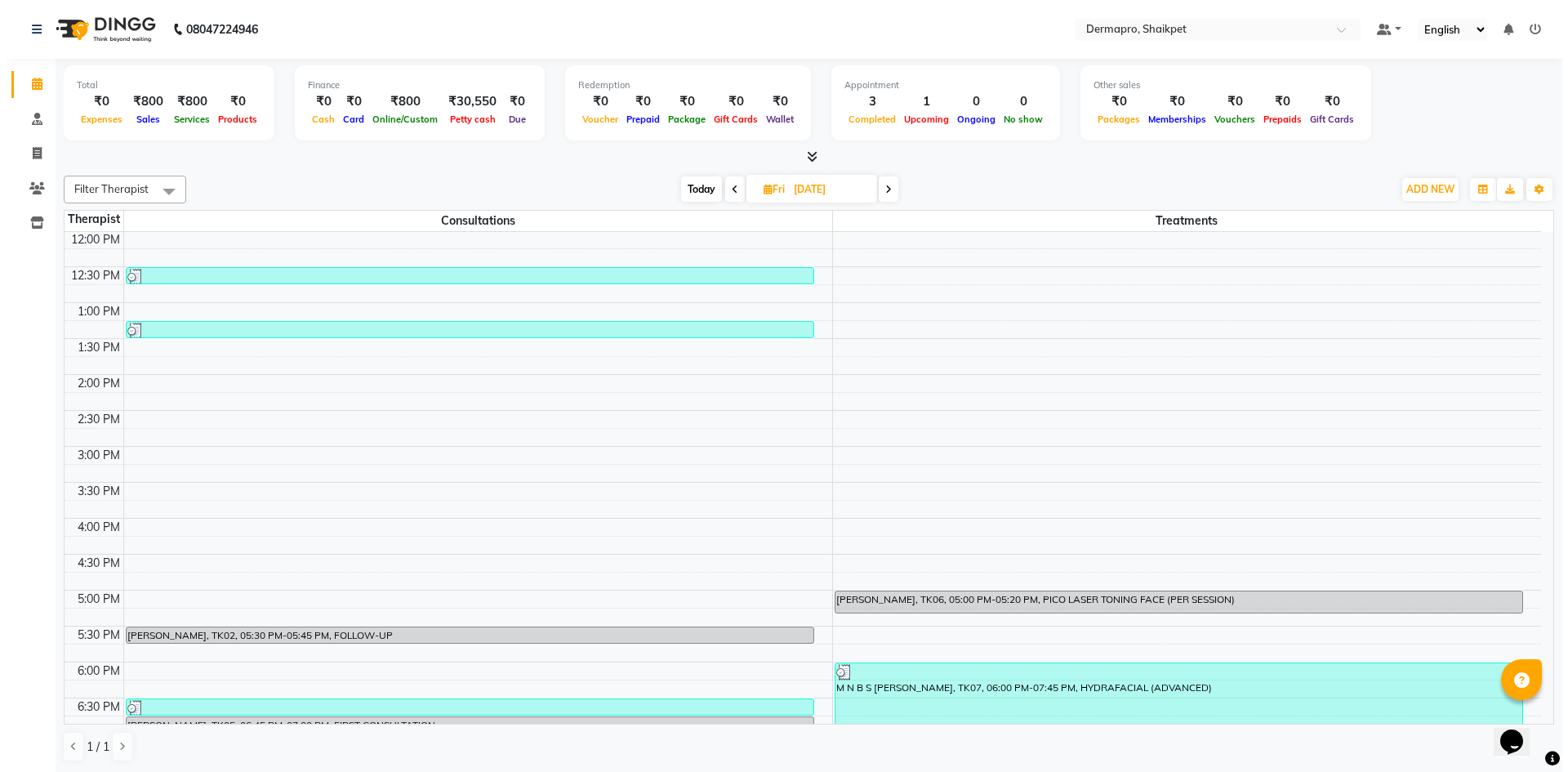
scroll to position [291, 0]
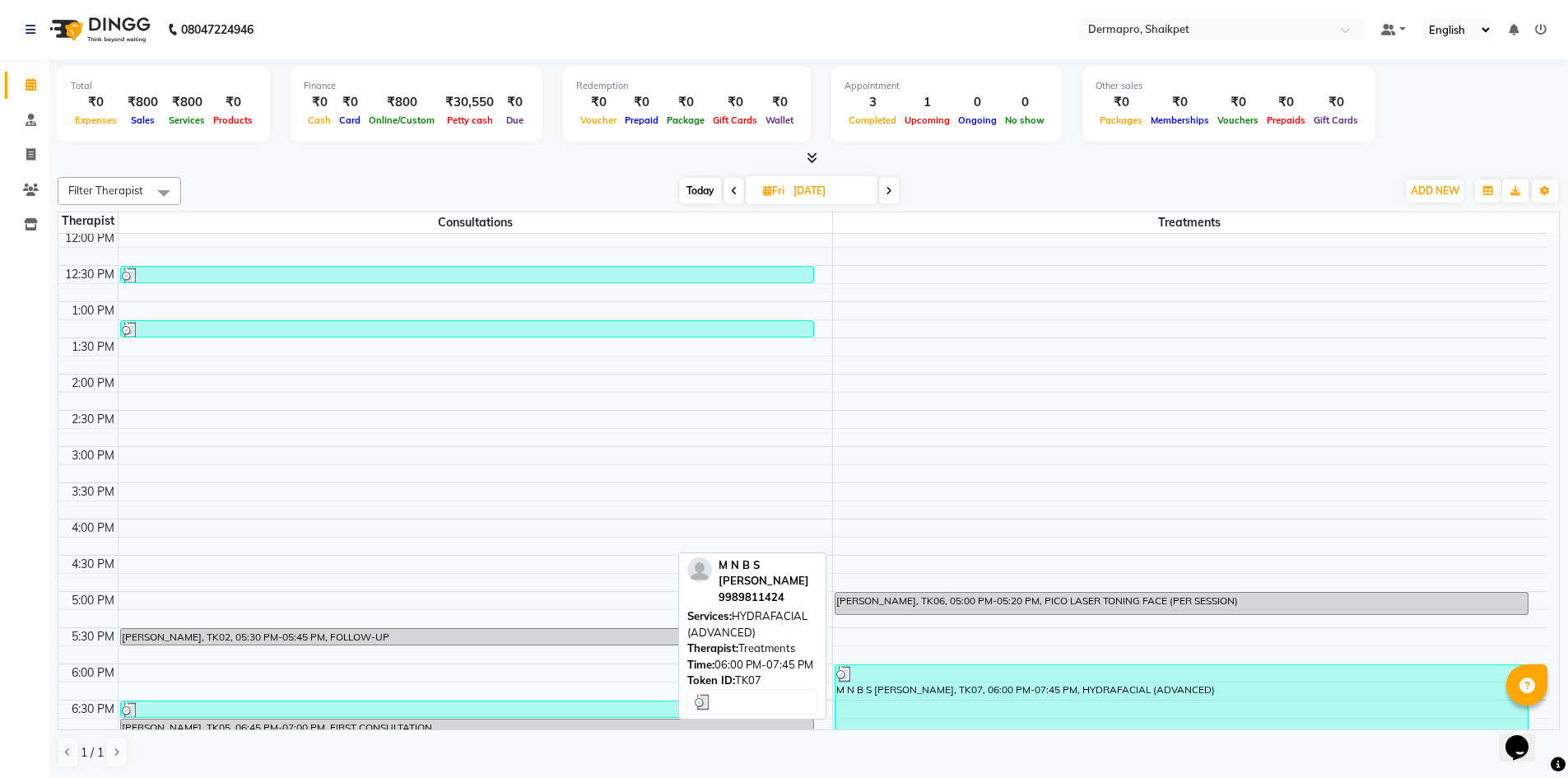
click at [947, 695] on div "M N B S [PERSON_NAME], TK07, 06:00 PM-07:45 PM, HYDRAFACIAL (ADVANCED)" at bounding box center [1181, 727] width 693 height 124
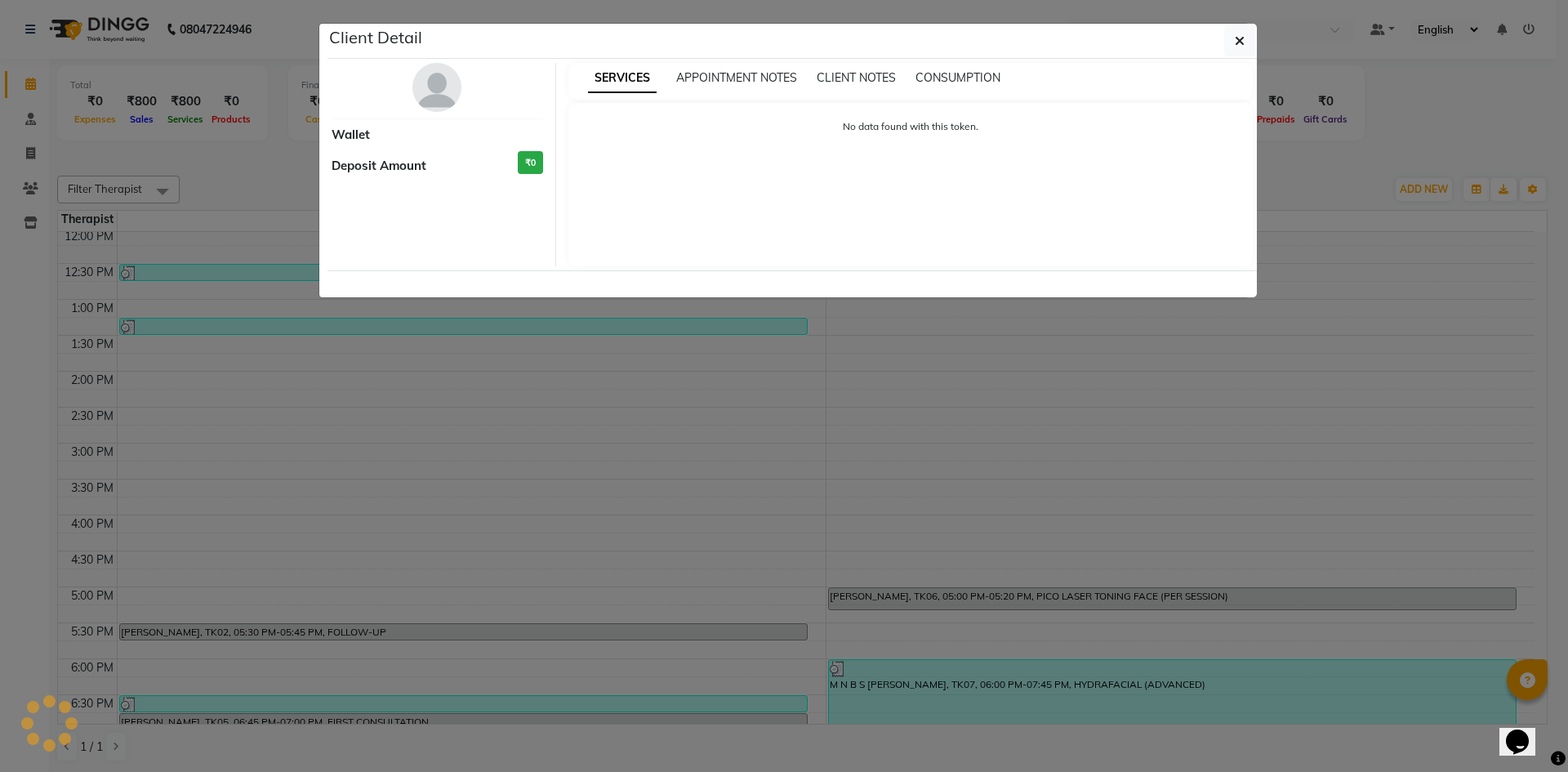
select select "3"
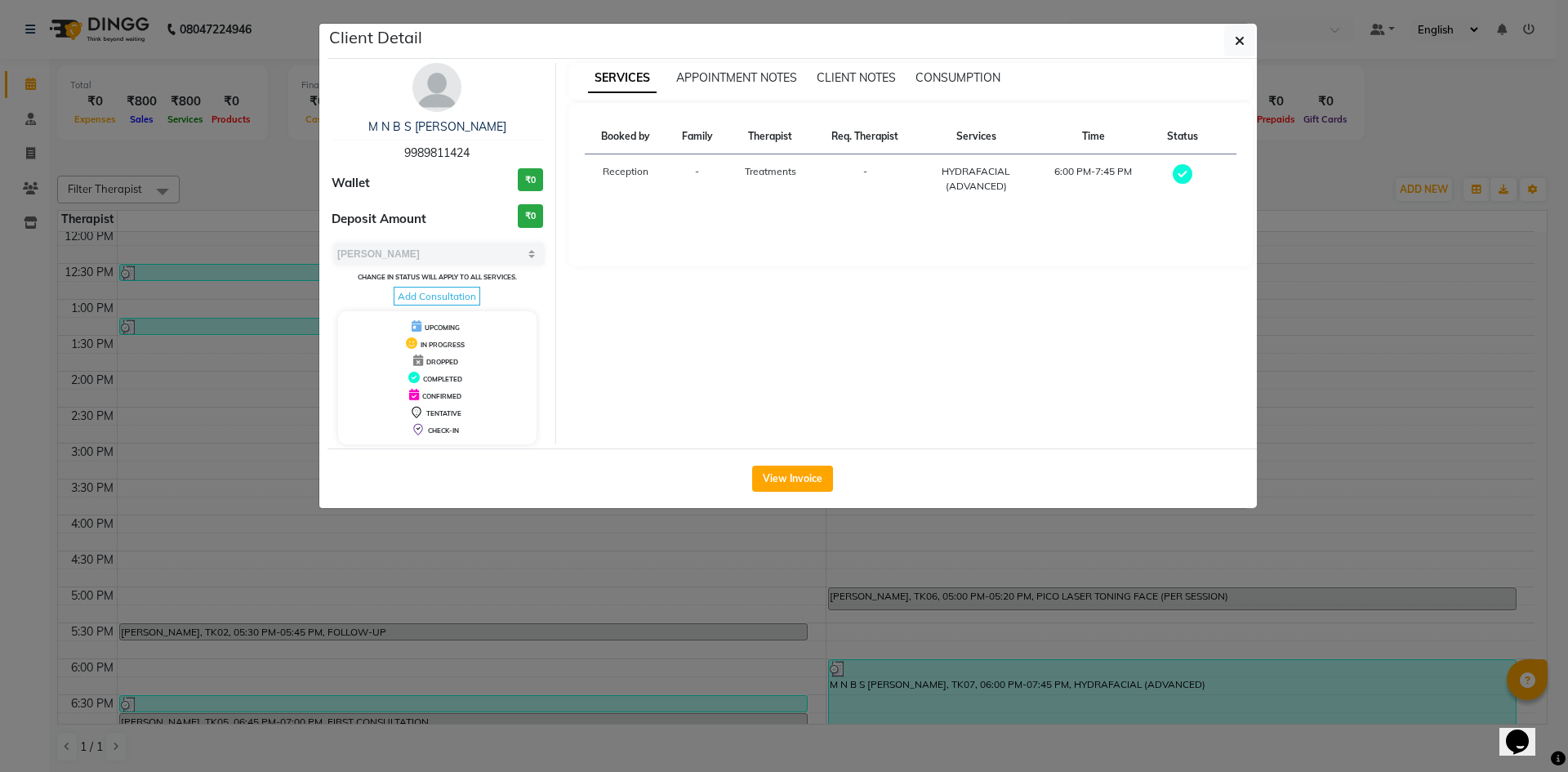
click at [790, 463] on div "View Invoice" at bounding box center [792, 478] width 929 height 60
click at [790, 488] on button "View Invoice" at bounding box center [792, 478] width 81 height 26
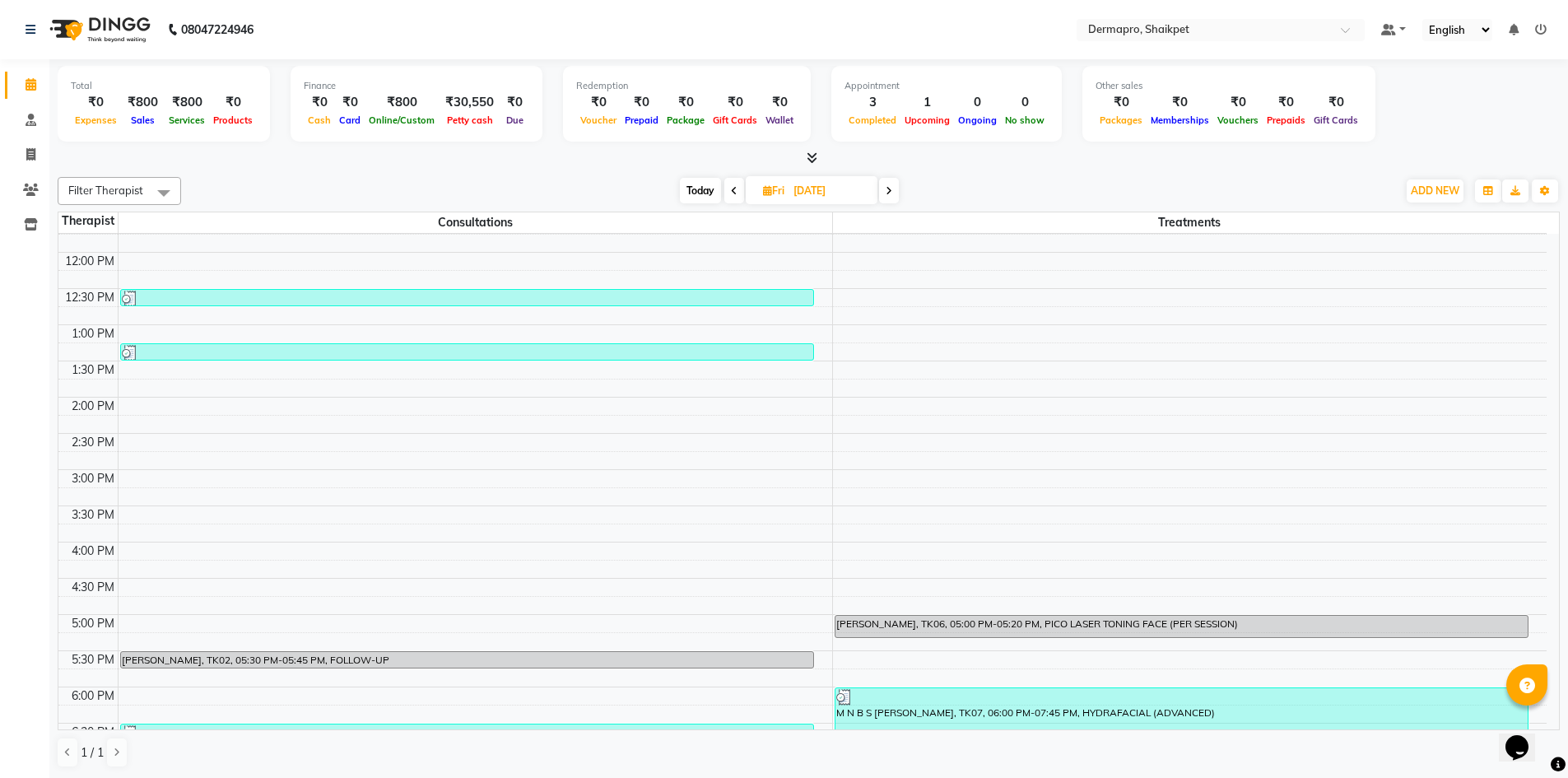
scroll to position [381, 0]
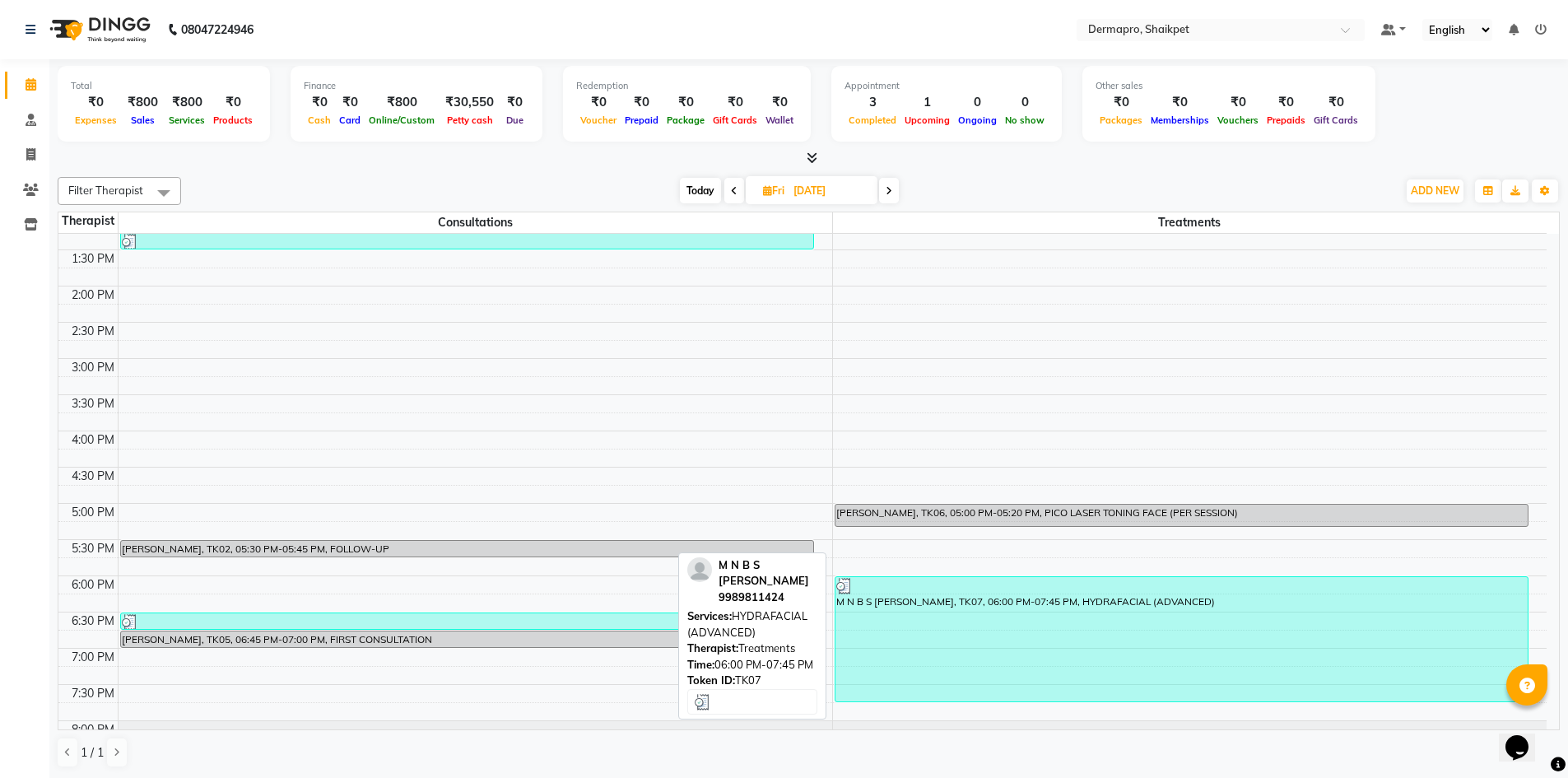
click at [1104, 603] on div "M N B S [PERSON_NAME], TK07, 06:00 PM-07:45 PM, HYDRAFACIAL (ADVANCED)" at bounding box center [1181, 639] width 693 height 124
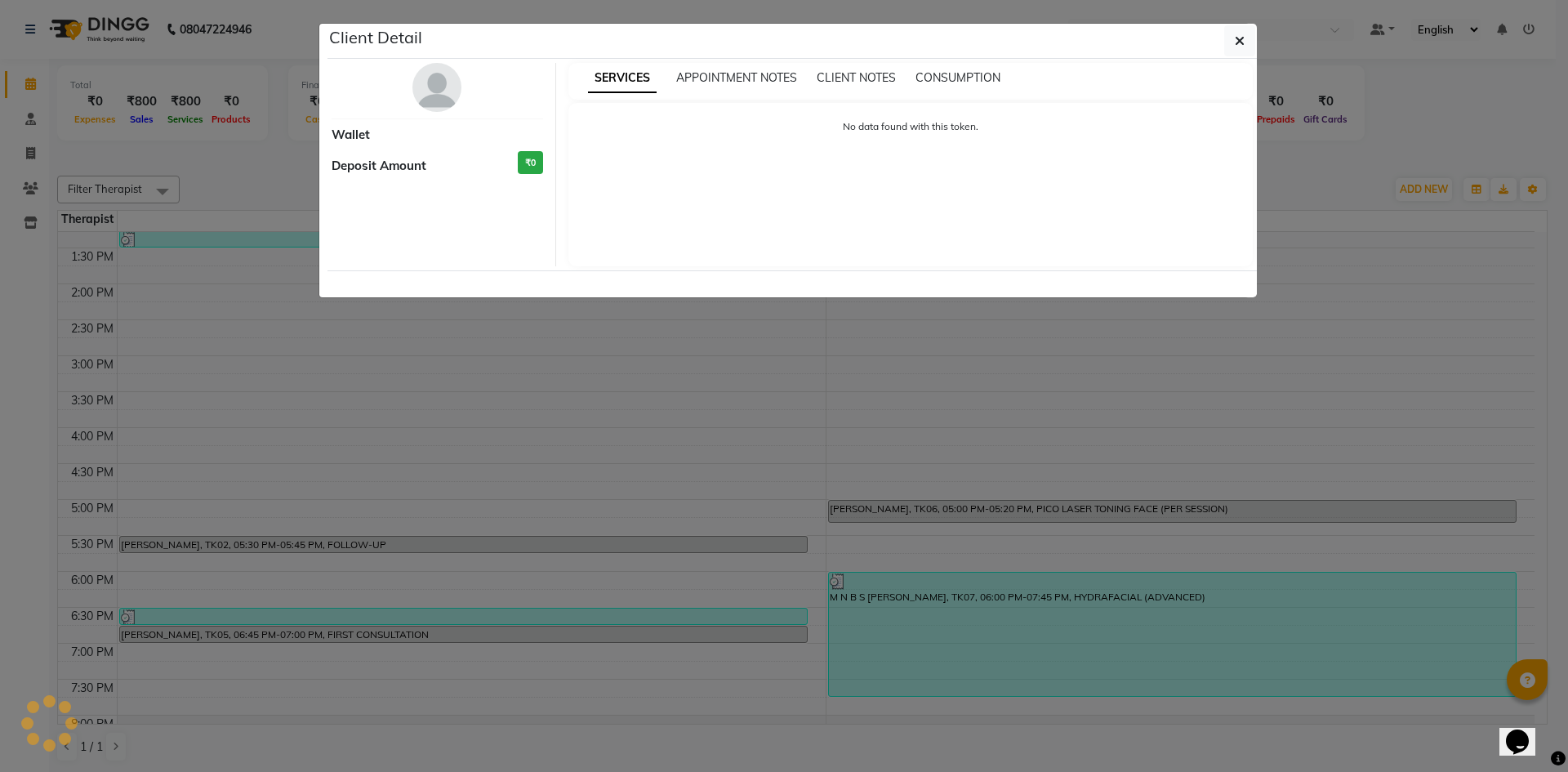
select select "3"
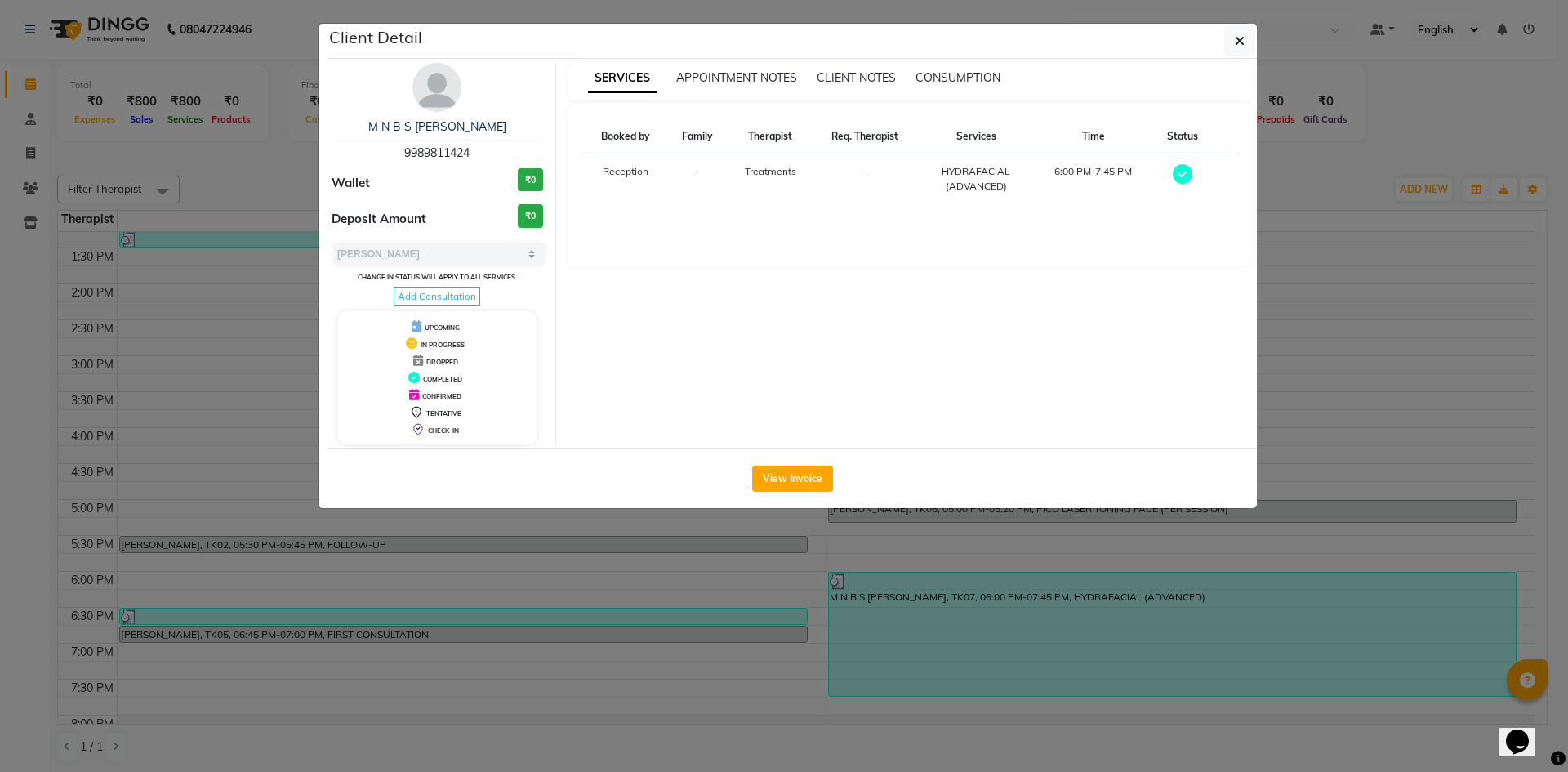
click at [1546, 339] on ngb-modal-window "Client Detail M N B S [PERSON_NAME] 9989811424 Wallet ₹0 Deposit Amount ₹0 Sele…" at bounding box center [784, 386] width 1568 height 772
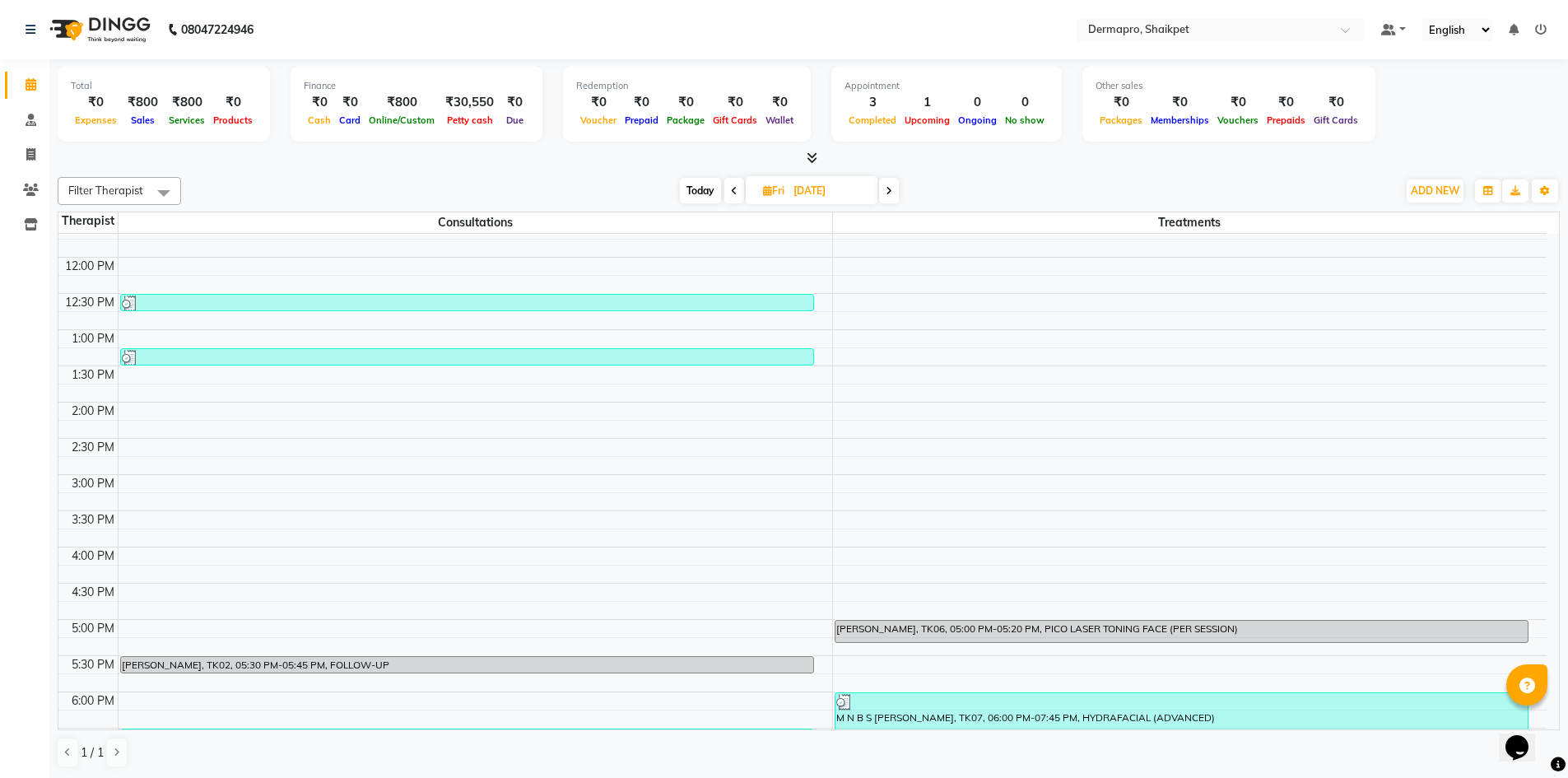
scroll to position [259, 0]
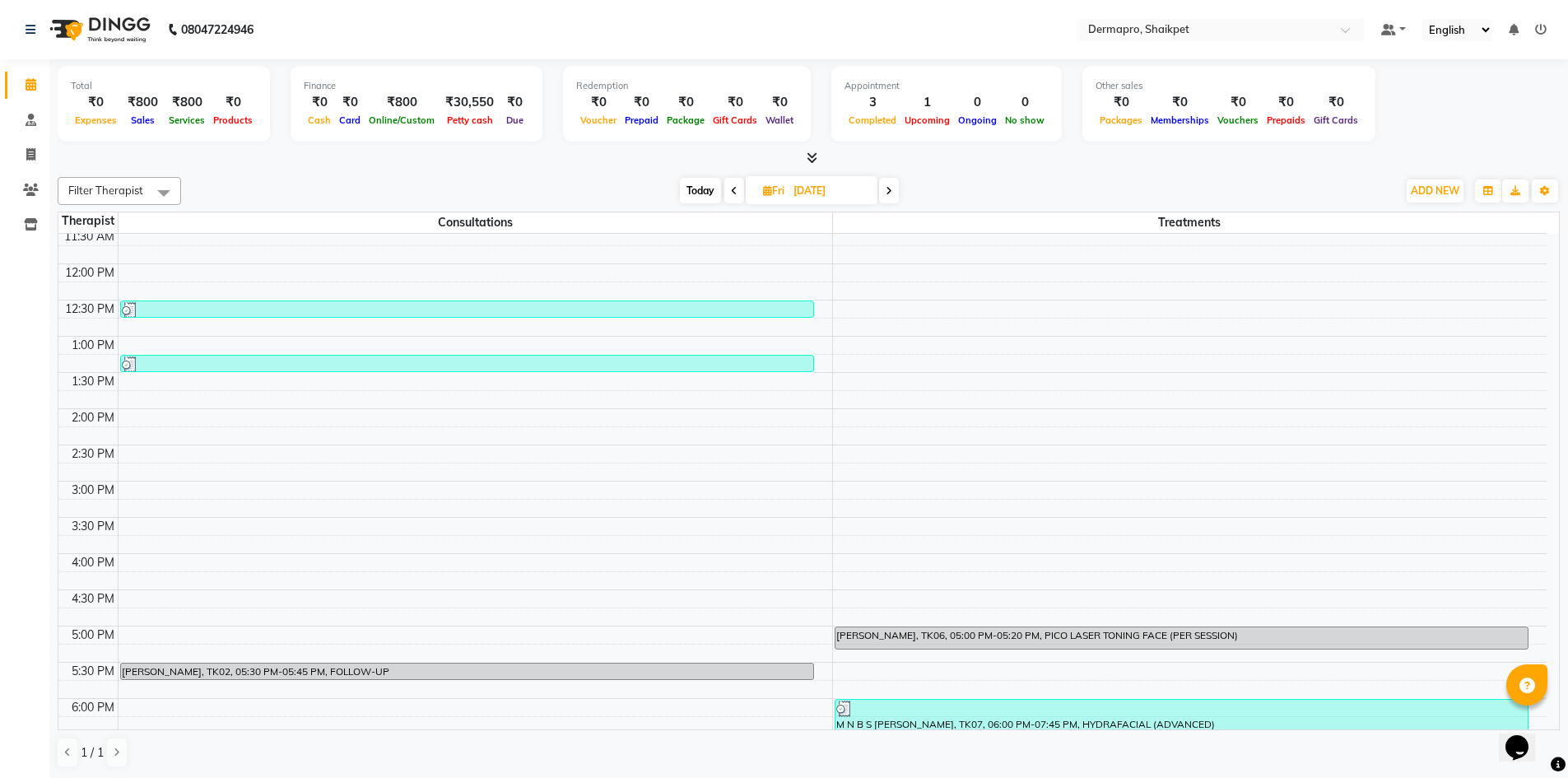
click at [765, 189] on icon at bounding box center [767, 190] width 9 height 11
select select "7"
select select "2025"
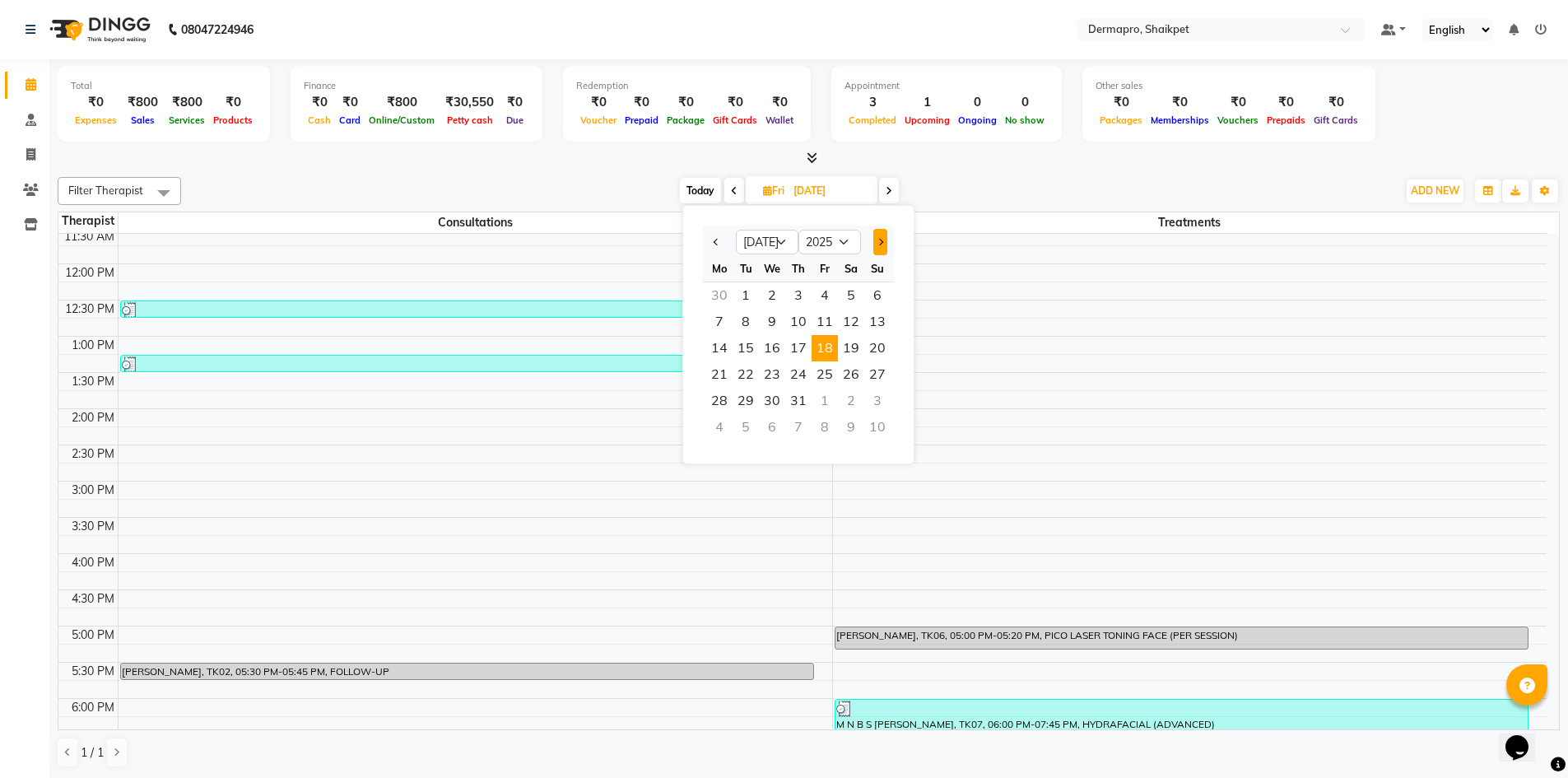
click at [881, 240] on span "Next month" at bounding box center [880, 242] width 7 height 7
select select "9"
click at [772, 293] on span "3" at bounding box center [771, 295] width 26 height 26
type input "[DATE]"
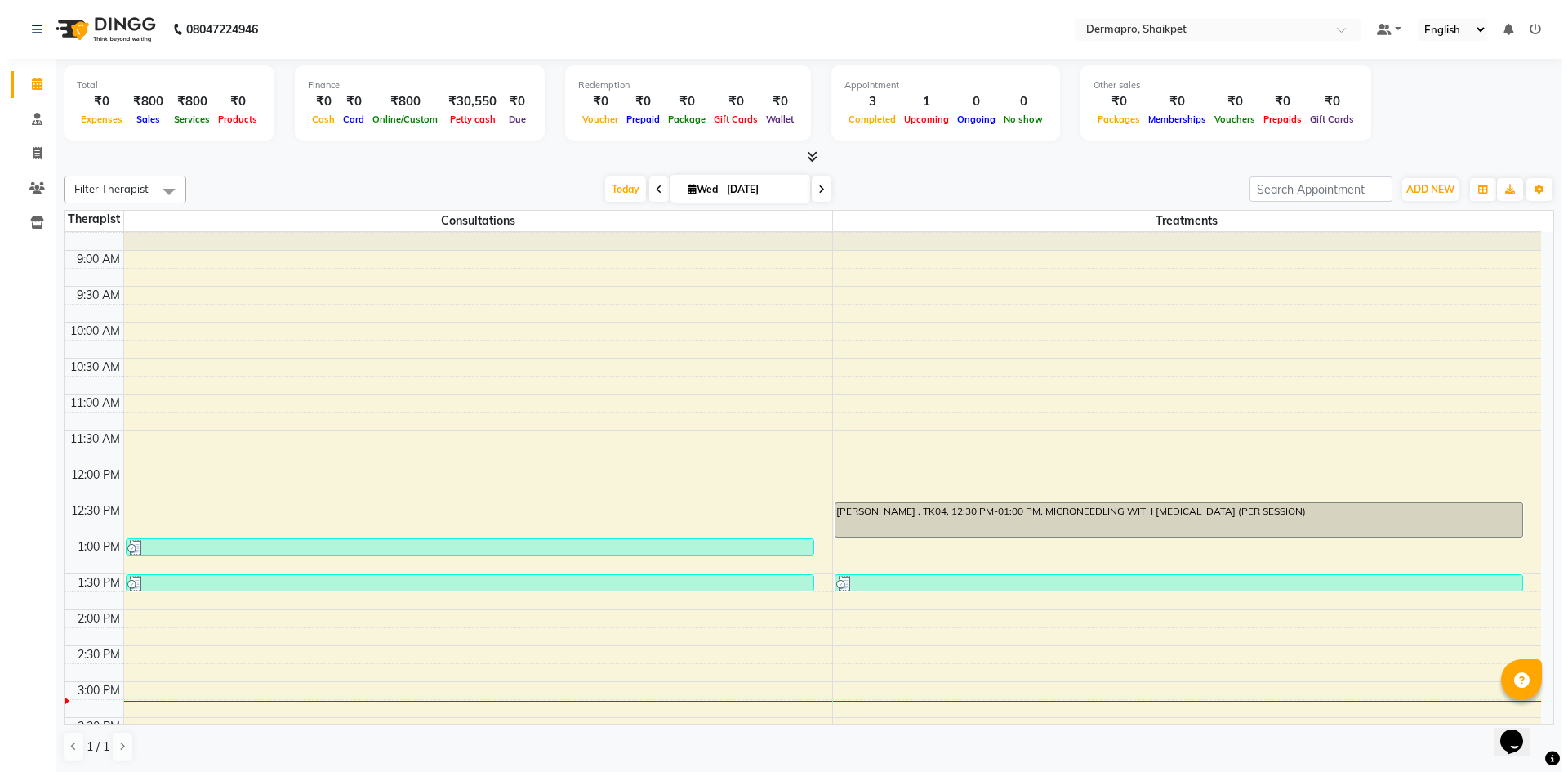
scroll to position [0, 0]
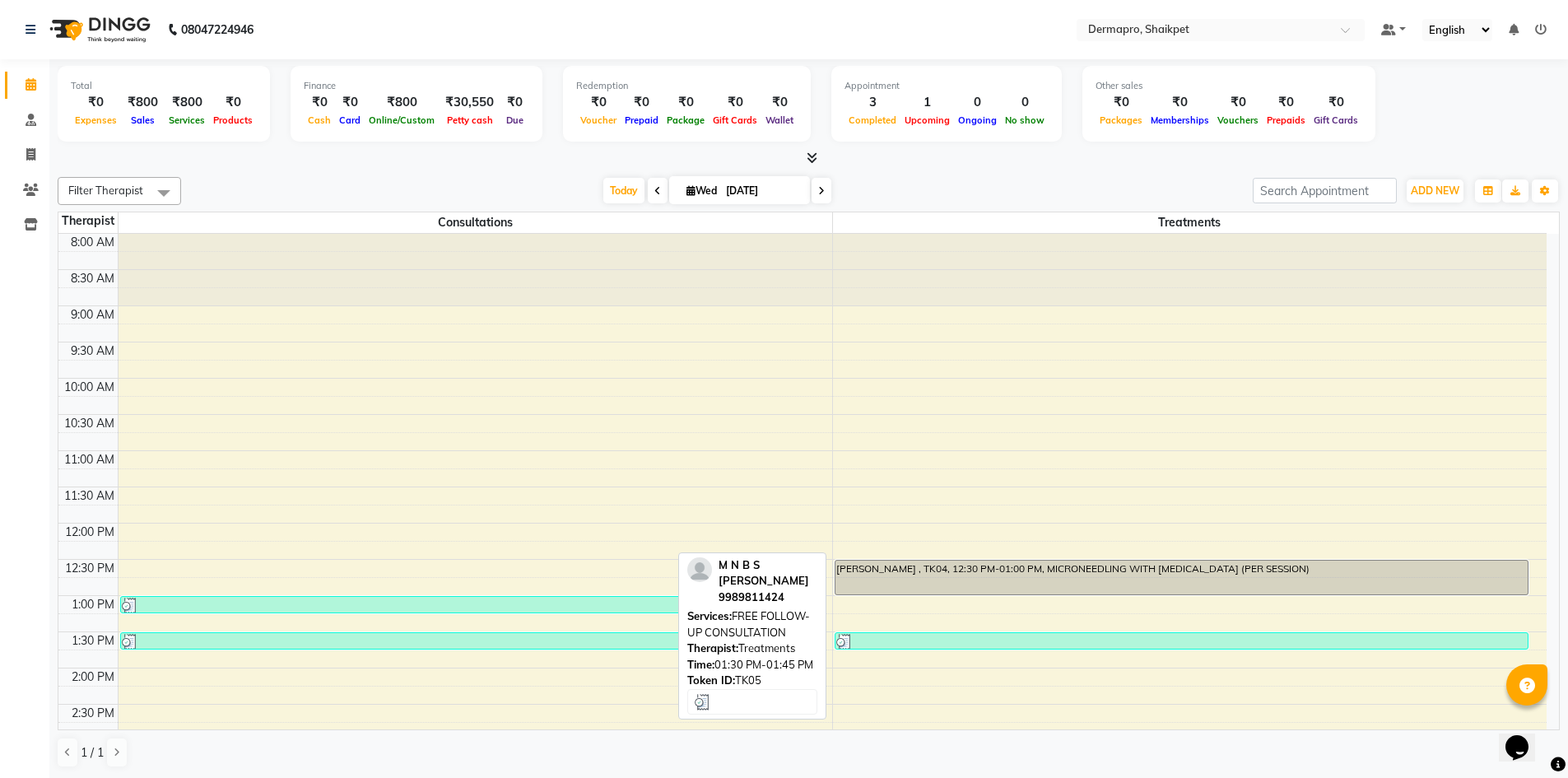
click at [1135, 638] on div at bounding box center [1181, 642] width 692 height 17
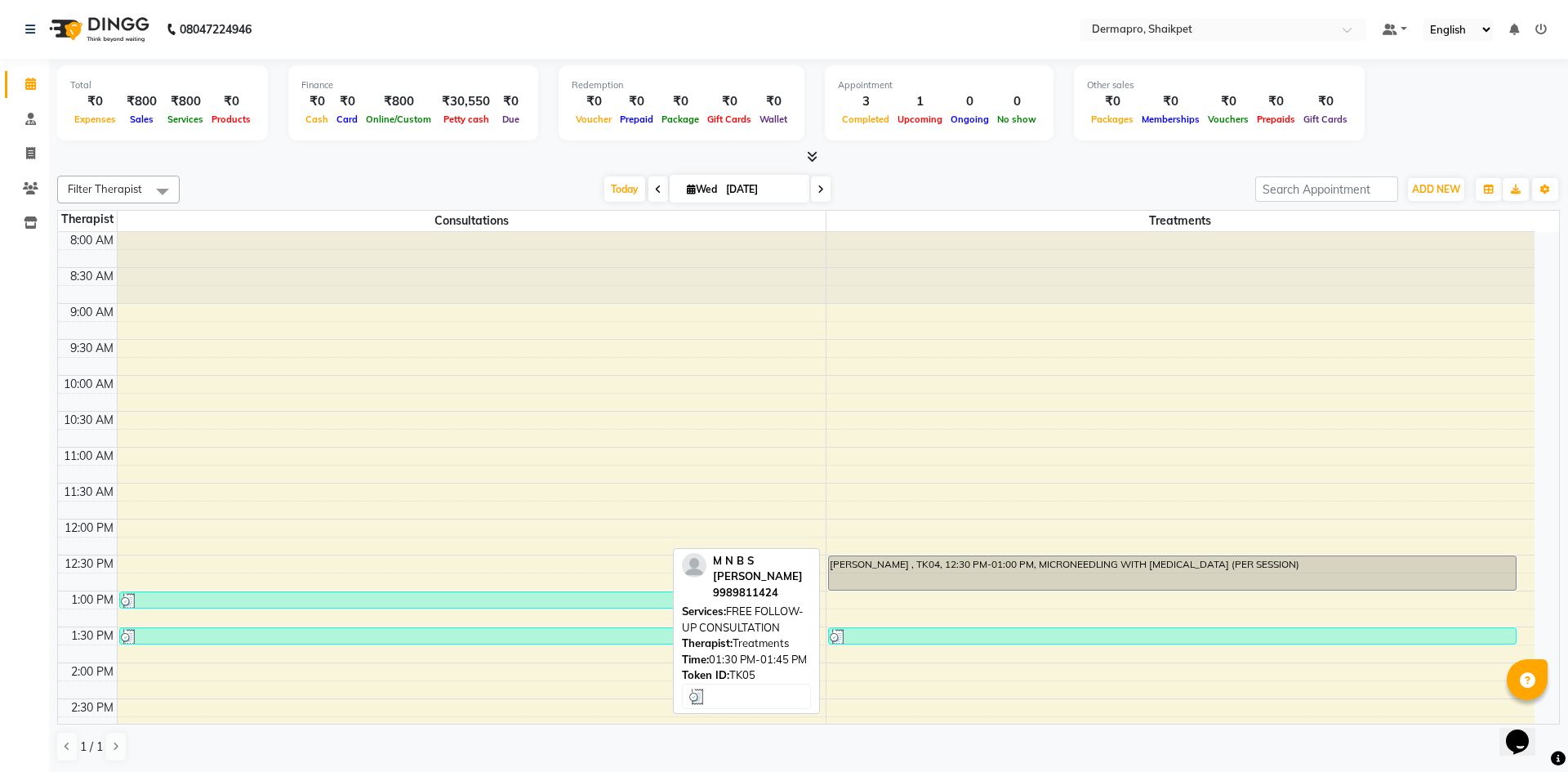
select select "3"
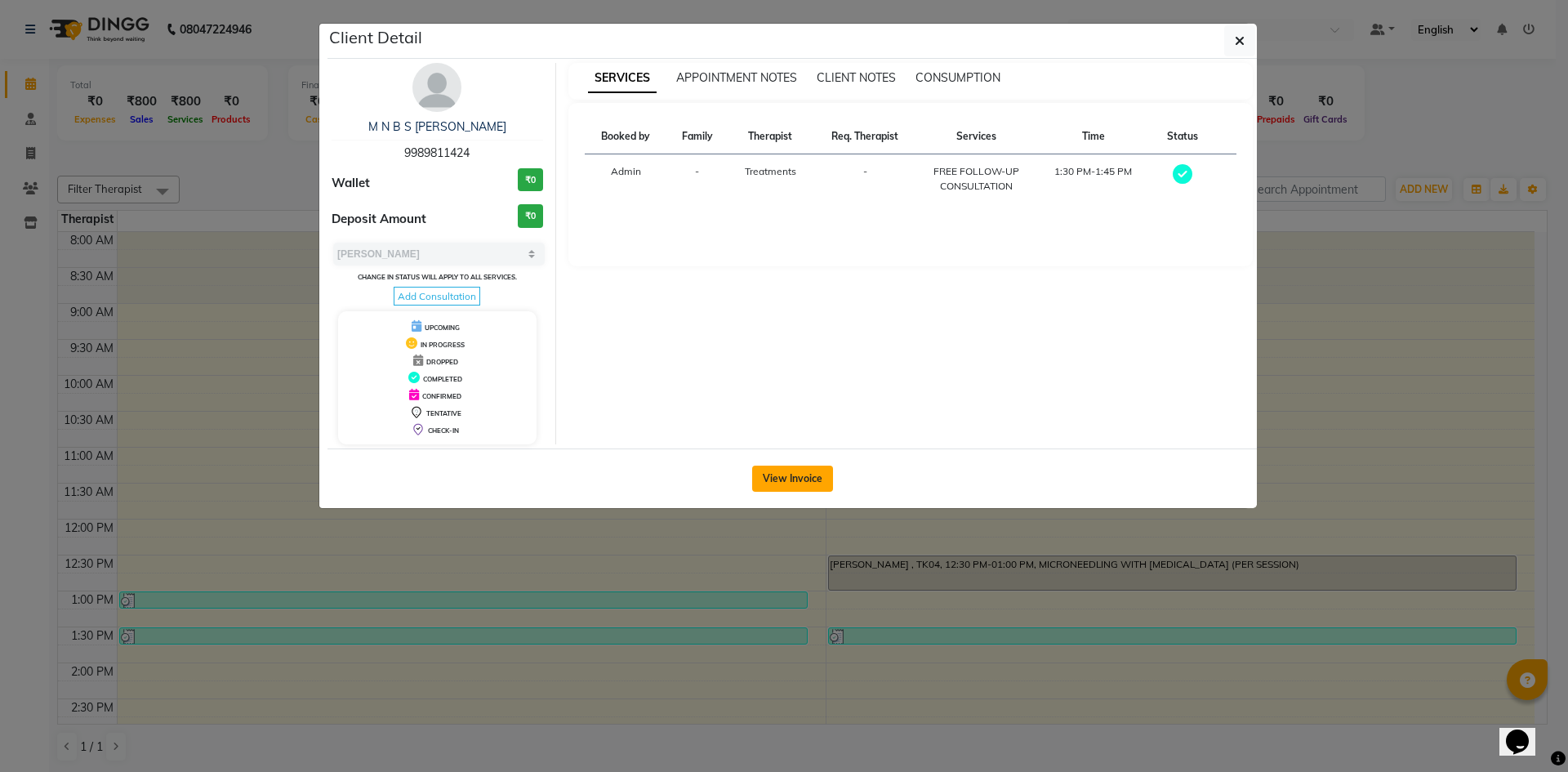
click at [784, 477] on button "View Invoice" at bounding box center [792, 478] width 81 height 26
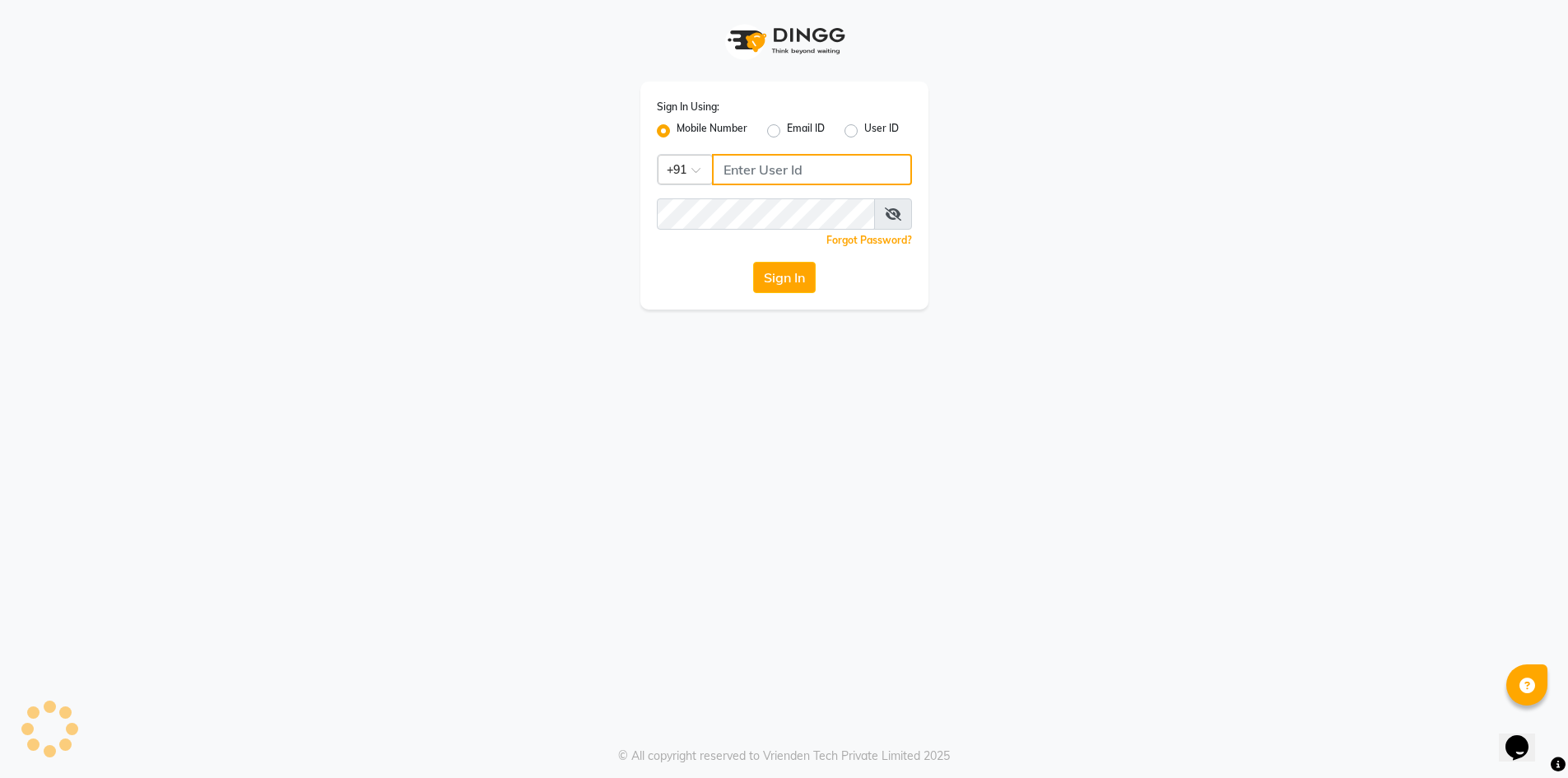
type input "8374195350"
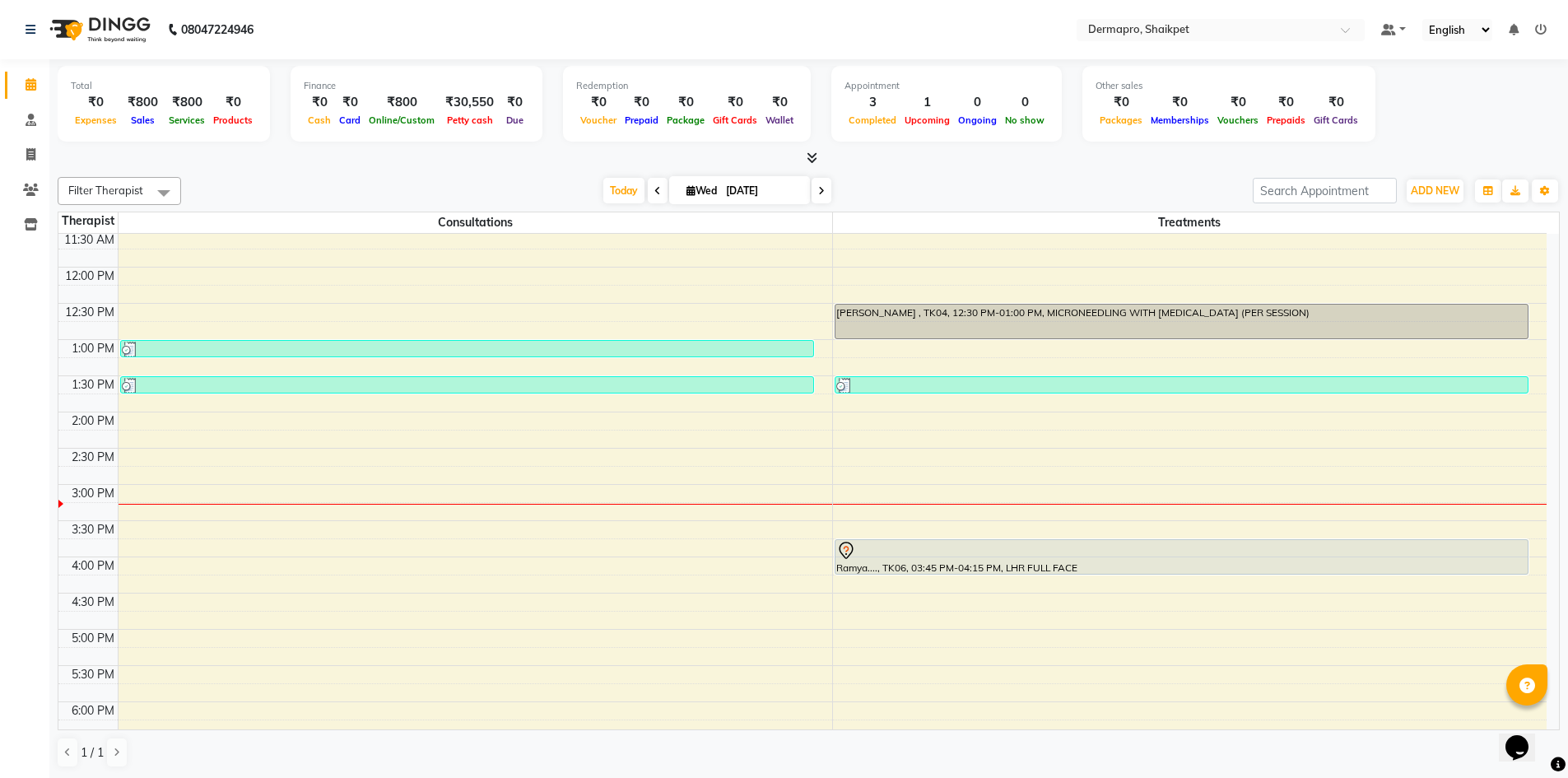
scroll to position [283, 0]
